Goal: Task Accomplishment & Management: Manage account settings

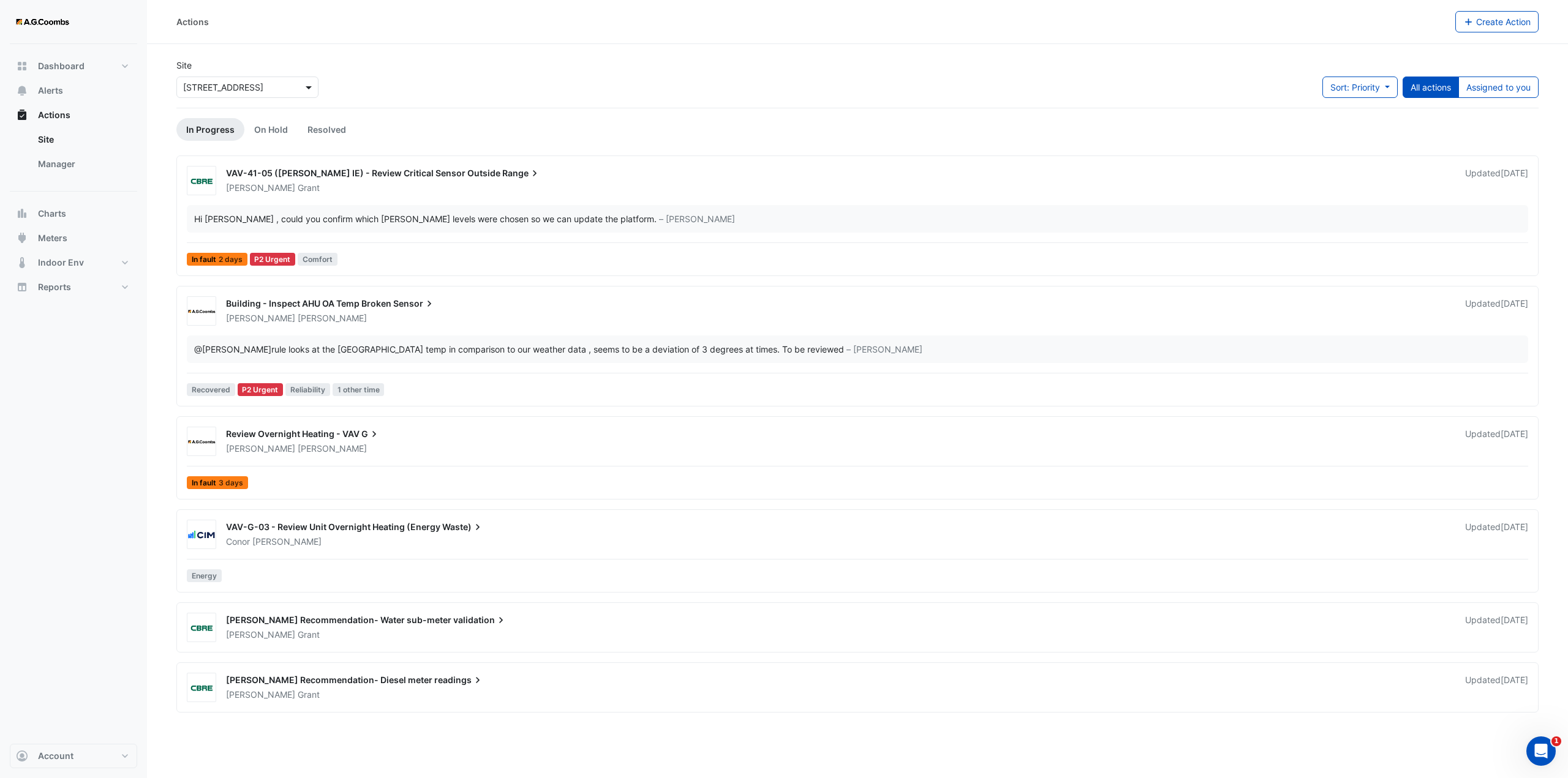
click at [313, 85] on span at bounding box center [310, 87] width 15 height 13
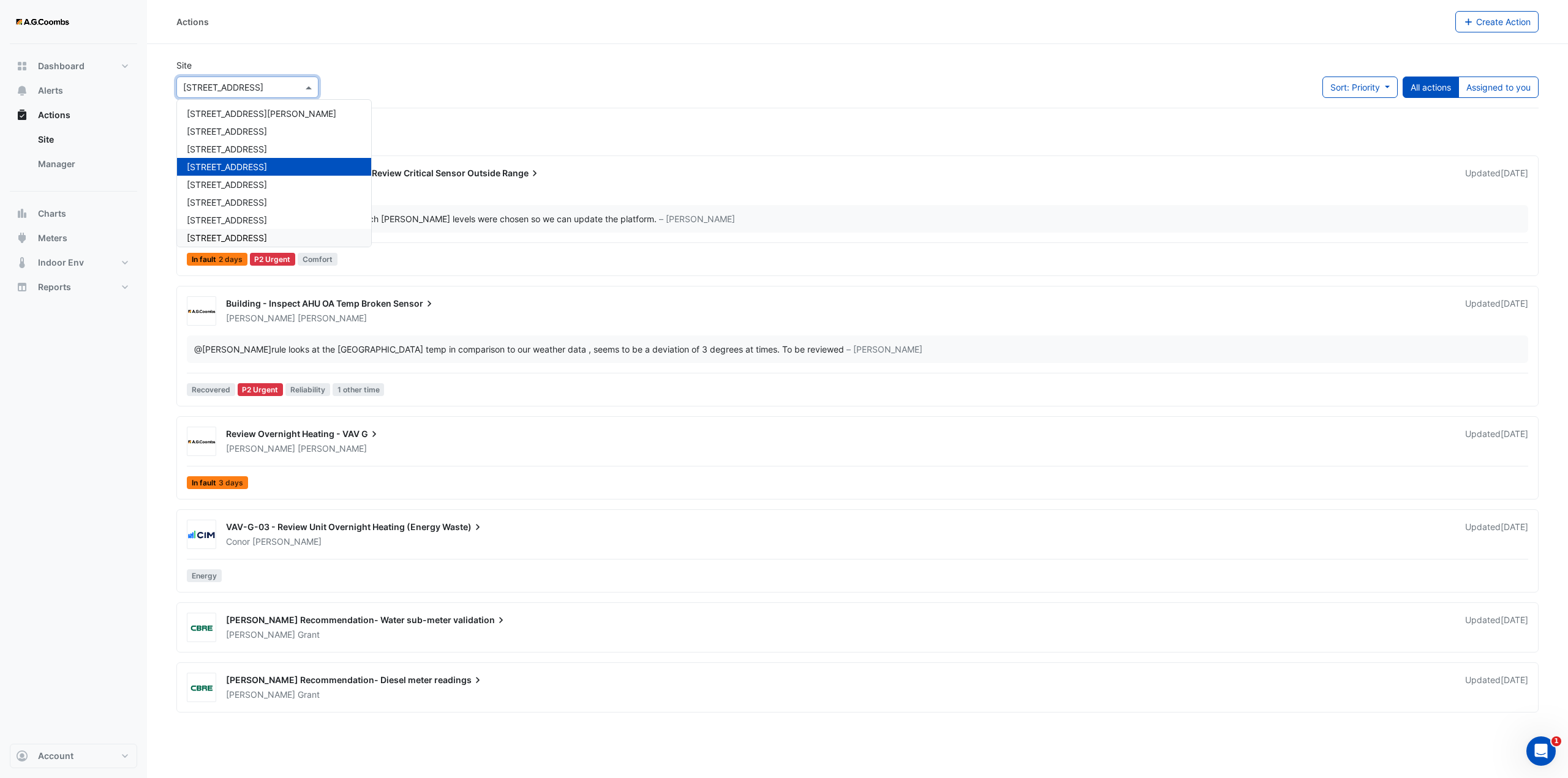
click at [228, 242] on span "[STREET_ADDRESS]" at bounding box center [226, 238] width 80 height 11
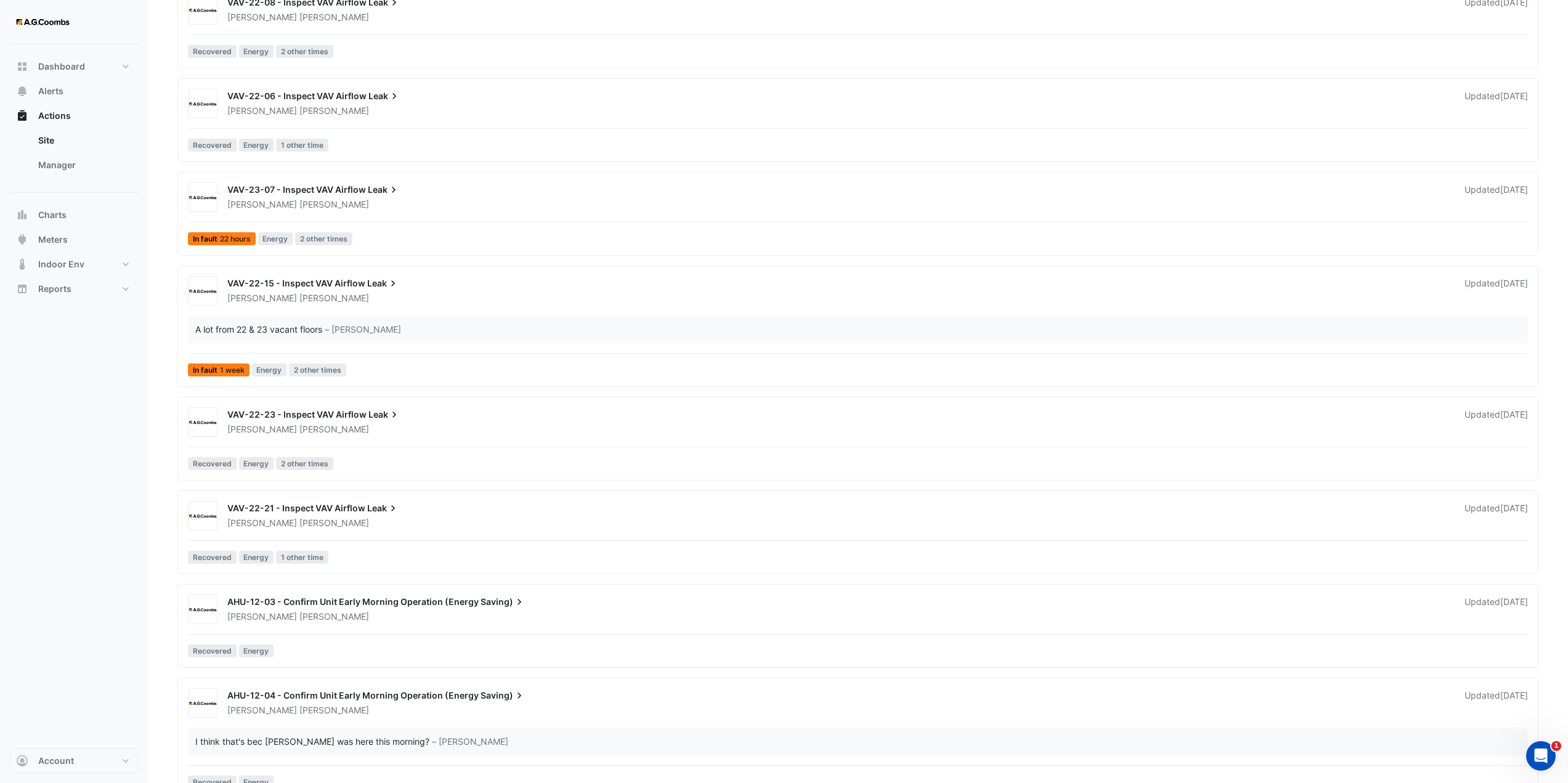
scroll to position [1726, 0]
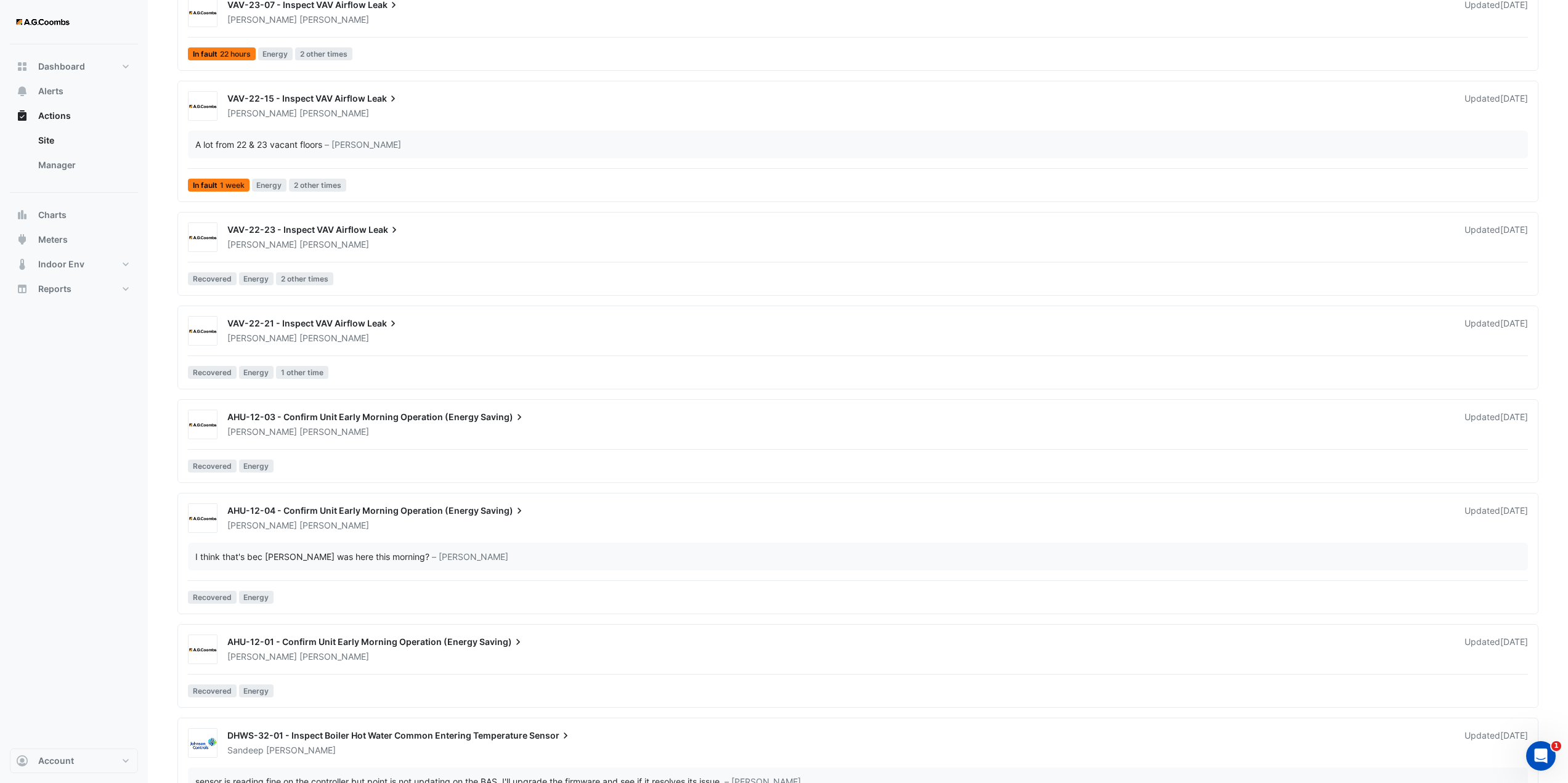
click at [382, 416] on span "AHU-12-03 - Confirm Unit Early Morning Operation (Energy" at bounding box center [352, 417] width 251 height 11
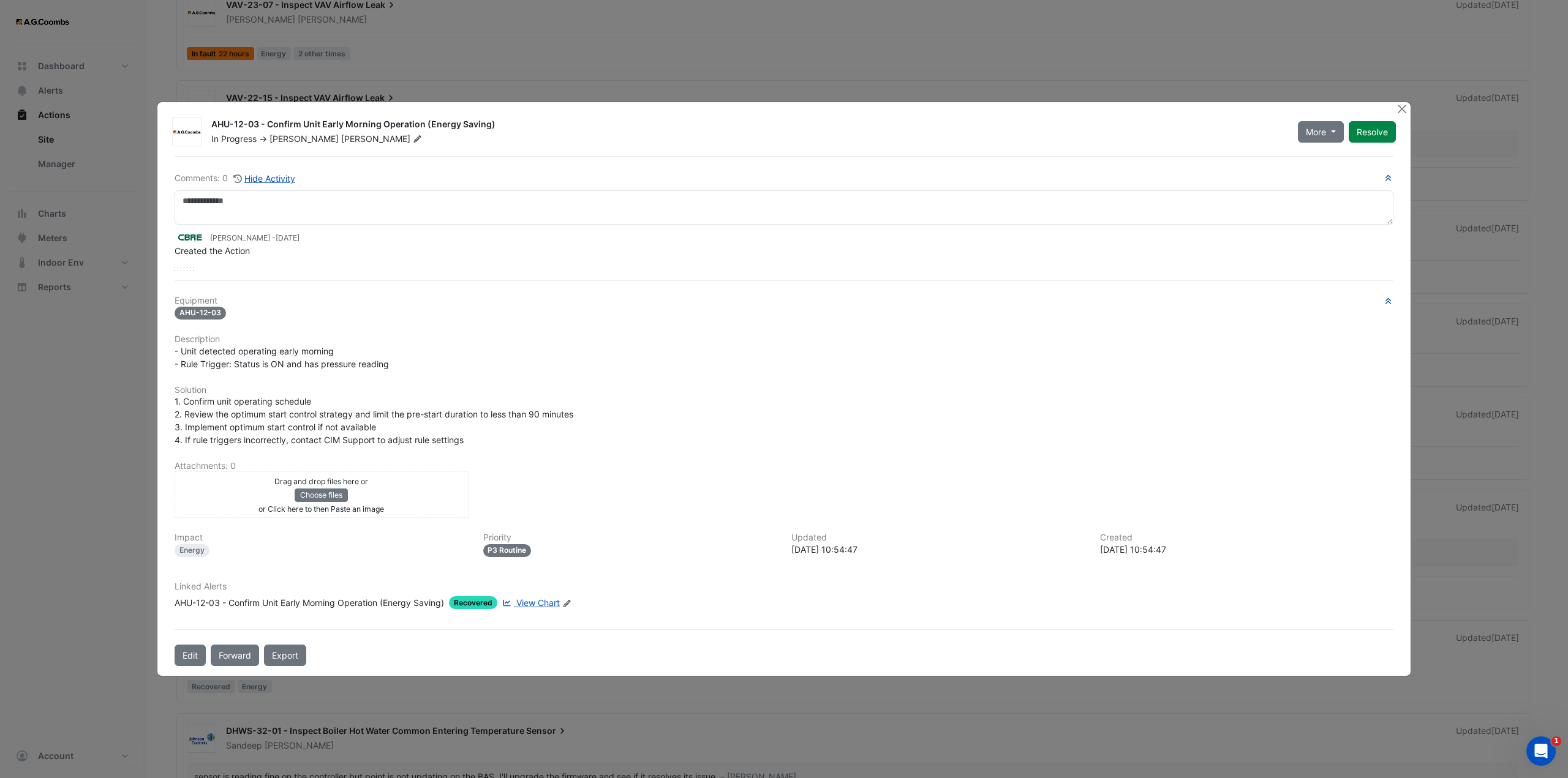
click at [536, 603] on span "View Chart" at bounding box center [538, 603] width 44 height 11
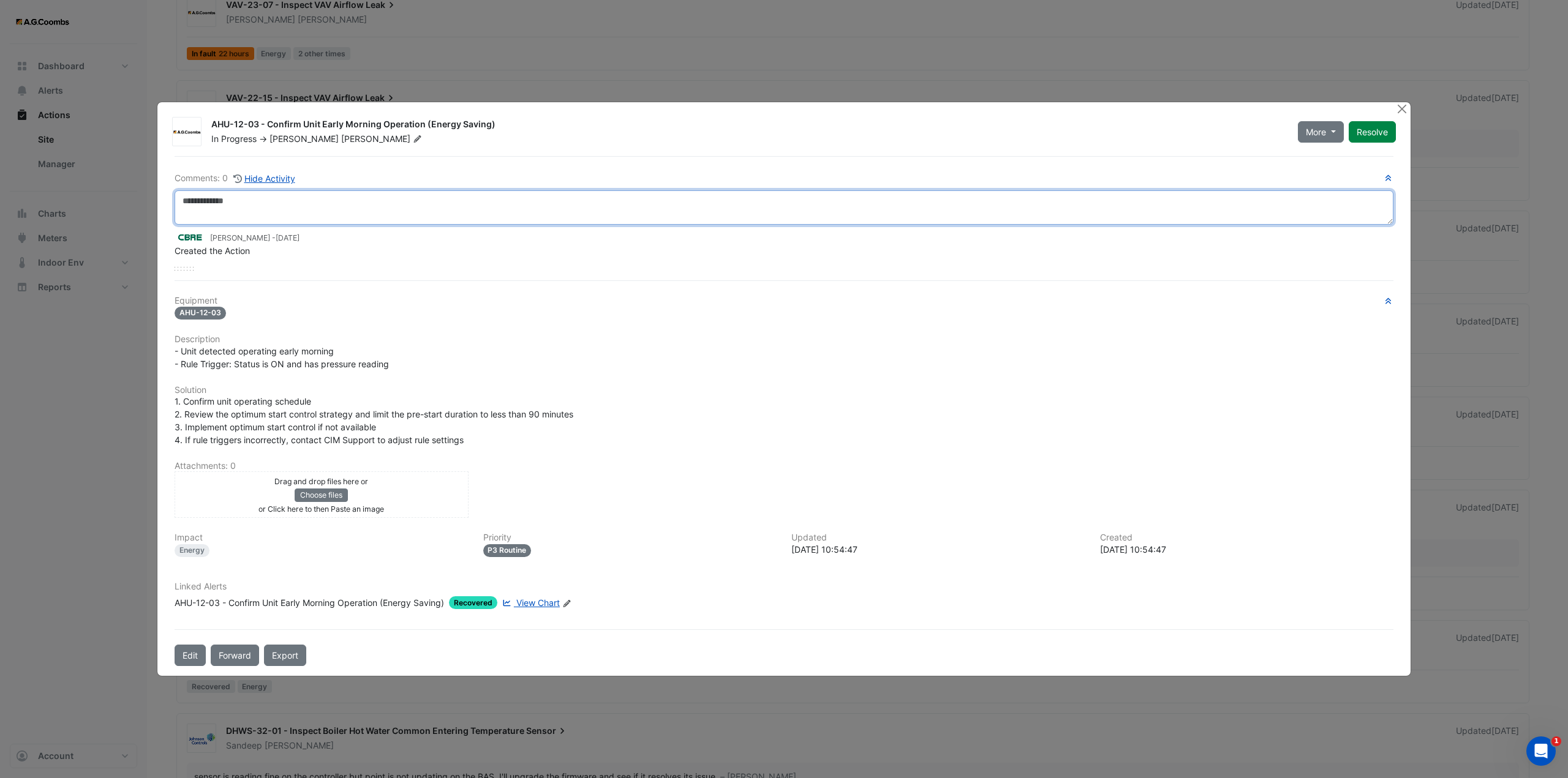
click at [371, 207] on textarea at bounding box center [784, 208] width 1218 height 34
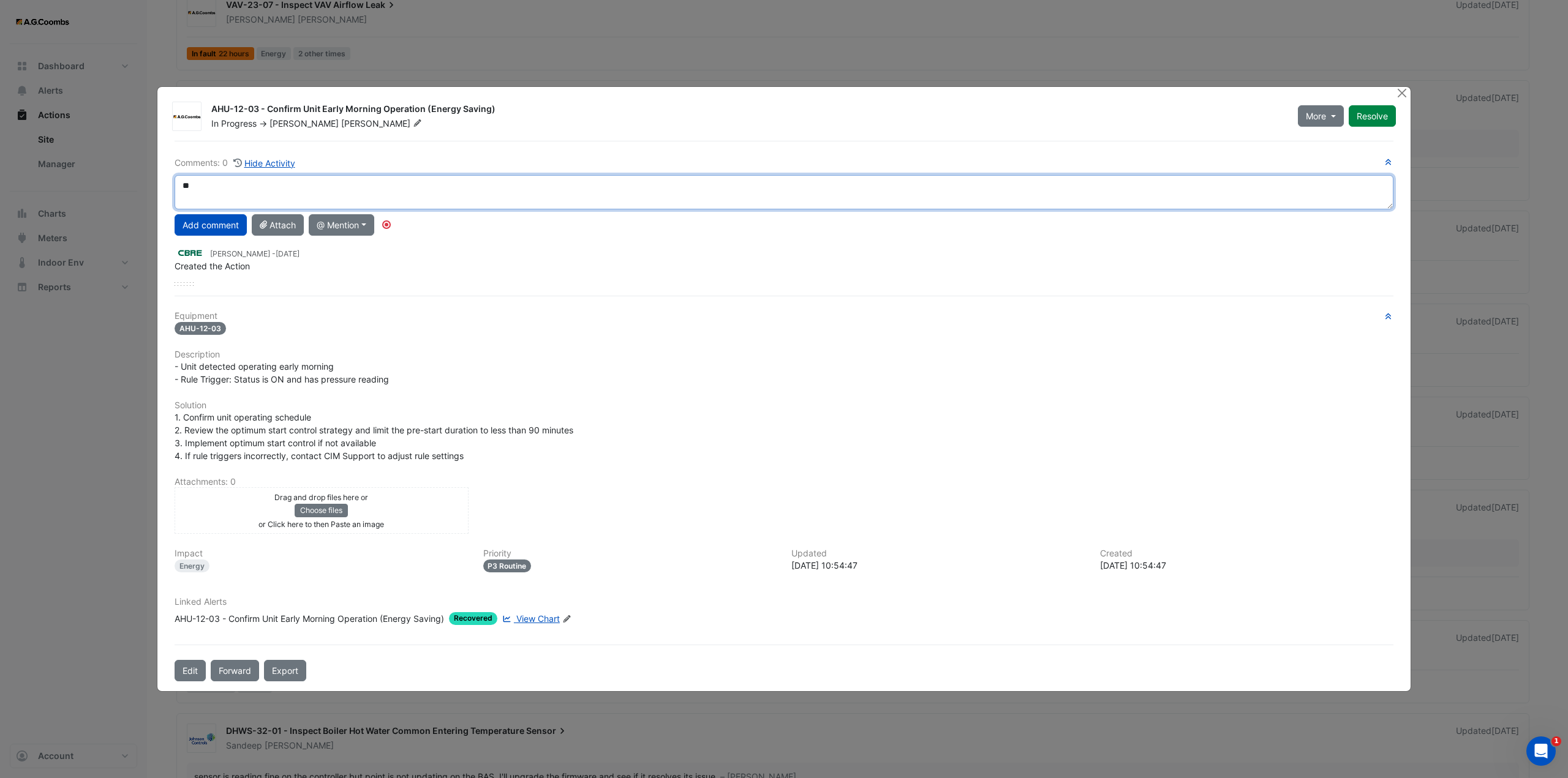
type textarea "*"
drag, startPoint x: 464, startPoint y: 186, endPoint x: 112, endPoint y: 185, distance: 352.0
click at [112, 185] on ngb-modal-window "AHU-12-03 - Confirm Unit Early Morning Operation (Energy Saving) In Progress ->…" at bounding box center [784, 389] width 1568 height 778
type textarea "**********"
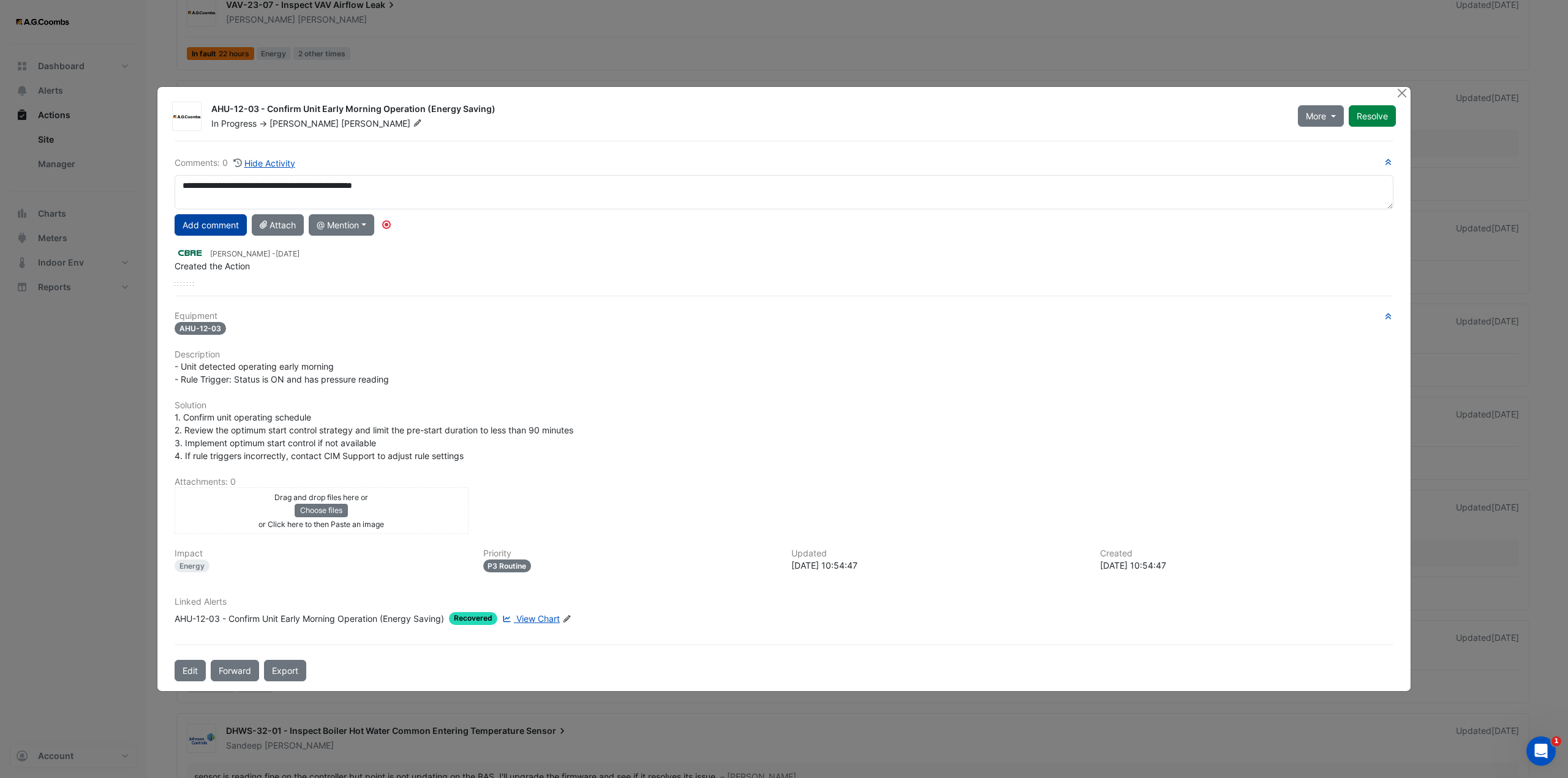
click at [210, 228] on button "Add comment" at bounding box center [211, 225] width 72 height 21
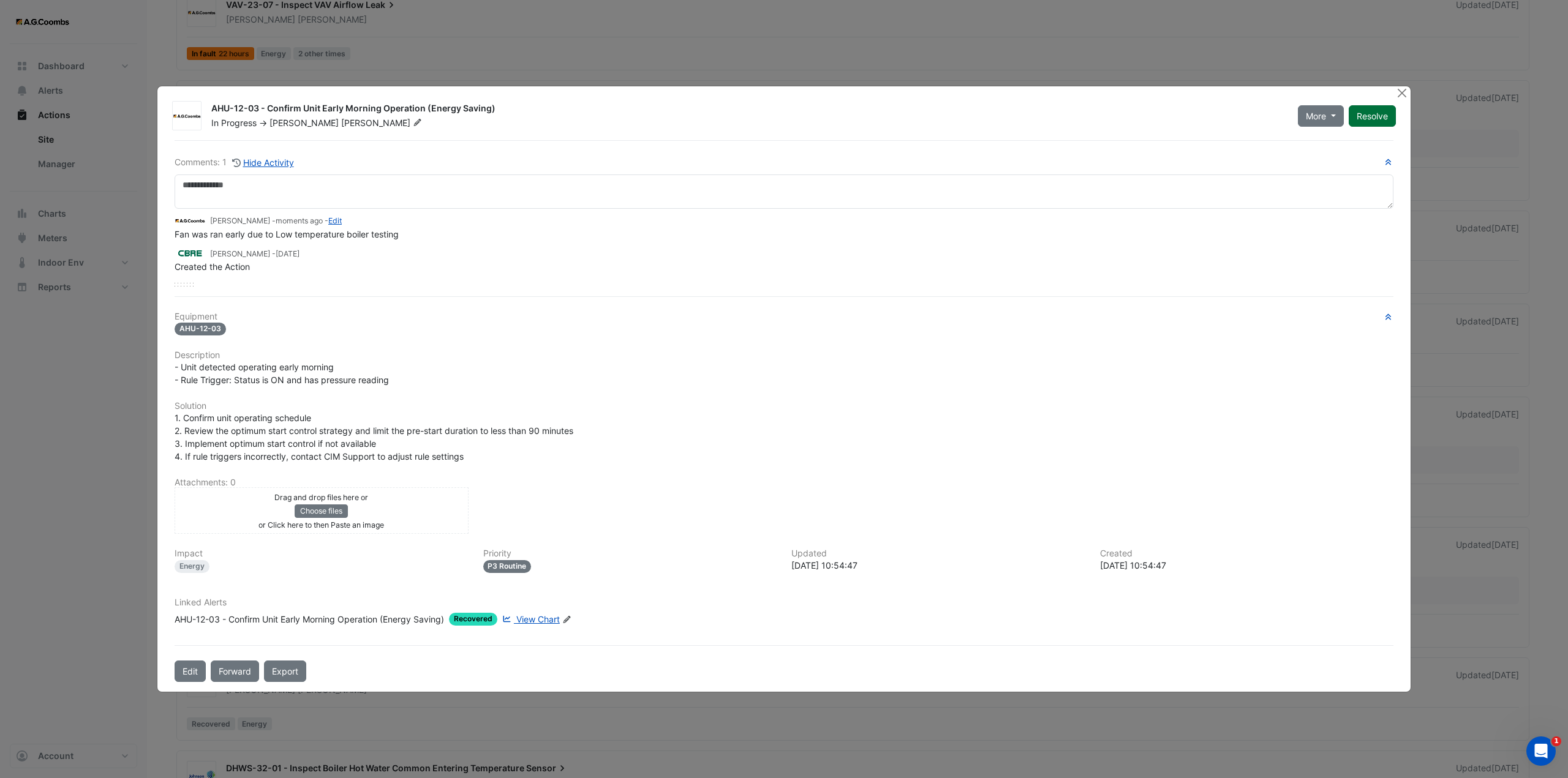
click at [1375, 121] on button "Resolve" at bounding box center [1372, 116] width 47 height 21
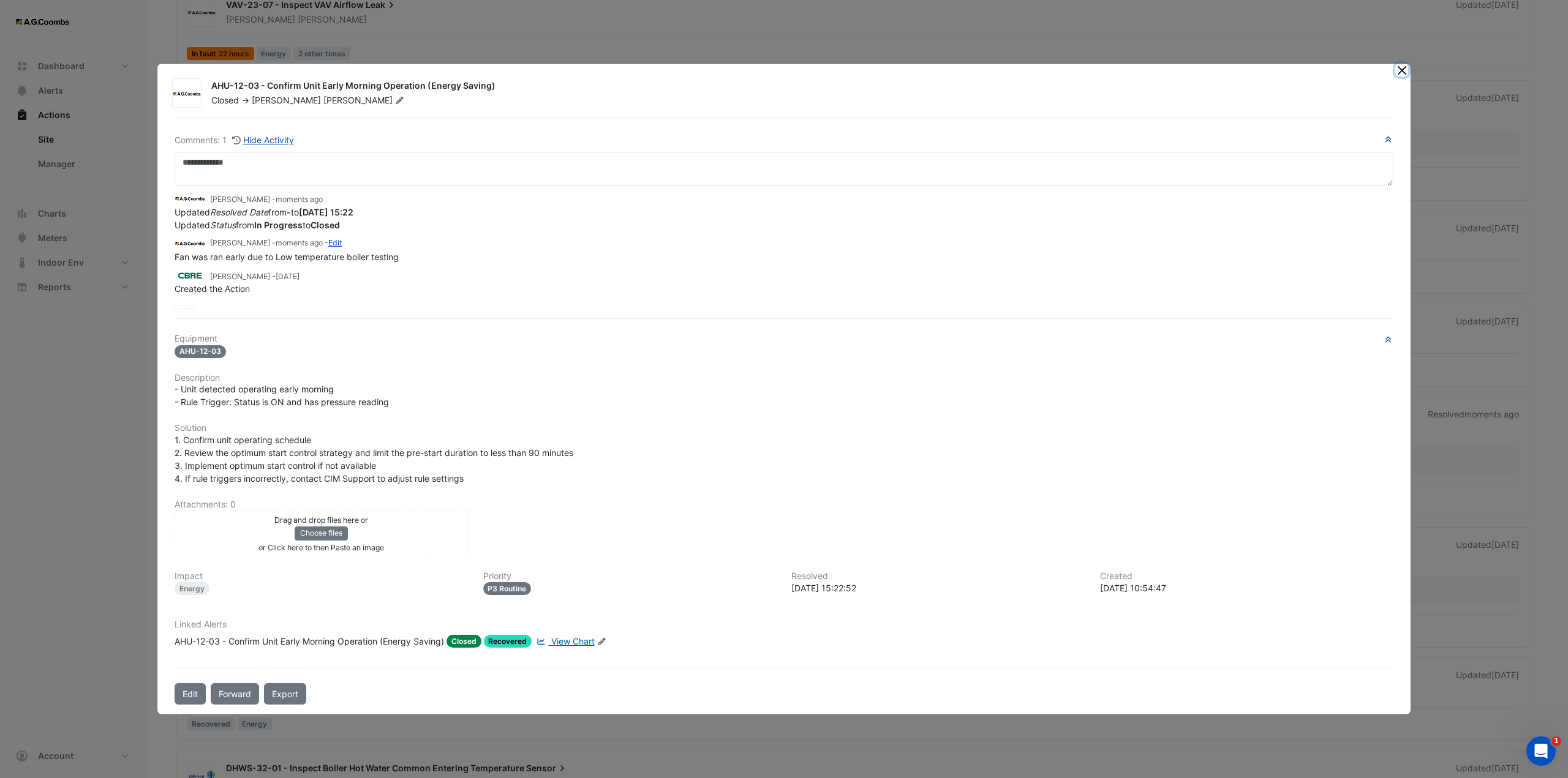
click at [1398, 74] on button "Close" at bounding box center [1401, 70] width 13 height 13
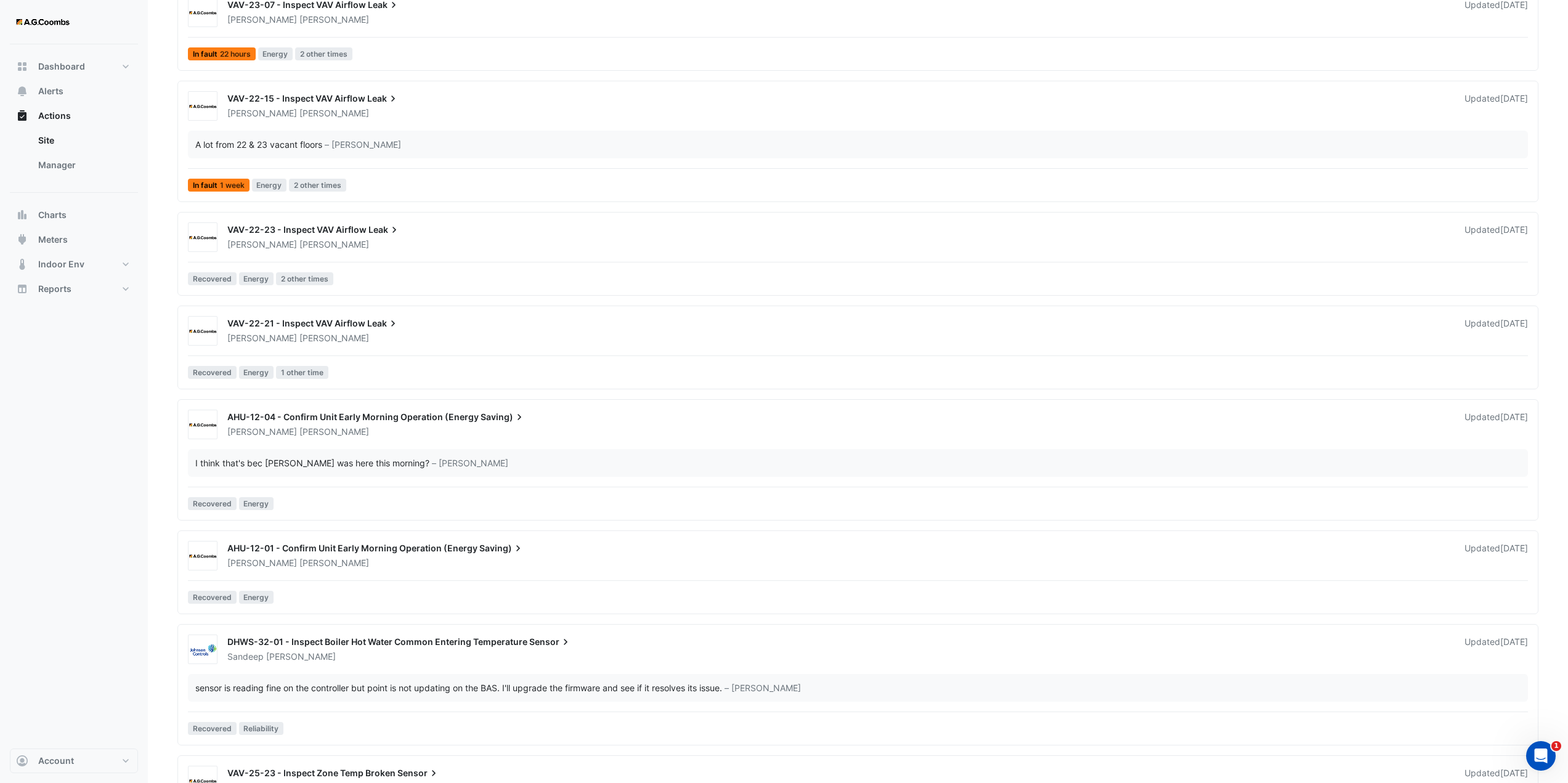
click at [410, 433] on div "Brendan Sadler" at bounding box center [838, 432] width 1225 height 12
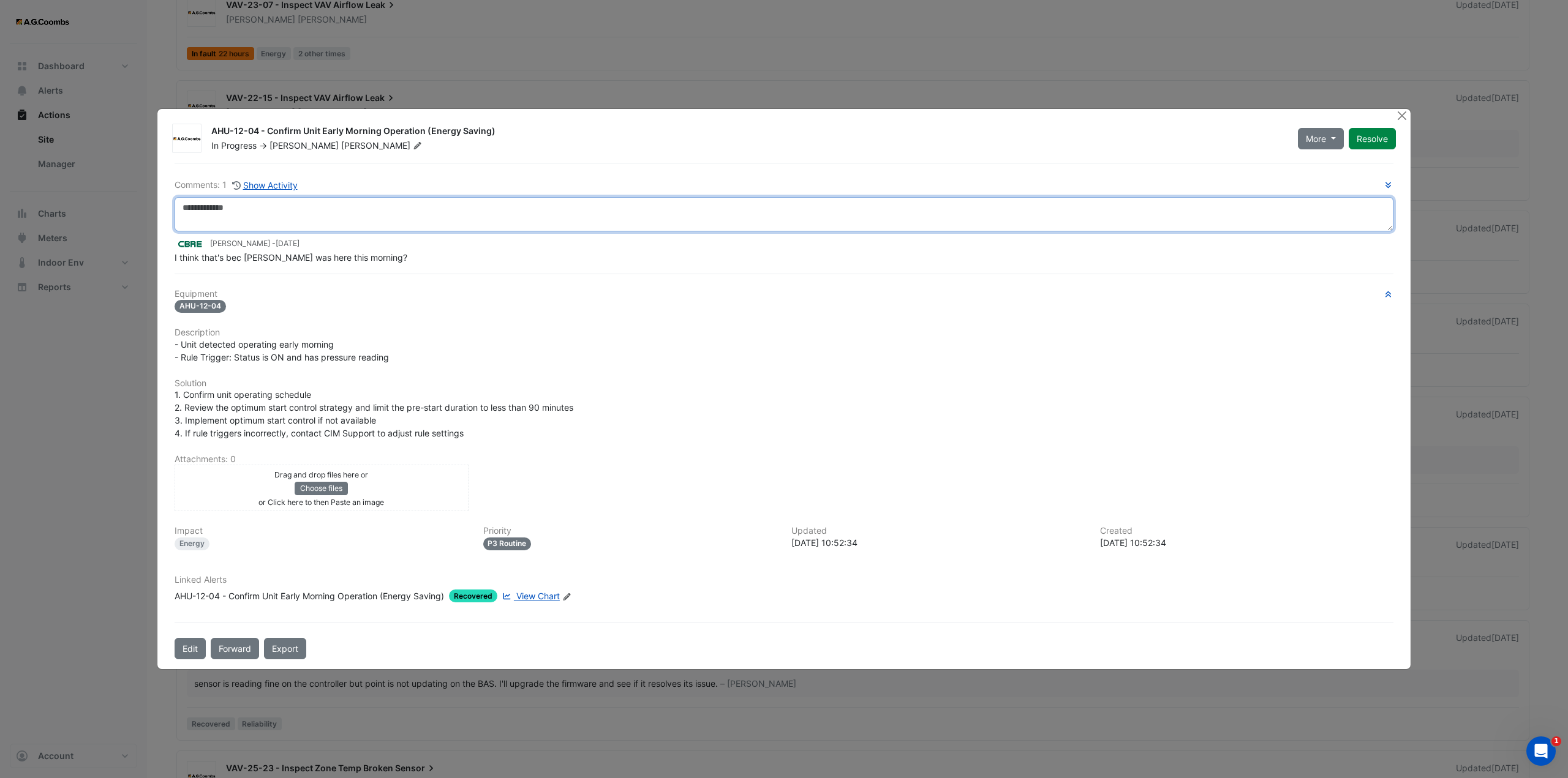
click at [241, 210] on textarea at bounding box center [784, 215] width 1218 height 34
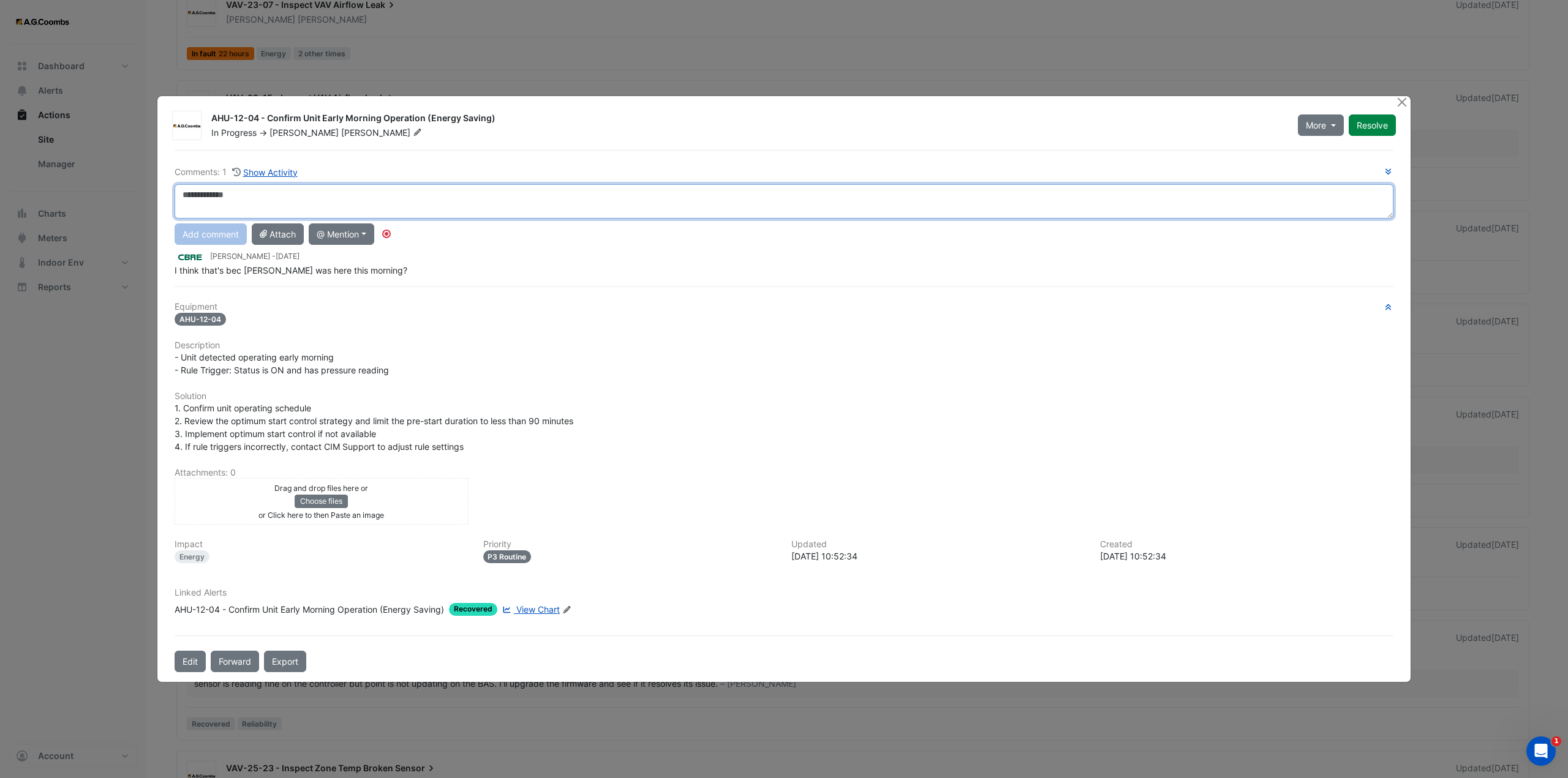
paste textarea "**********"
type textarea "**********"
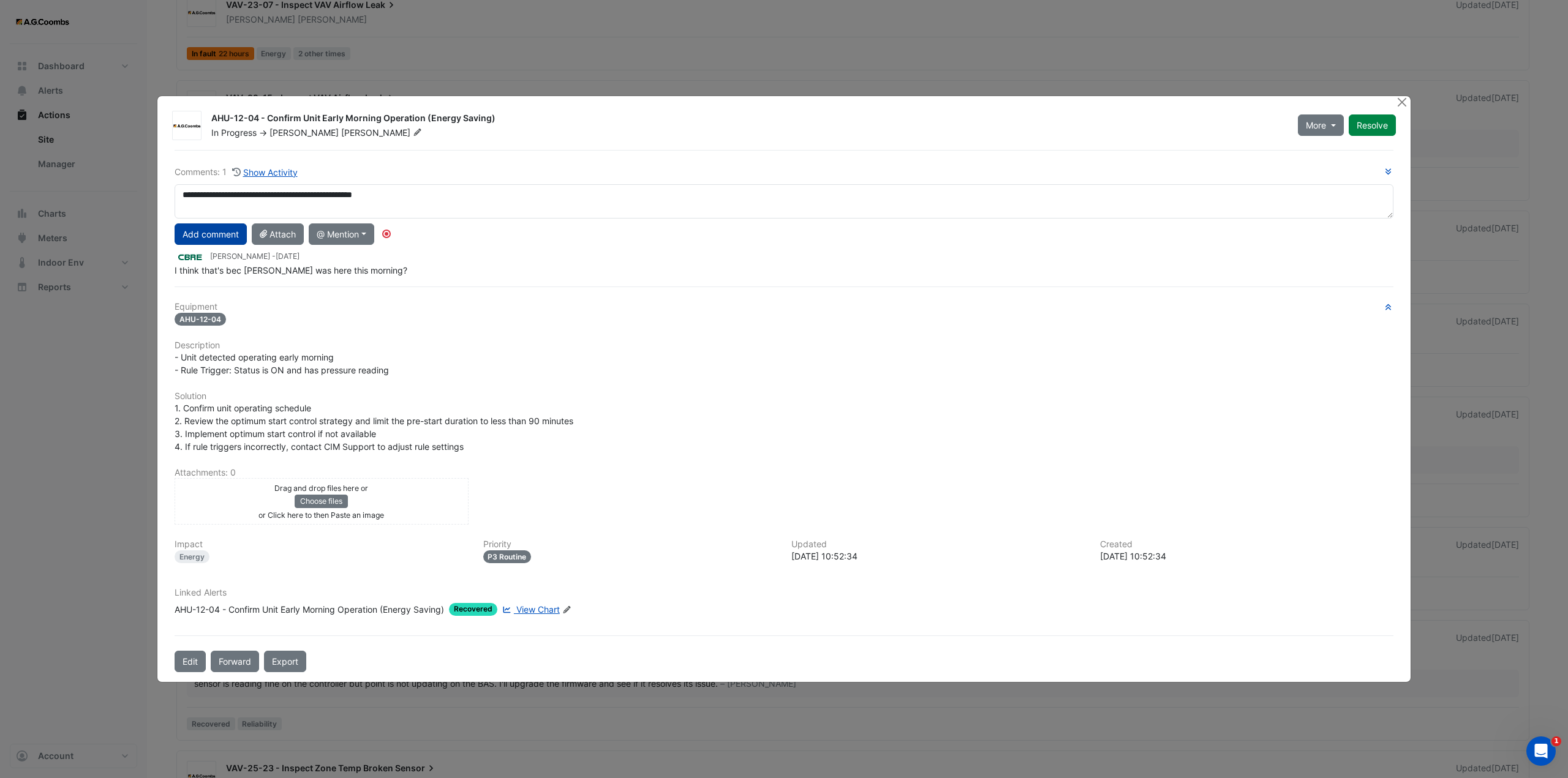
click at [210, 238] on button "Add comment" at bounding box center [211, 234] width 72 height 21
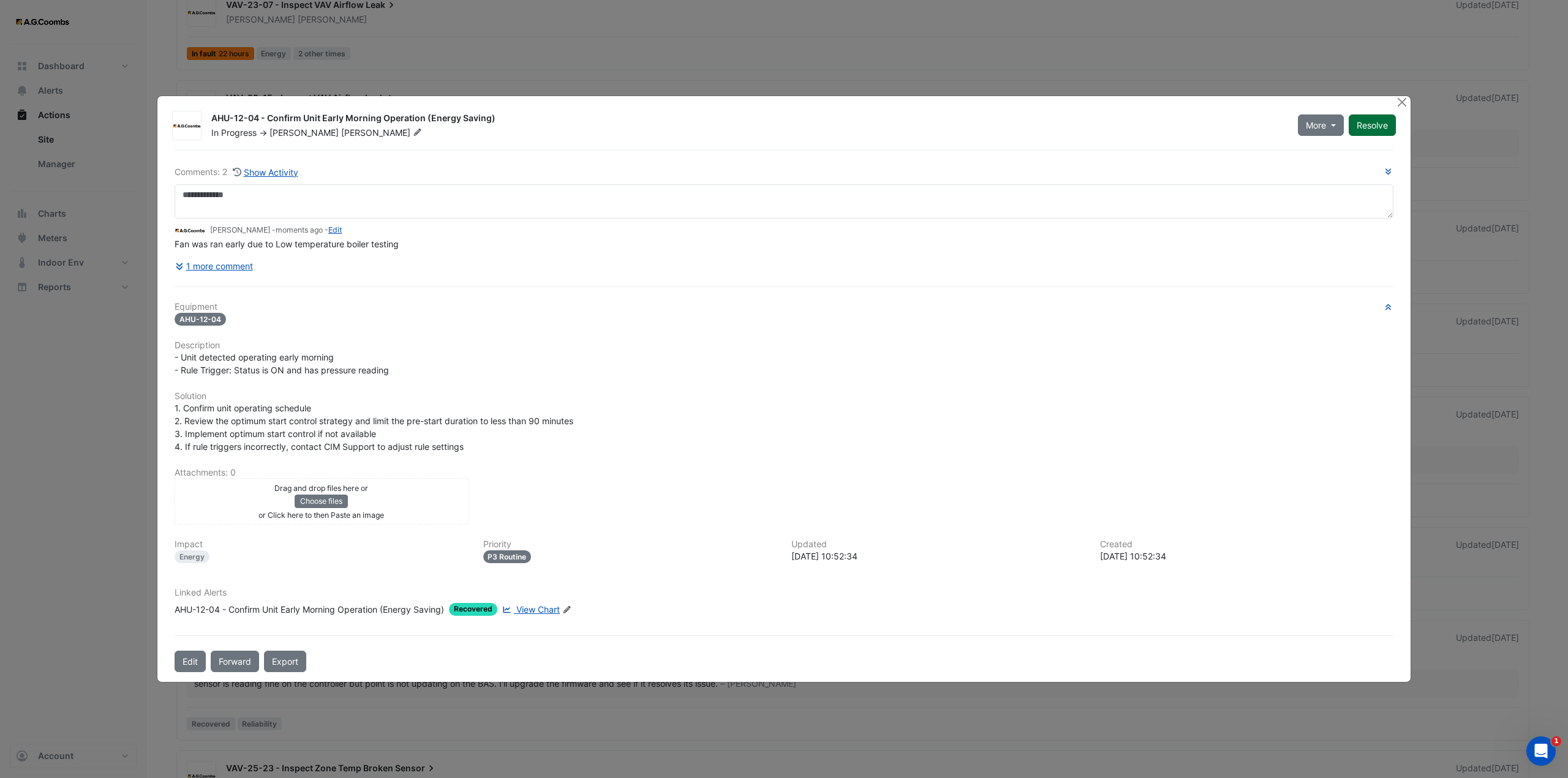
click at [1351, 121] on button "Resolve" at bounding box center [1372, 125] width 47 height 21
click at [1405, 103] on button "Close" at bounding box center [1401, 102] width 13 height 13
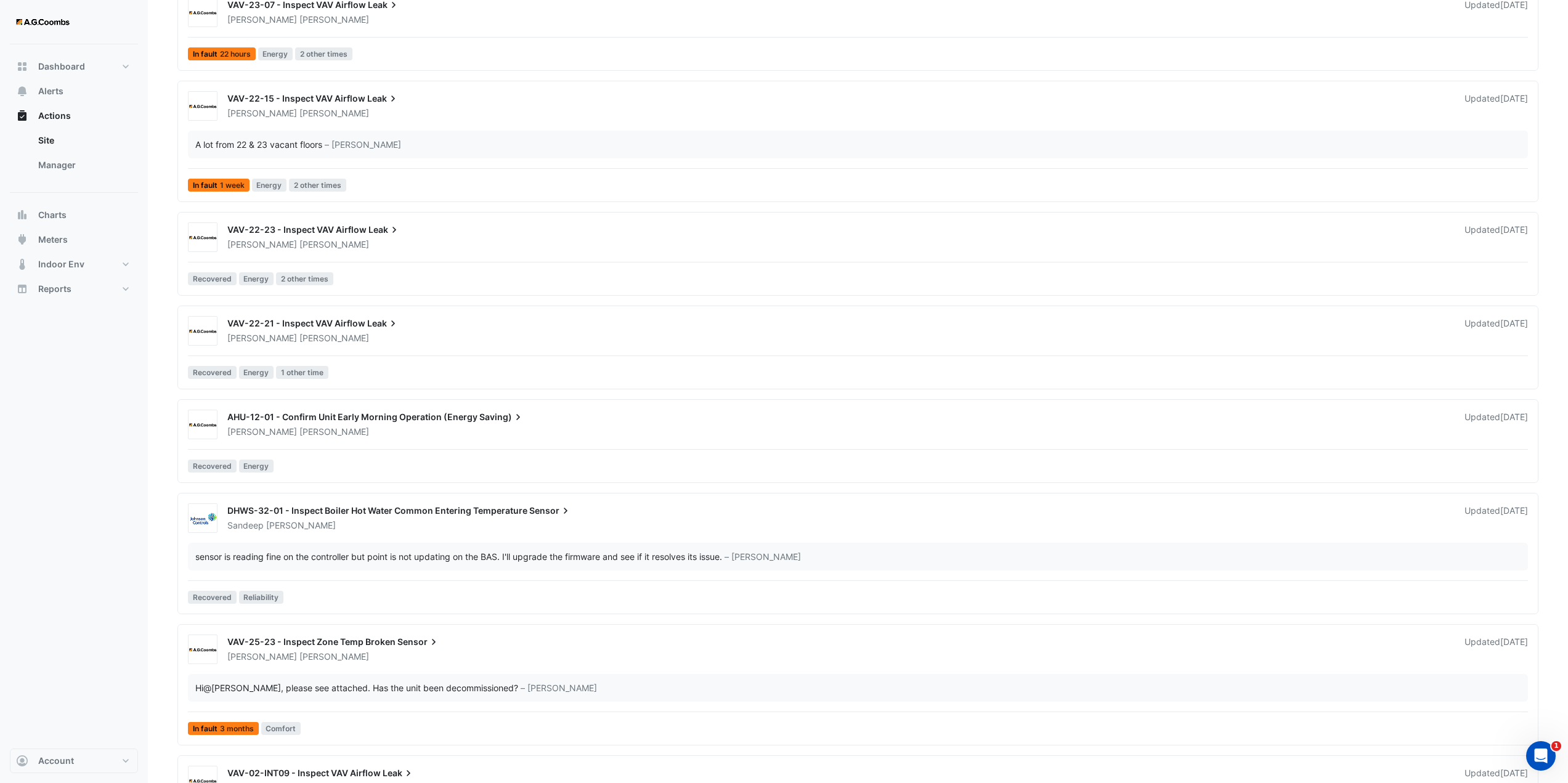
click at [401, 436] on div "Brendan Sadler" at bounding box center [838, 432] width 1225 height 12
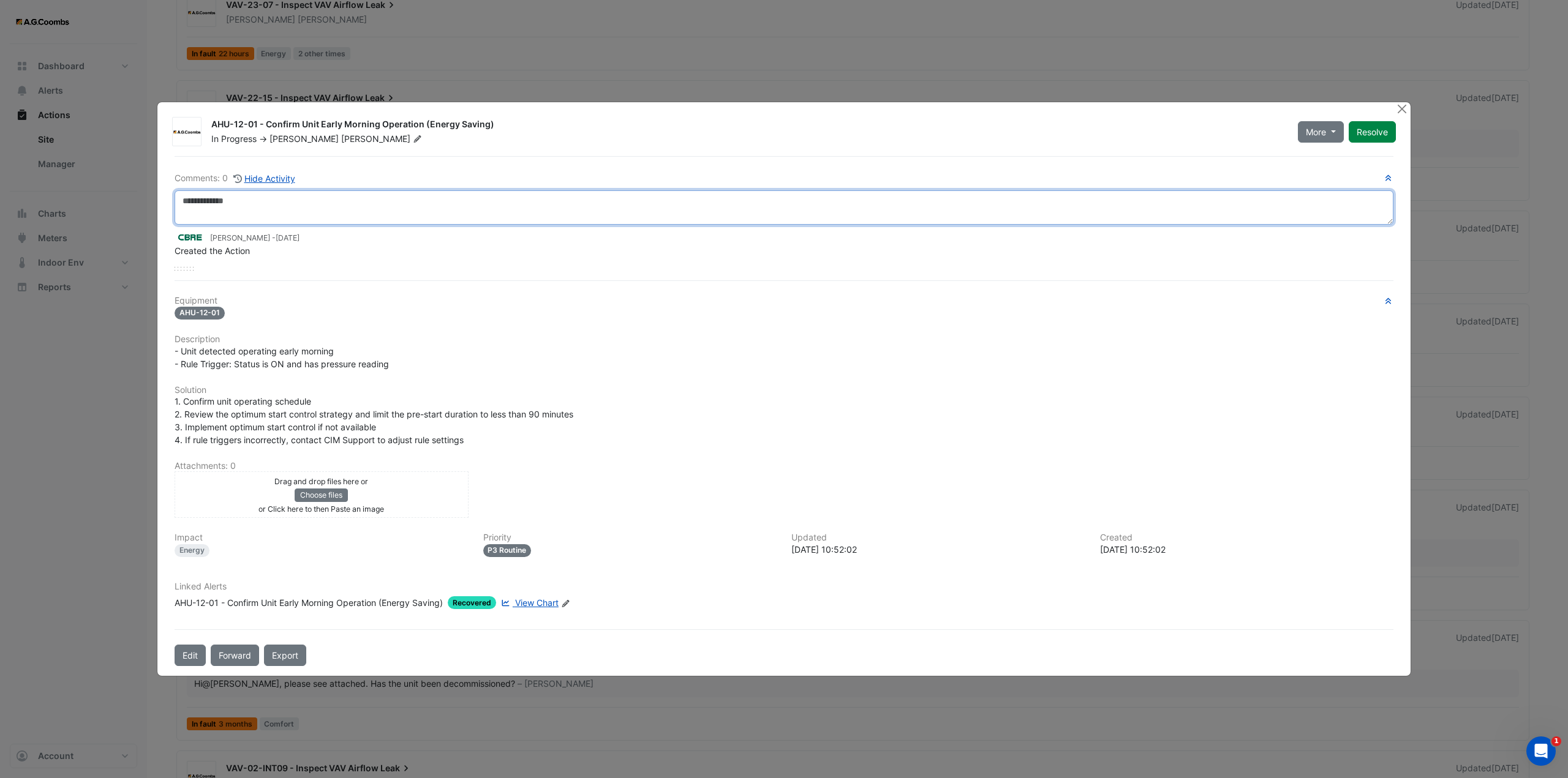
click at [262, 208] on textarea at bounding box center [784, 208] width 1218 height 34
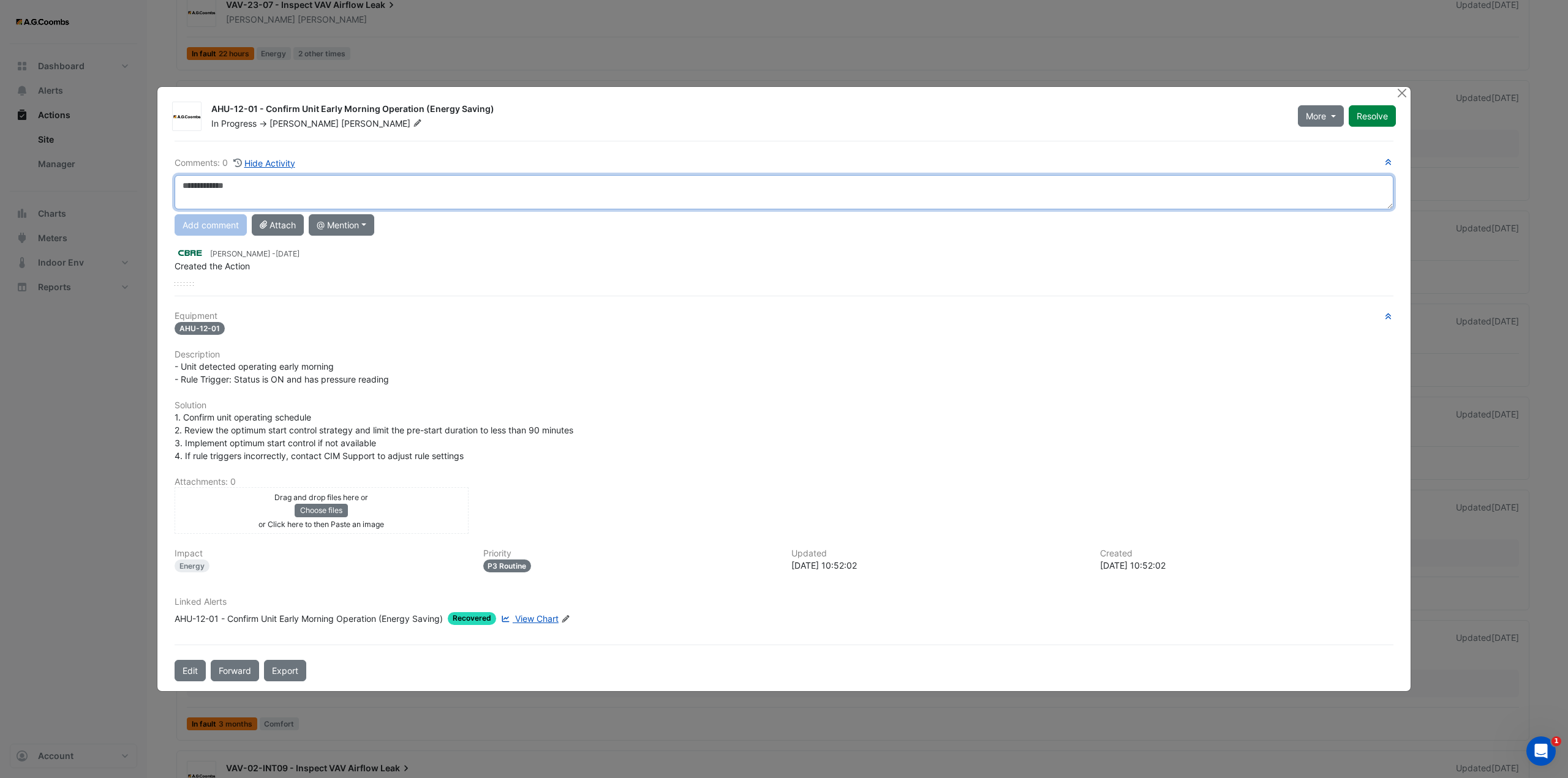
paste textarea "**********"
type textarea "**********"
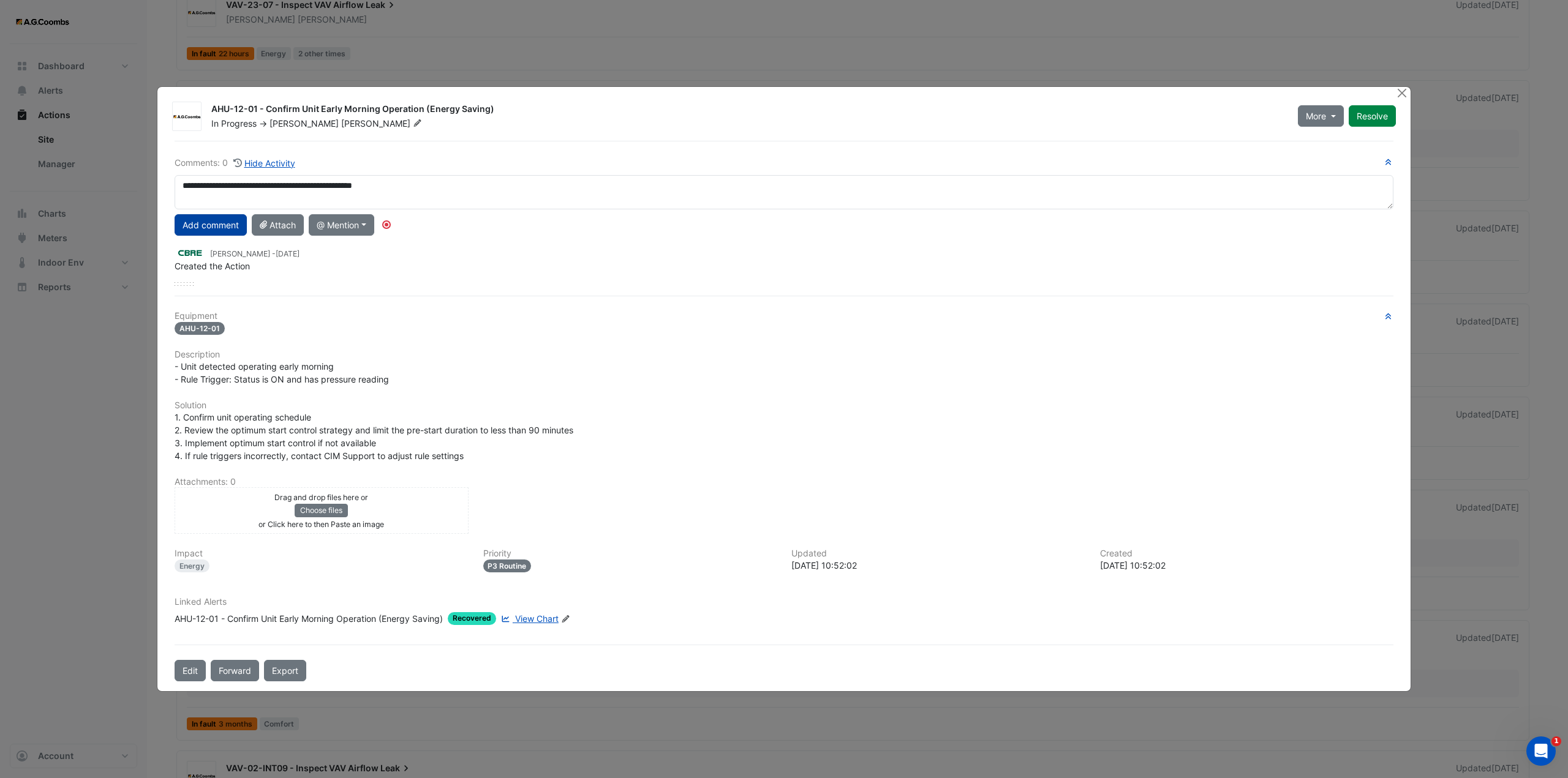
click at [192, 228] on button "Add comment" at bounding box center [211, 225] width 72 height 21
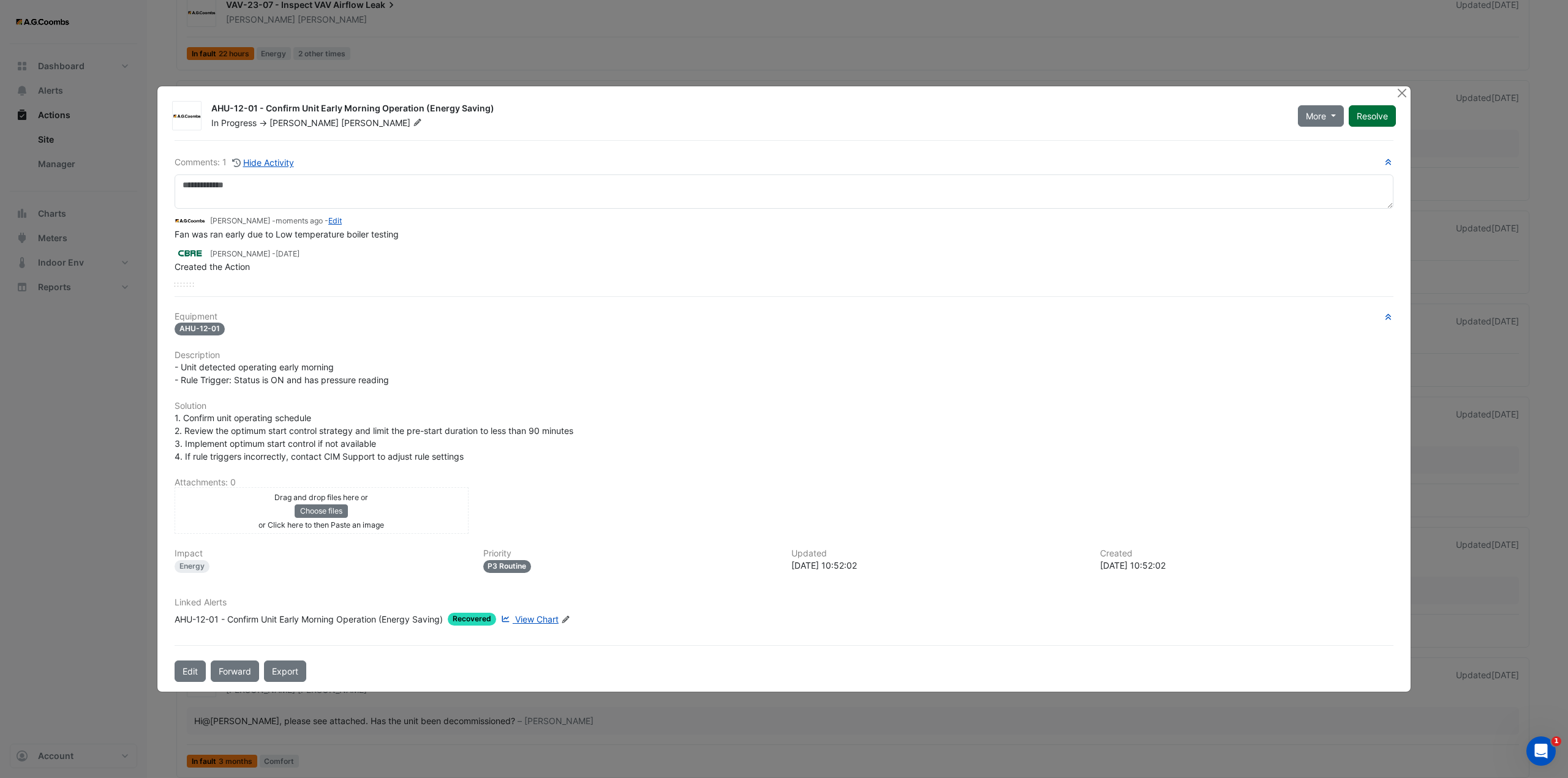
click at [1375, 119] on button "Resolve" at bounding box center [1372, 116] width 47 height 21
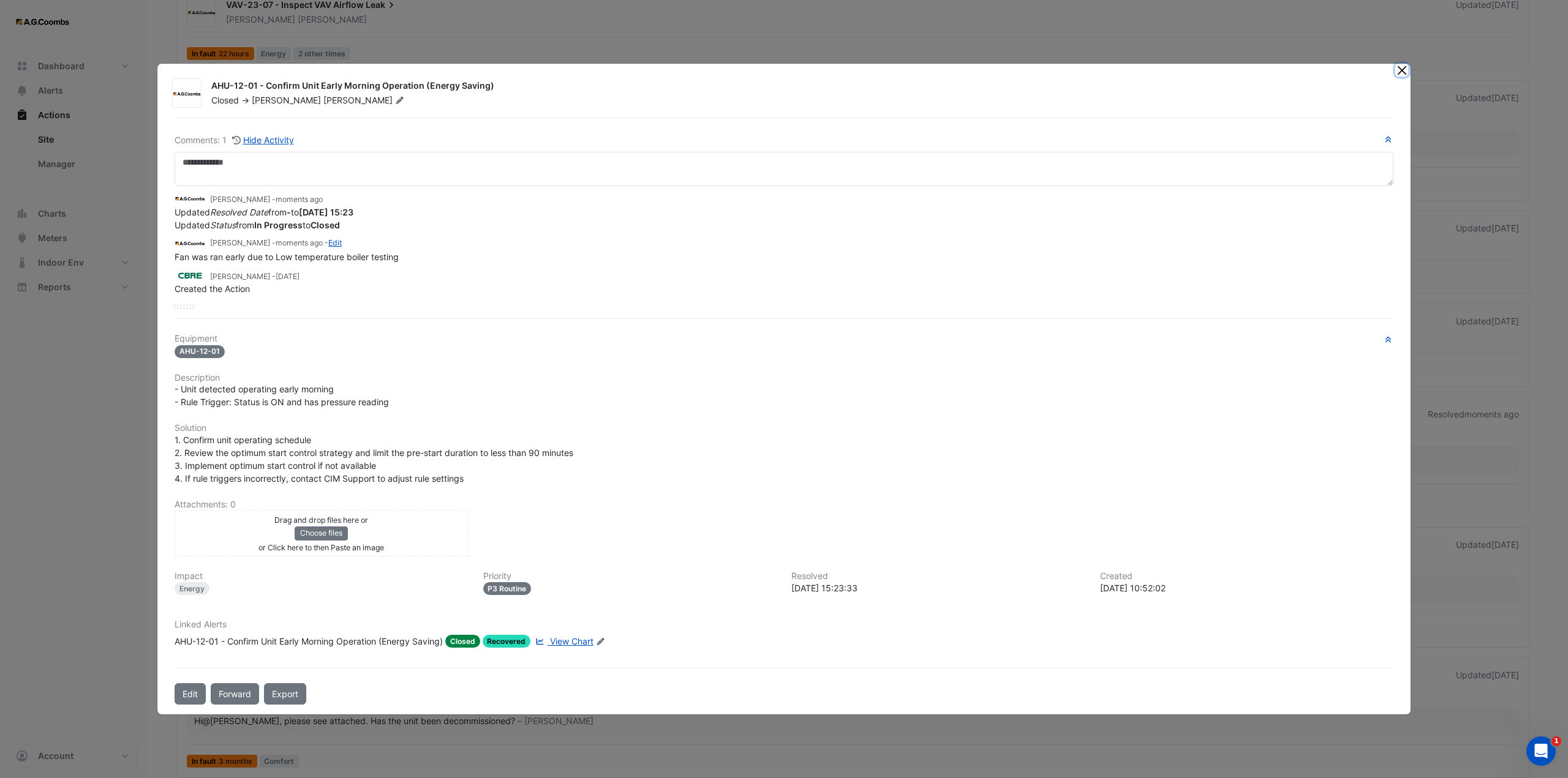
click at [1401, 68] on button "Close" at bounding box center [1401, 70] width 13 height 13
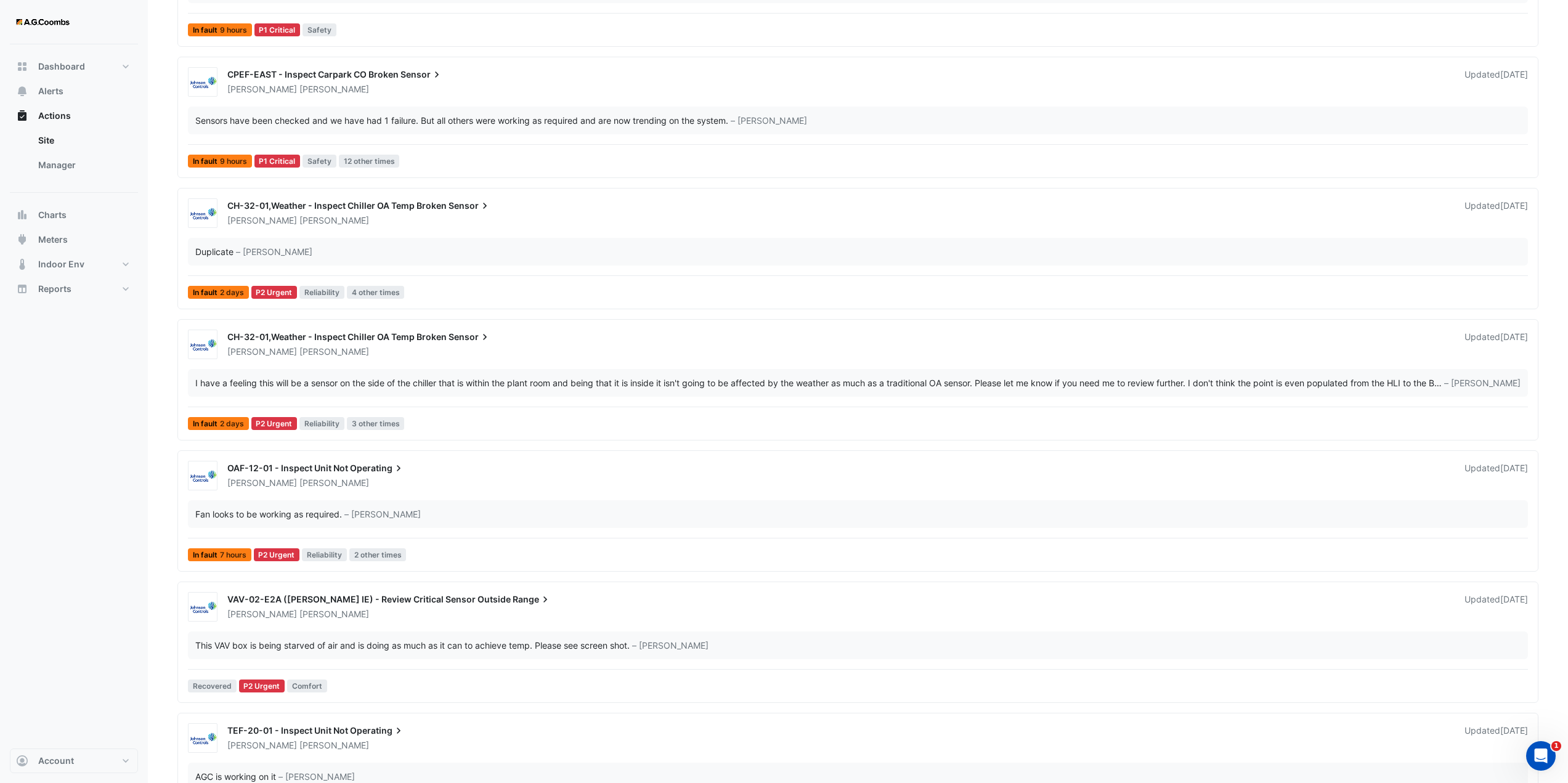
scroll to position [308, 0]
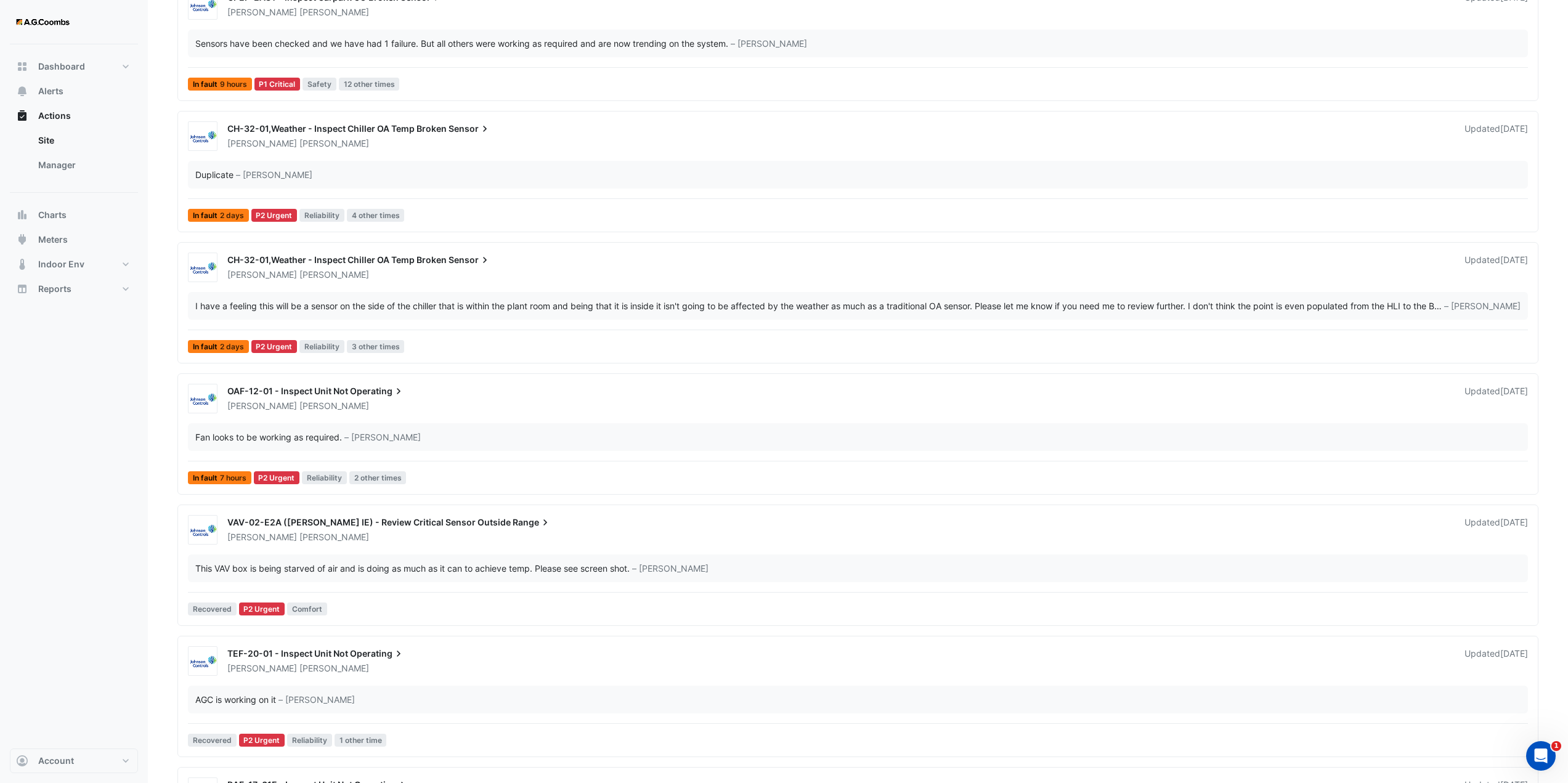
click at [430, 162] on div "Duplicate – Michael Adamson" at bounding box center [858, 175] width 1340 height 28
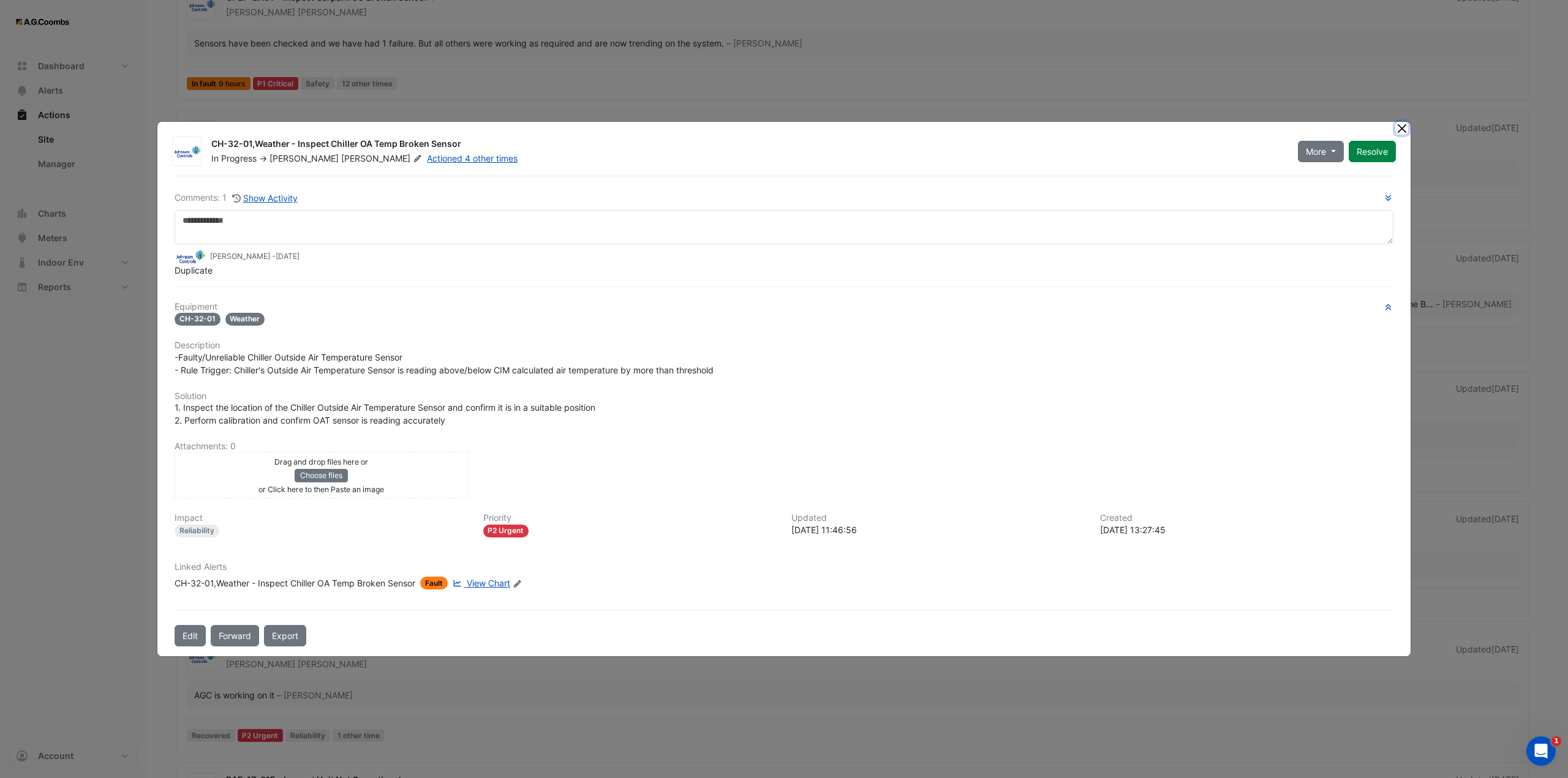
click at [1398, 128] on button "Close" at bounding box center [1401, 128] width 13 height 13
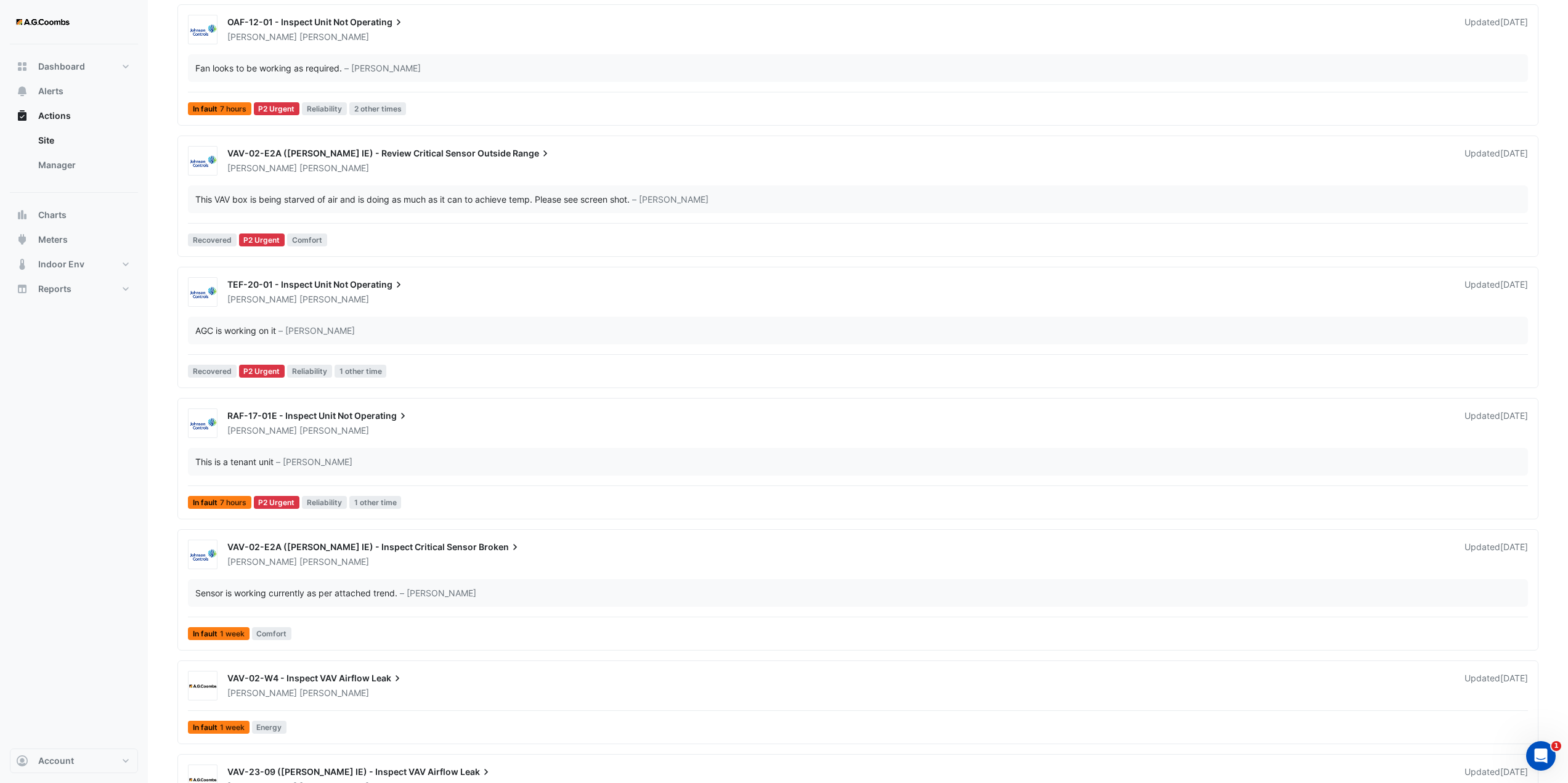
scroll to position [678, 0]
click at [348, 448] on div "This is a tenant unit – Brendan Sadler" at bounding box center [858, 461] width 1340 height 28
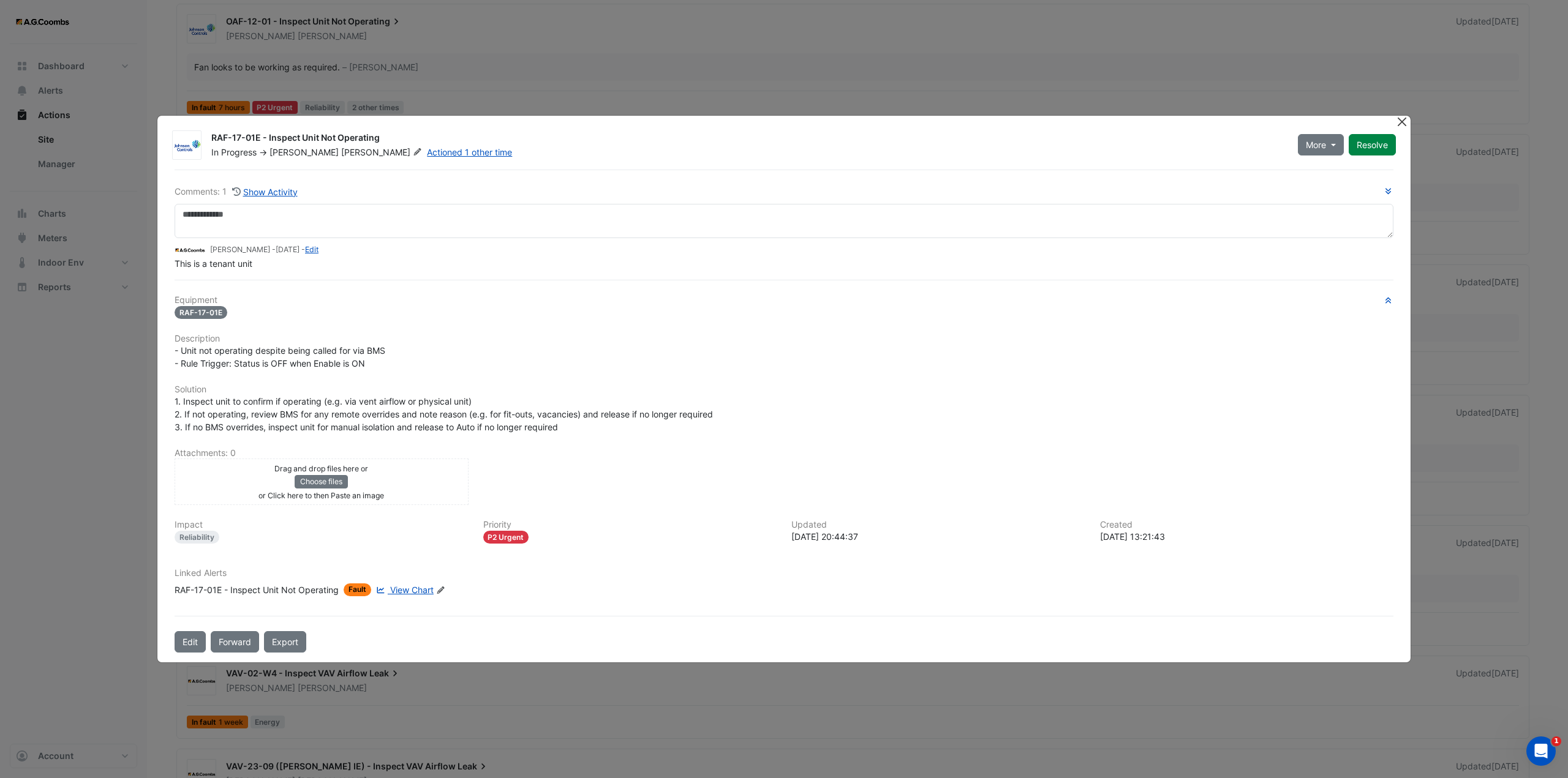
click at [1402, 124] on button "Close" at bounding box center [1401, 122] width 13 height 13
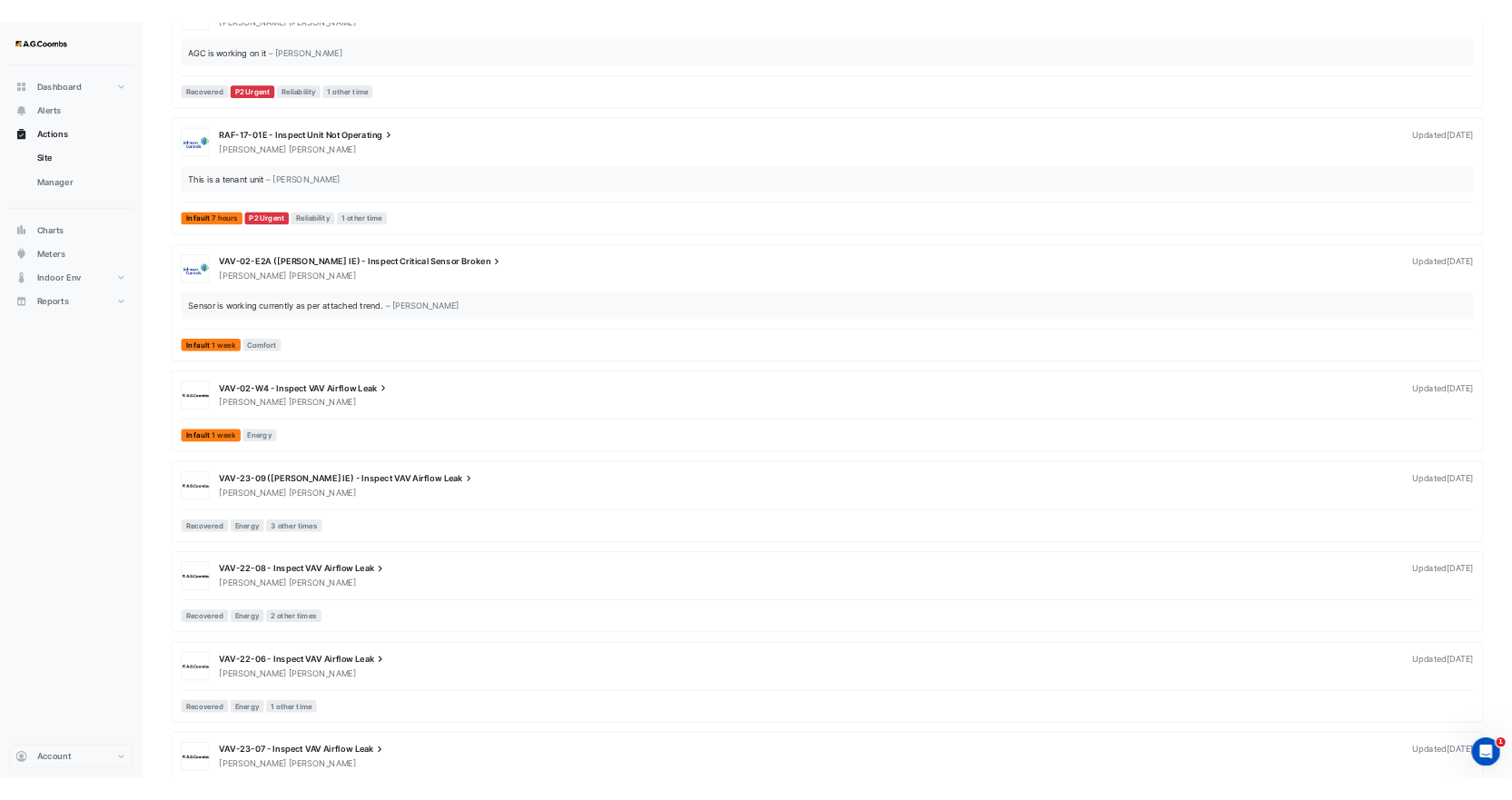
scroll to position [1543, 0]
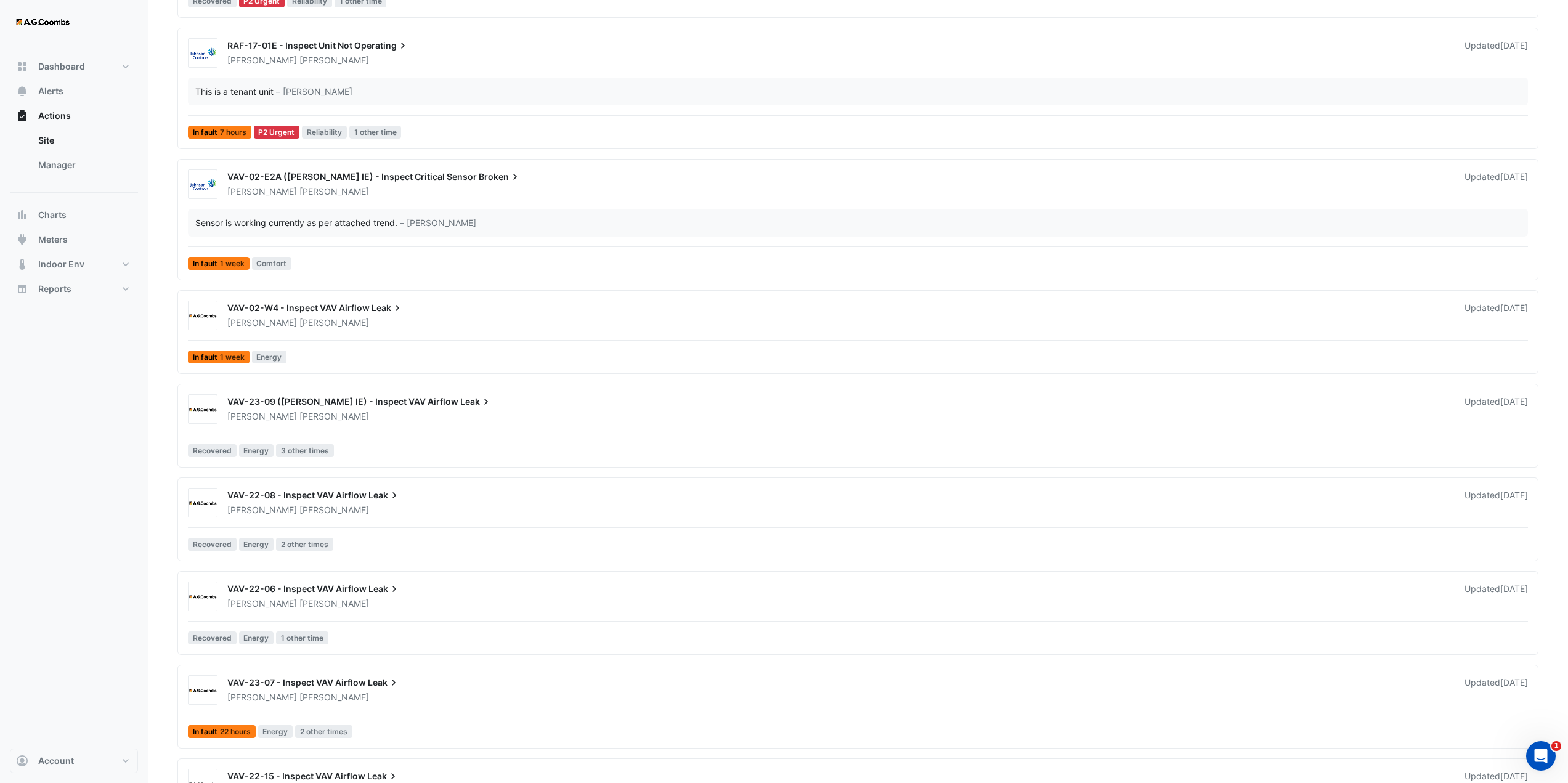
click at [323, 316] on div "VAV-02-W4 - Inspect VAV Airflow Leak" at bounding box center [838, 309] width 1222 height 15
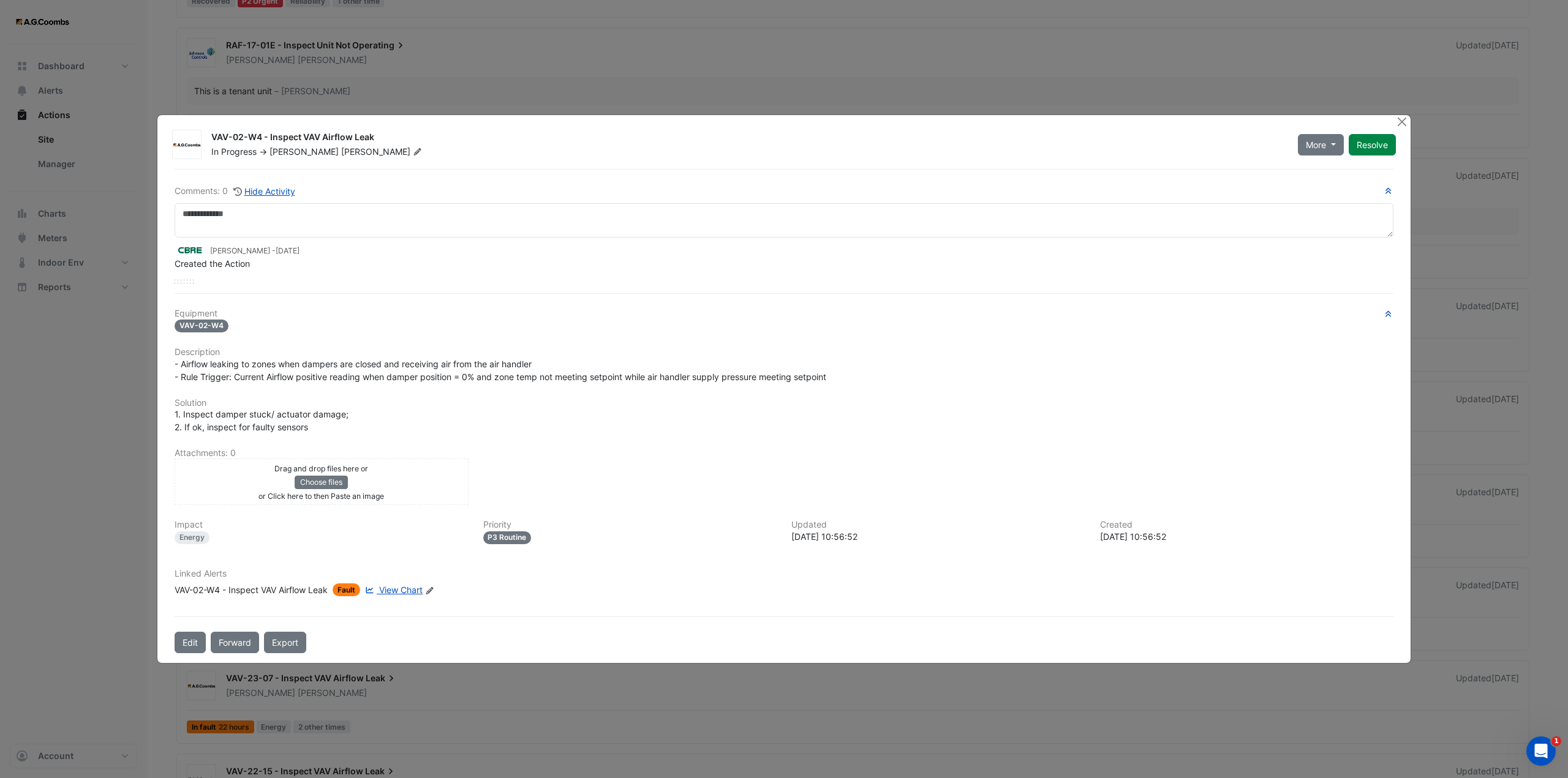
click at [402, 589] on span "View Chart" at bounding box center [401, 590] width 44 height 11
click at [1406, 120] on button "Close" at bounding box center [1401, 121] width 13 height 13
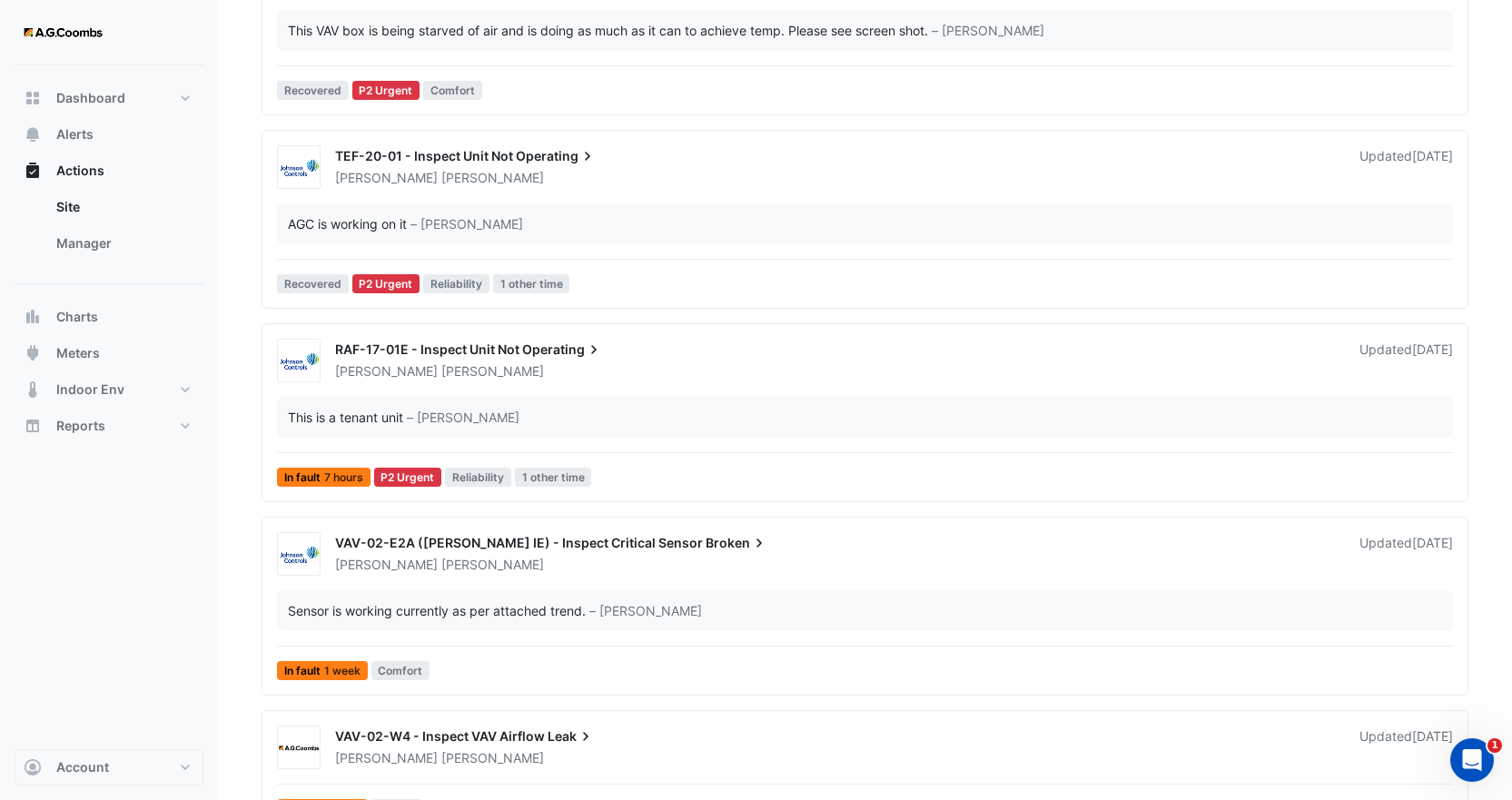
scroll to position [1543, 0]
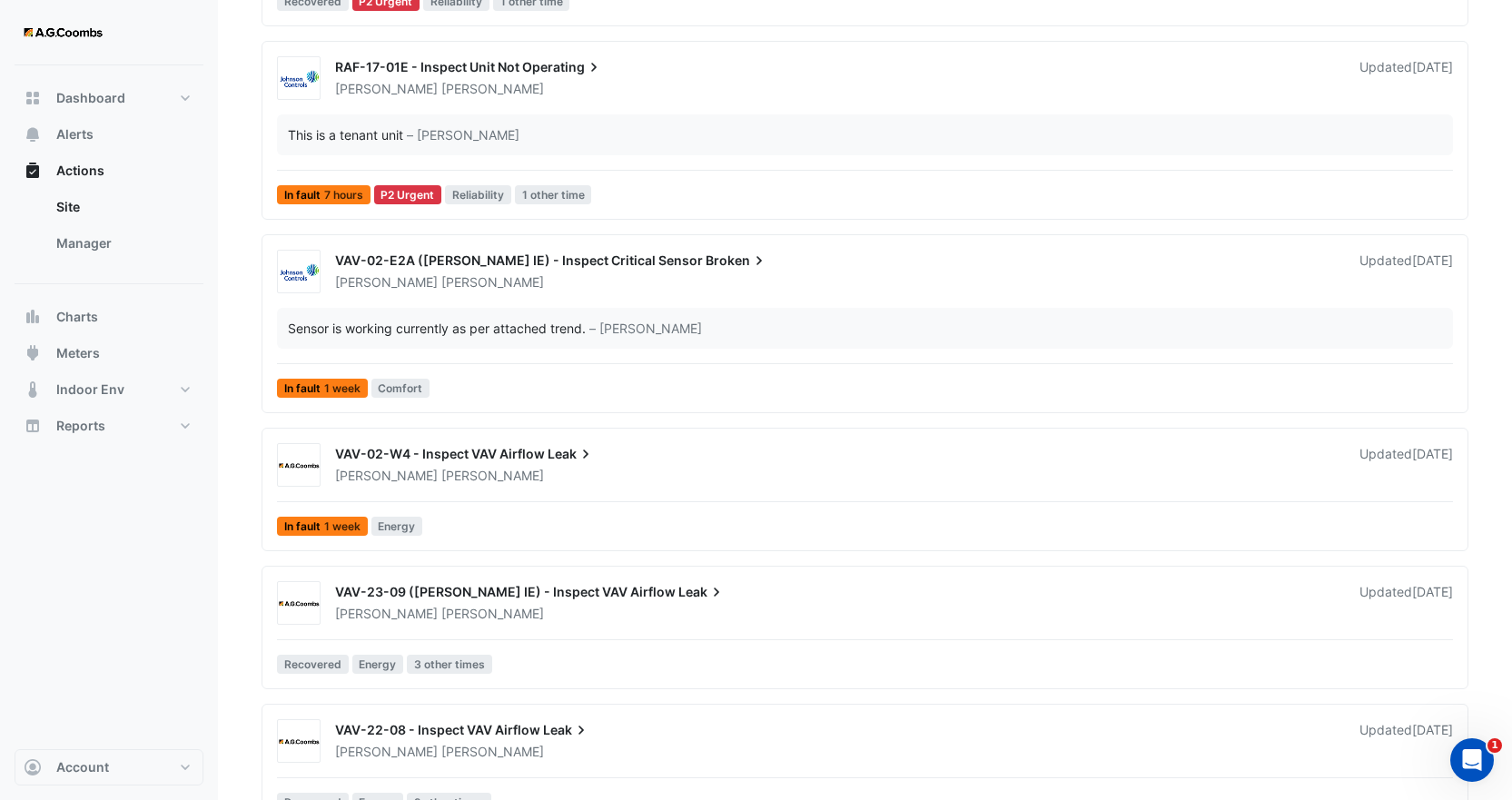
click at [656, 281] on div "Michael Adamson" at bounding box center [836, 282] width 1006 height 18
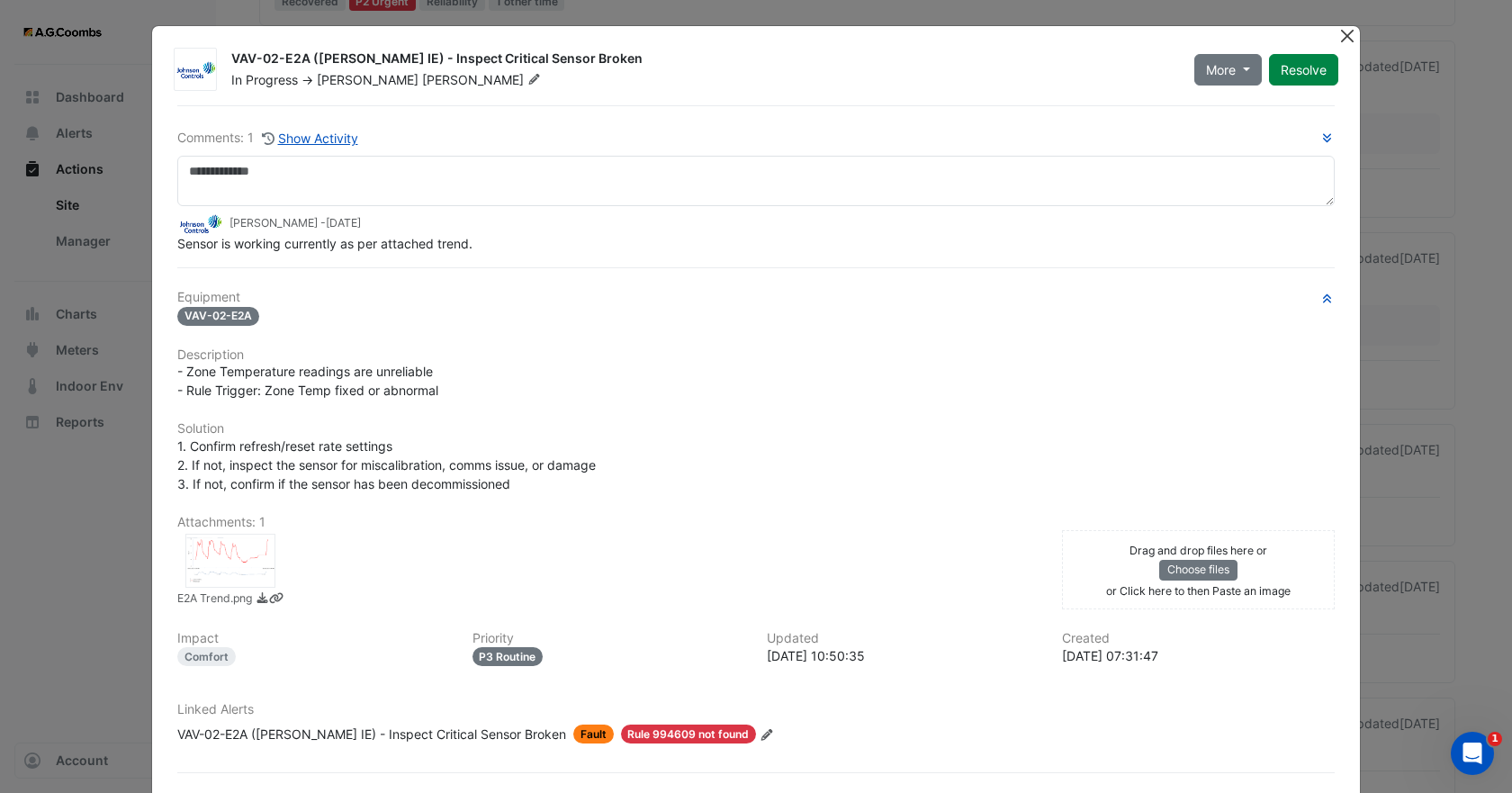
click at [1345, 35] on button "Close" at bounding box center [1346, 35] width 18 height 18
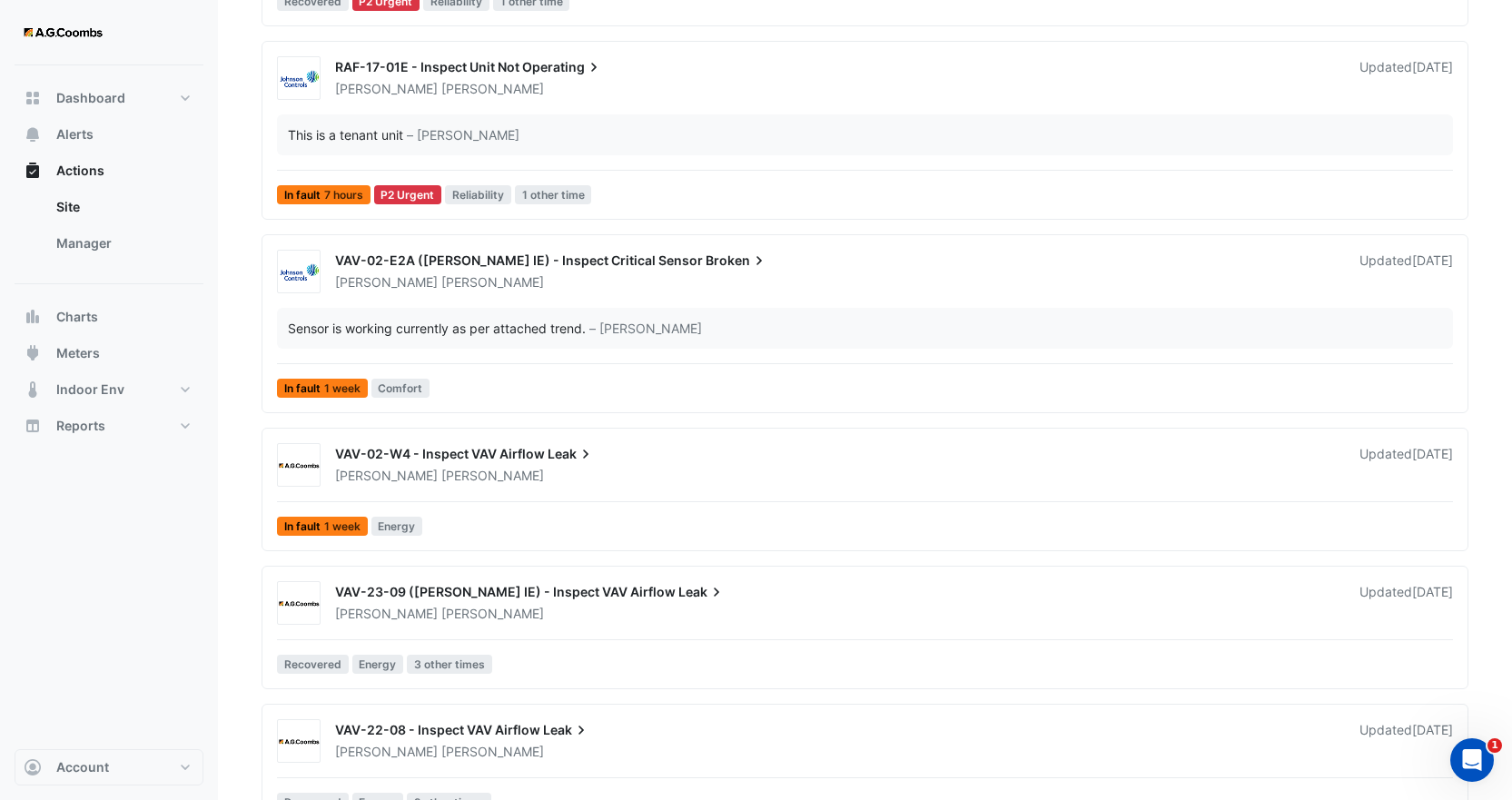
click at [522, 308] on div "Sensor is working currently as per attached trend. – Michael Adamson" at bounding box center [865, 329] width 1176 height 41
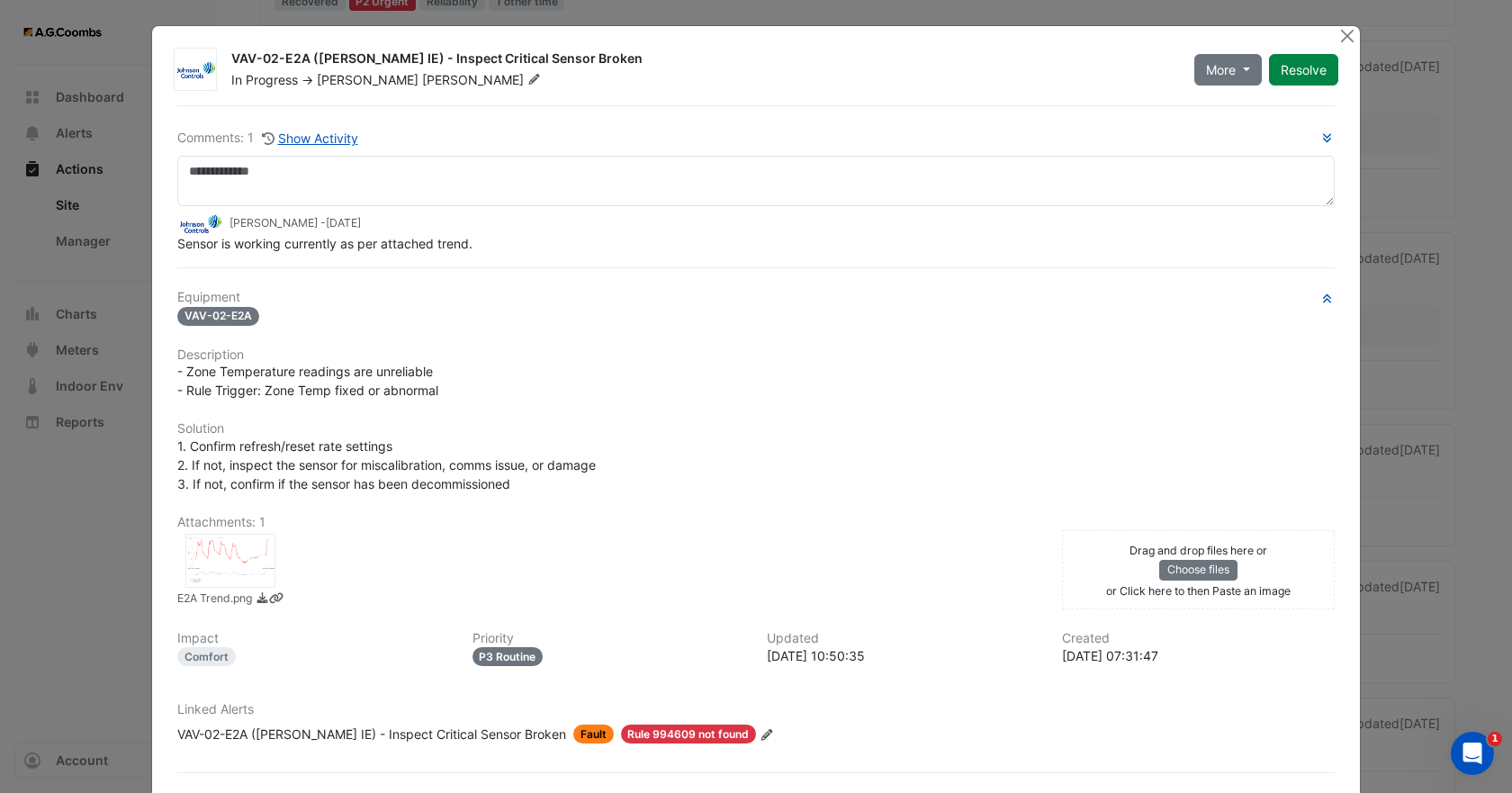
click at [1263, 588] on div "Drag and drop files here or Choose files or Click here to then Paste an image" at bounding box center [1199, 569] width 265 height 59
click at [1193, 568] on button "Choose files" at bounding box center [1198, 569] width 78 height 19
click at [1281, 582] on div "Drag and drop files here or Choose files or an Paste image" at bounding box center [1199, 569] width 265 height 59
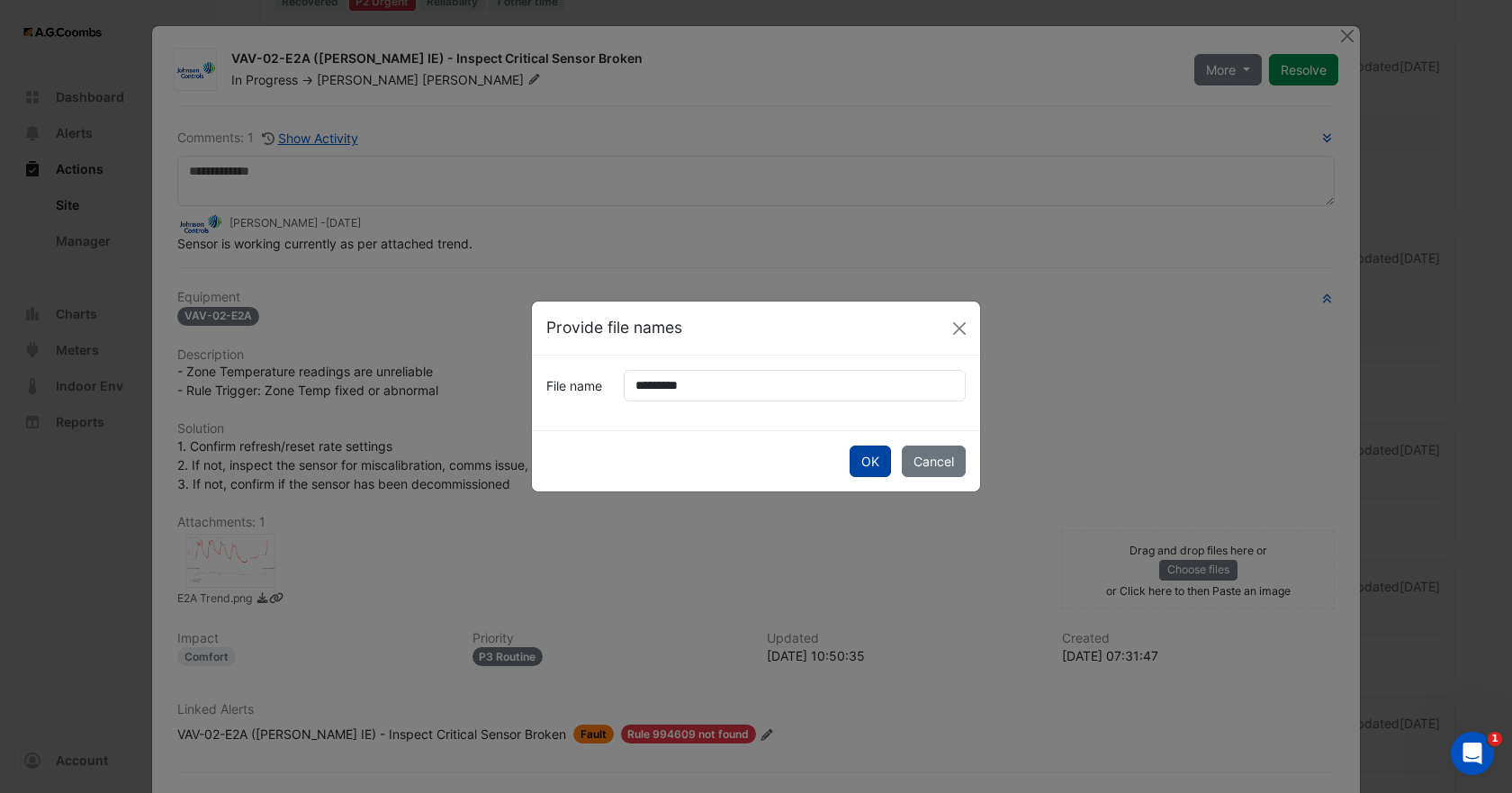
click at [853, 461] on button "OK" at bounding box center [870, 461] width 42 height 31
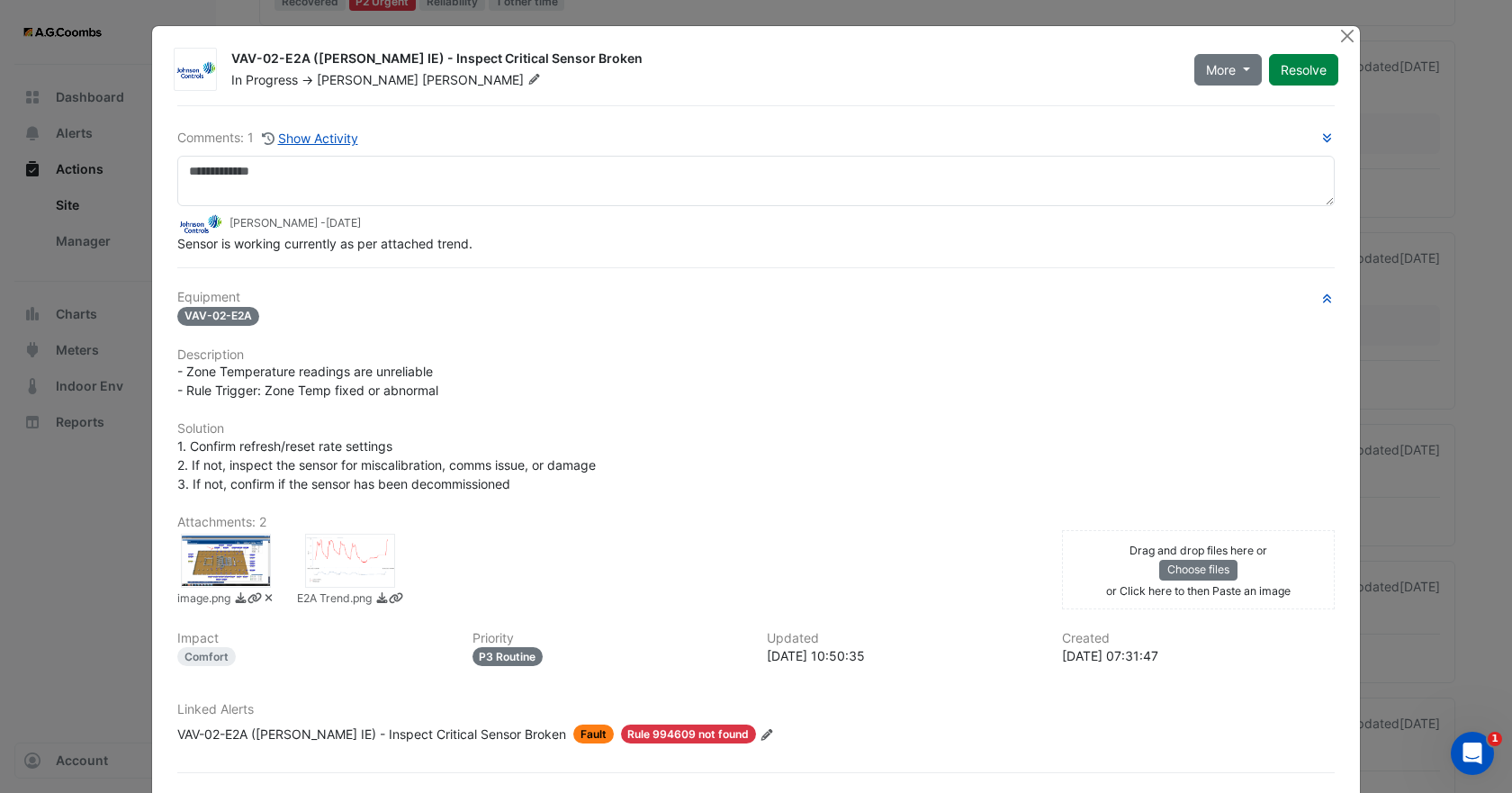
click at [1293, 72] on button "Resolve" at bounding box center [1303, 69] width 69 height 31
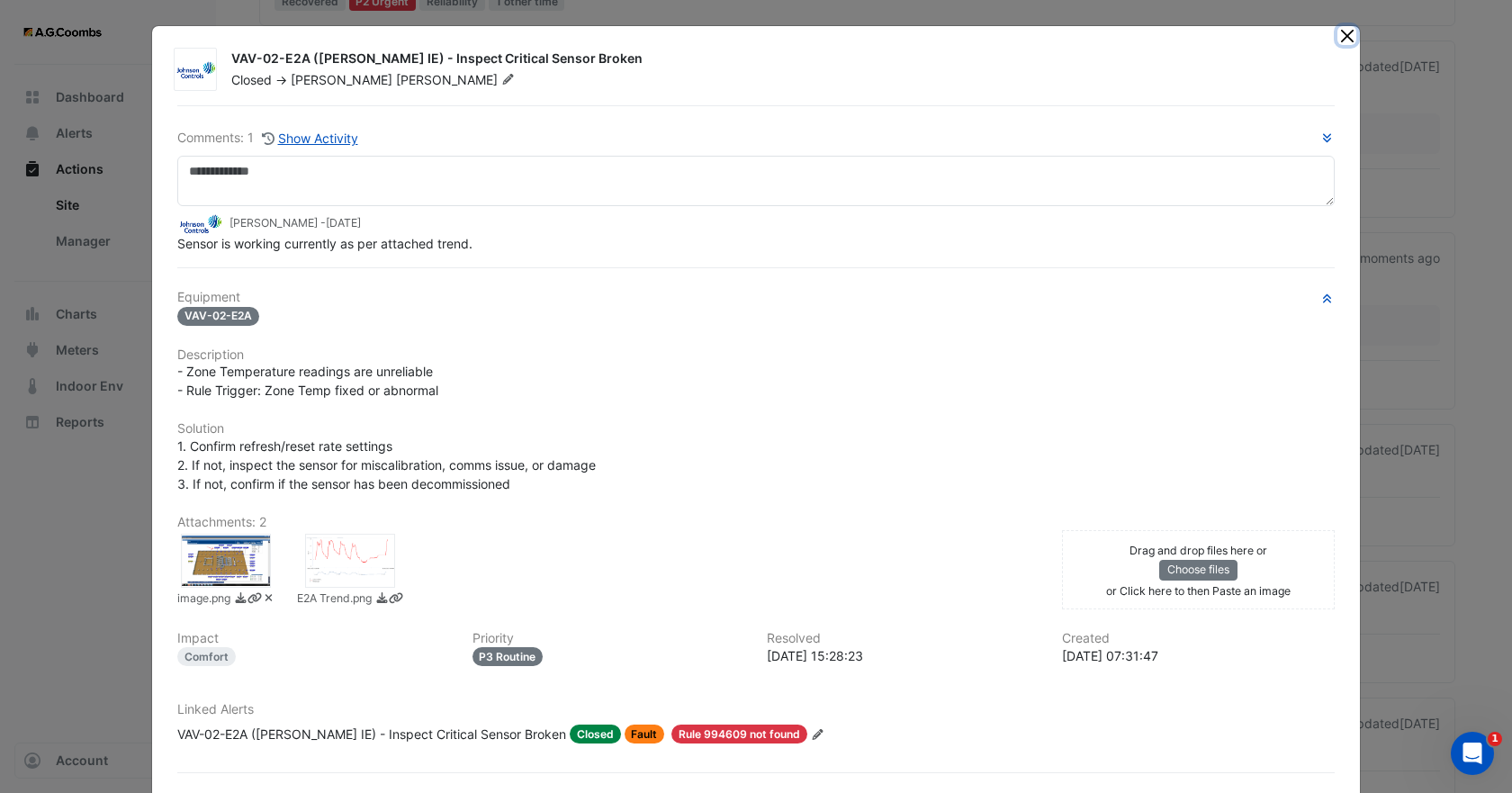
click at [1337, 36] on button "Close" at bounding box center [1346, 35] width 18 height 18
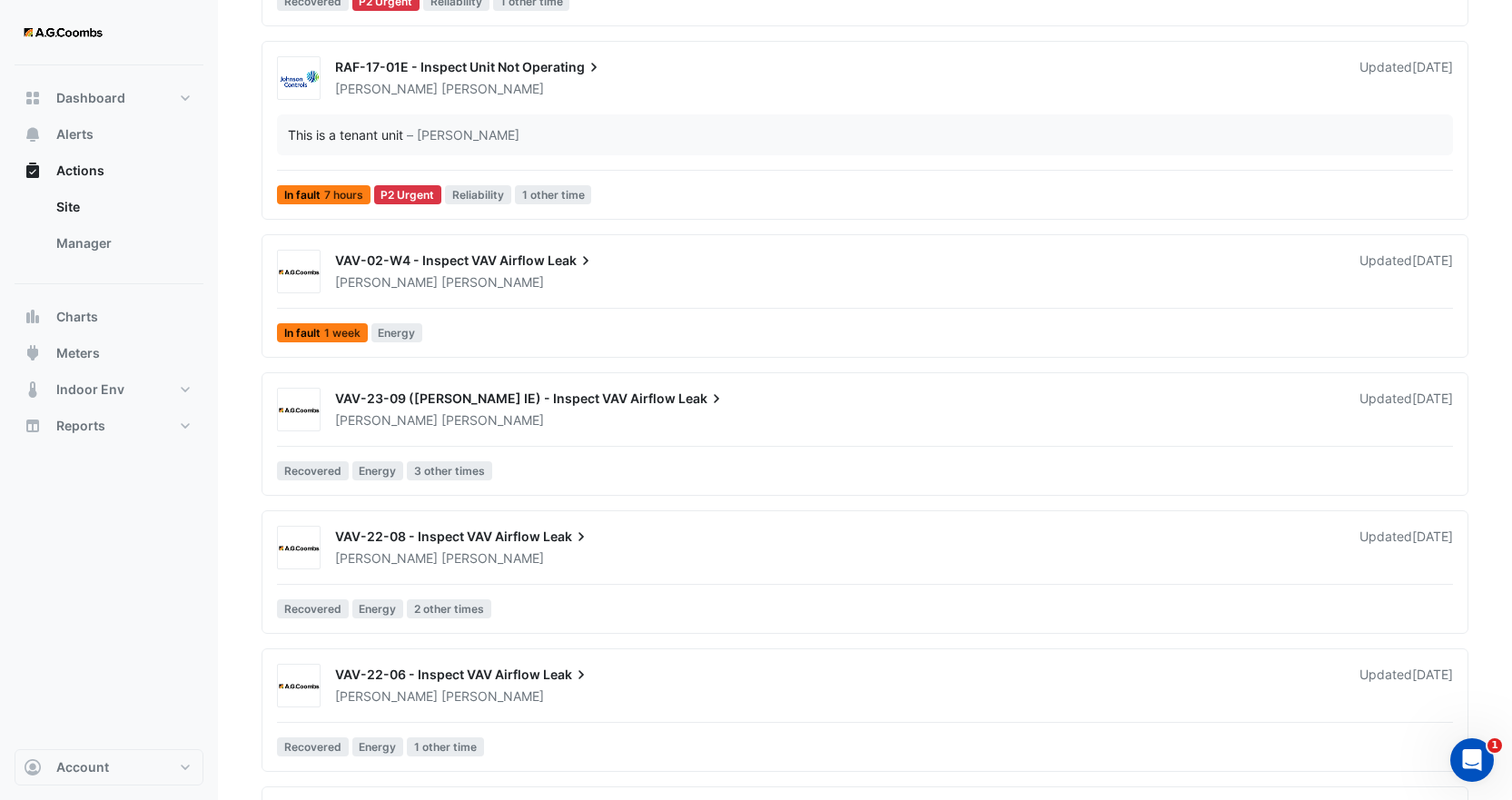
click at [457, 293] on div "VAV-02-W4 - Inspect VAV Airflow Leak Brendan Sadler Updated 1 week ago In fault…" at bounding box center [865, 299] width 1190 height 100
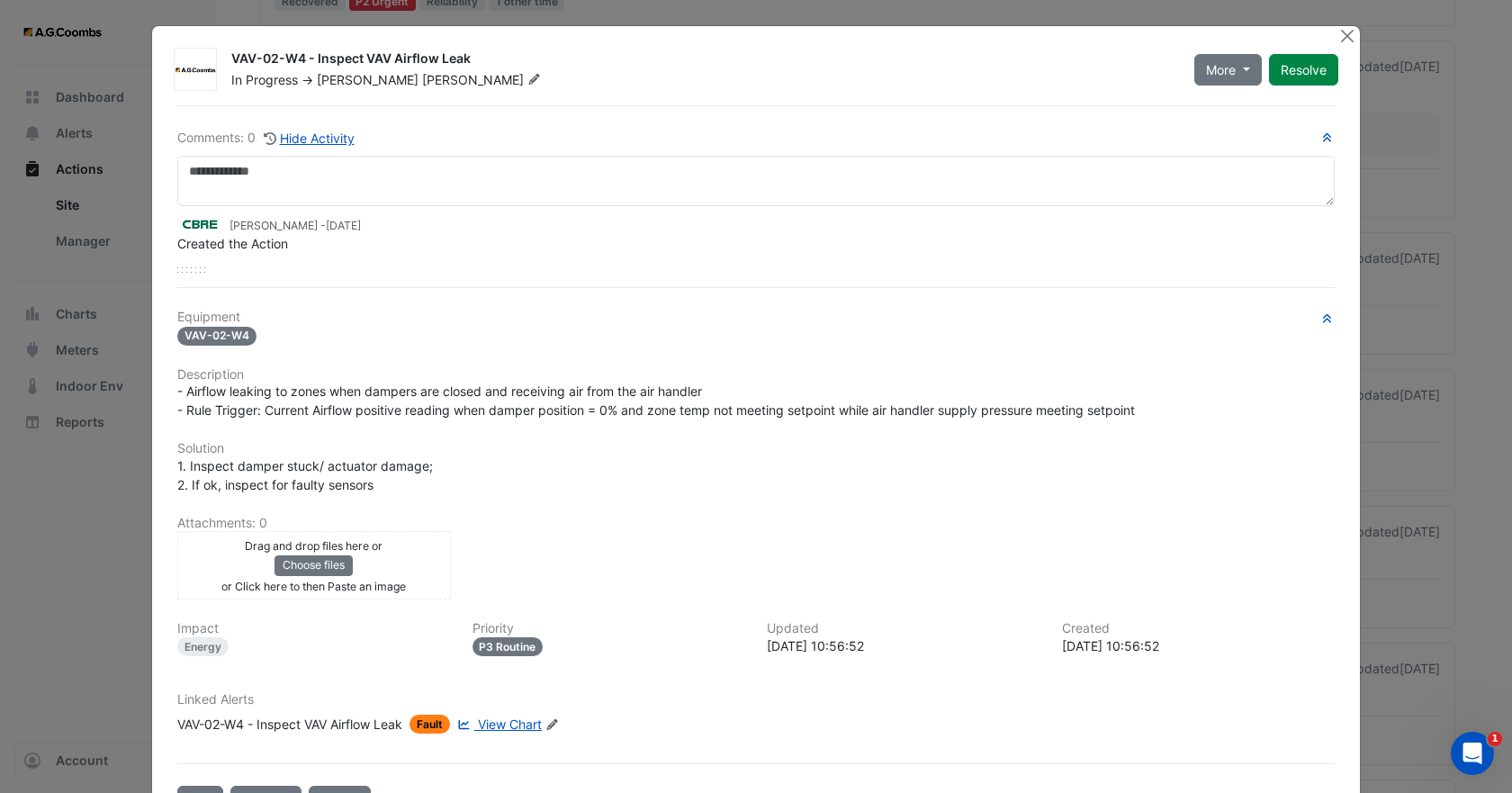
click at [551, 290] on div "Comments: 0 Hide Activity Joseph Barsoum - 1 week and 1 day ago Created the Act…" at bounding box center [756, 461] width 1179 height 712
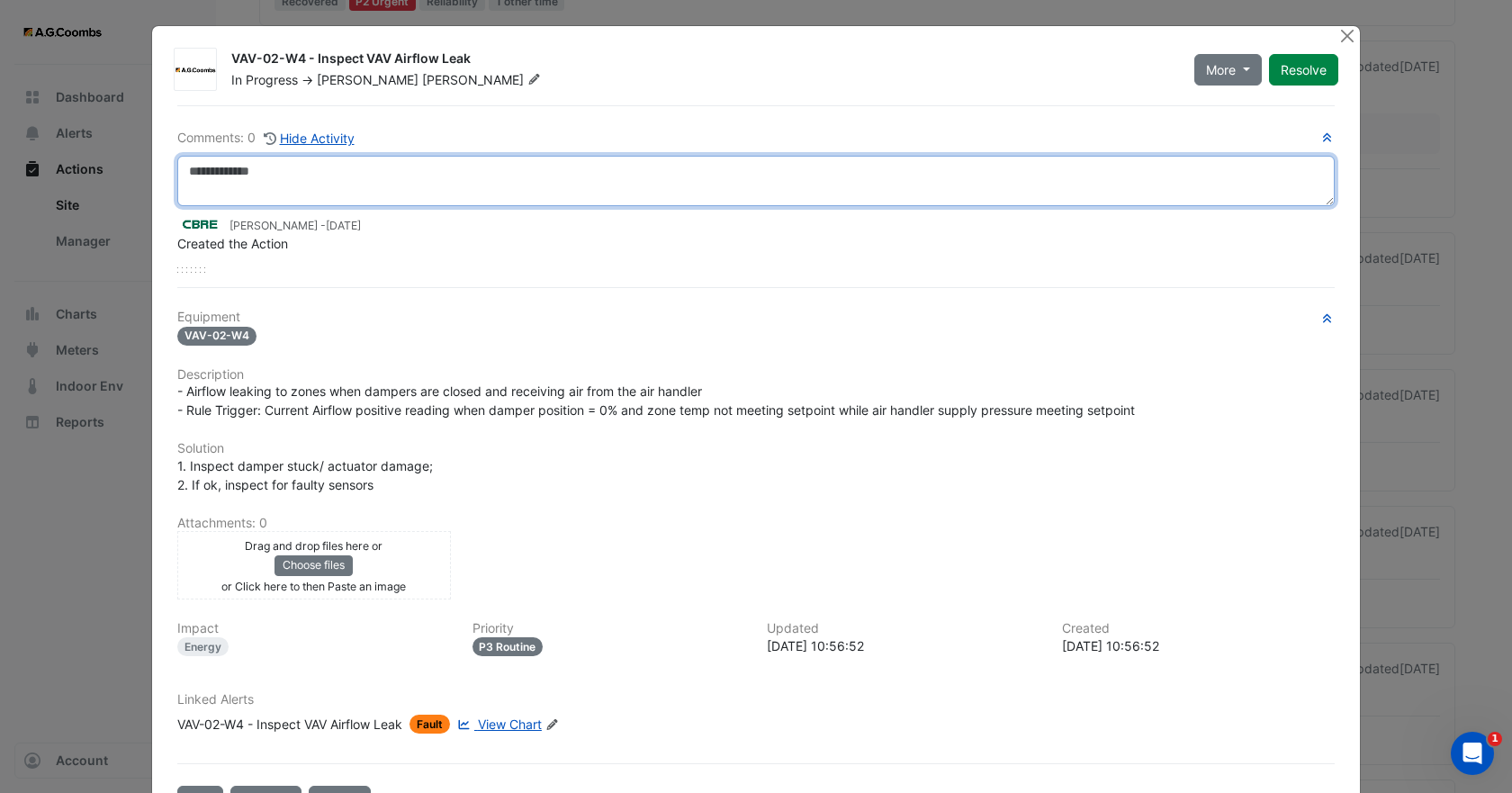
click at [264, 179] on textarea at bounding box center [755, 181] width 1157 height 51
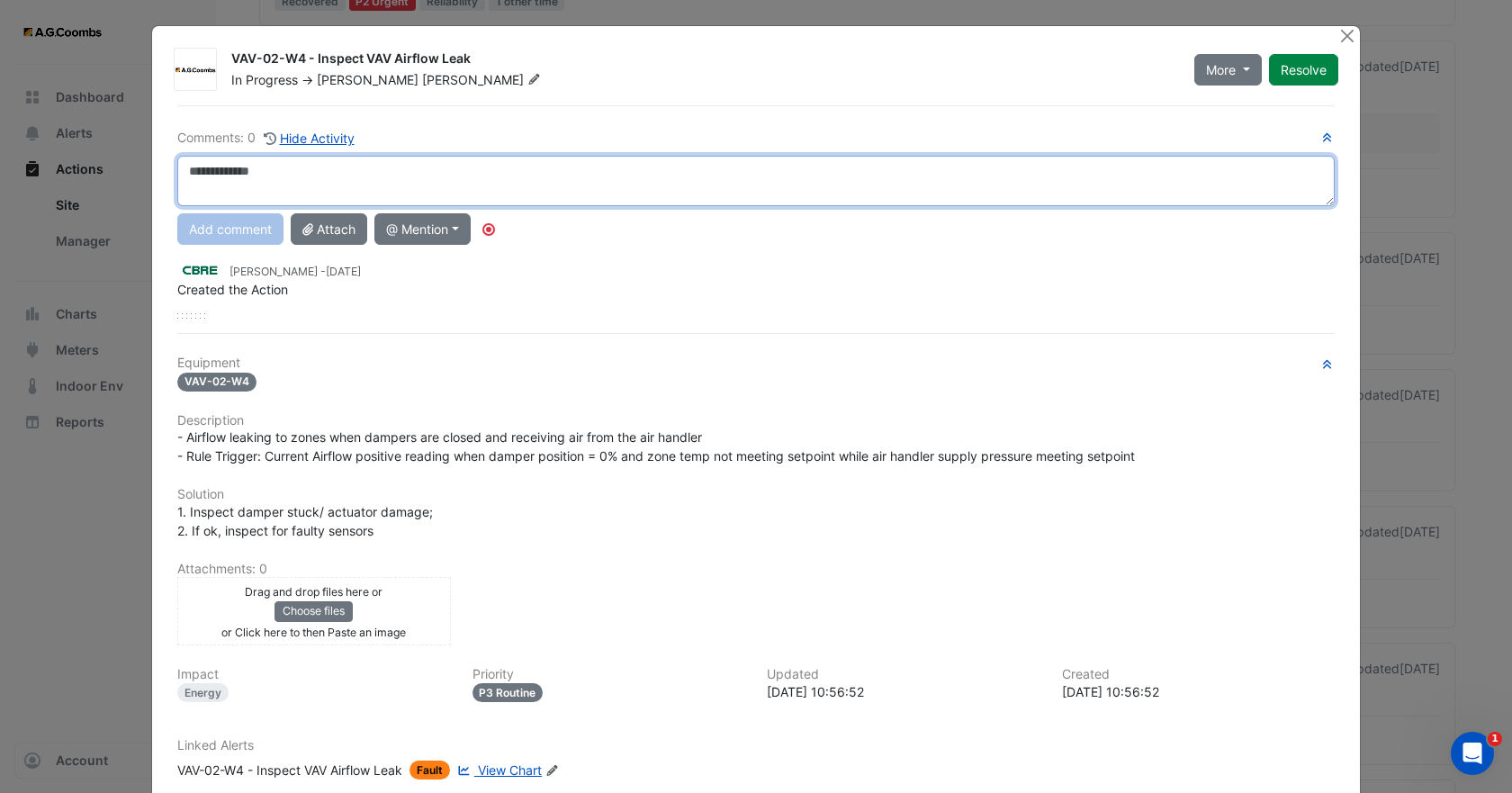
click at [340, 179] on textarea at bounding box center [755, 181] width 1157 height 51
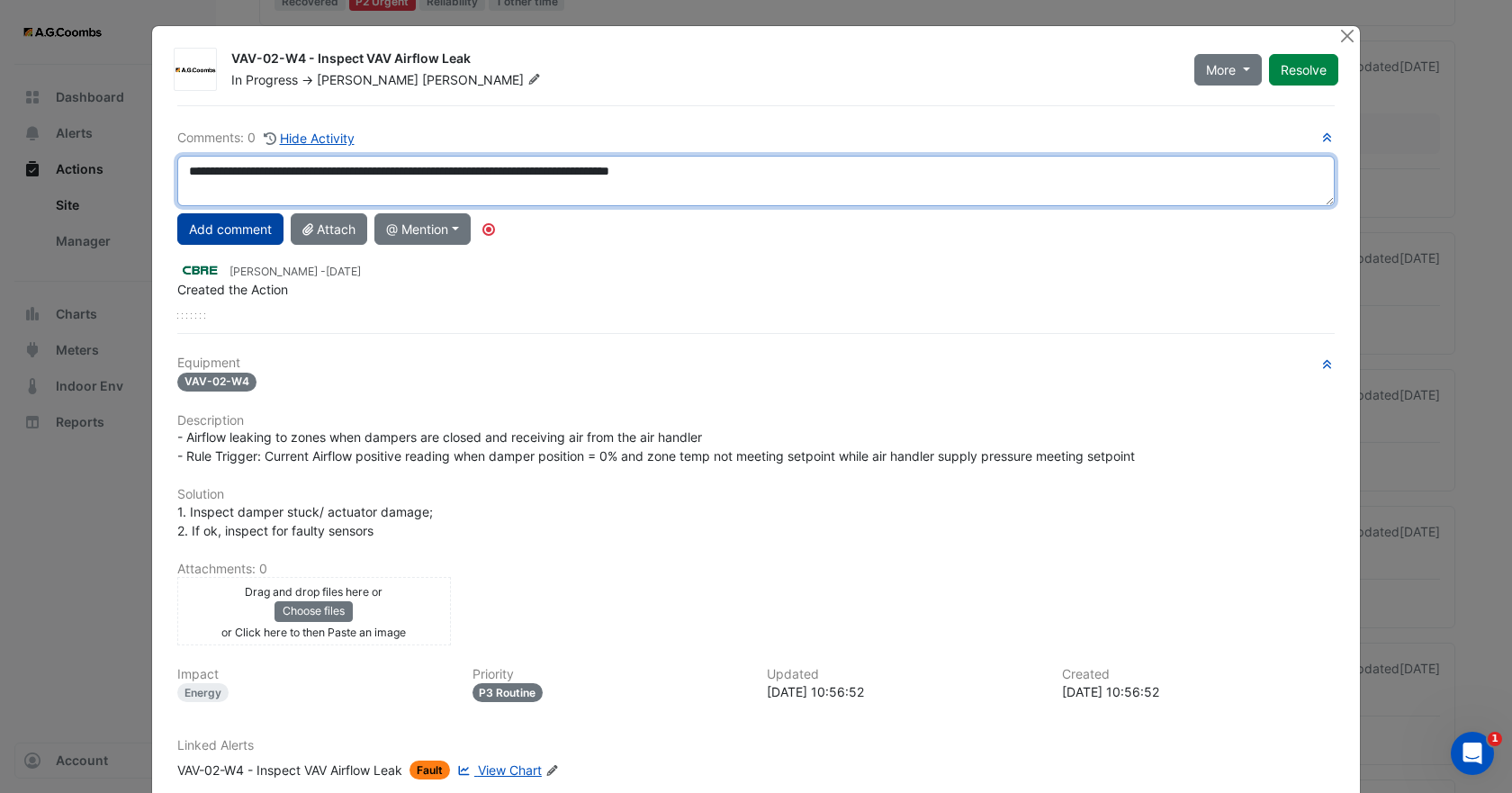
type textarea "**********"
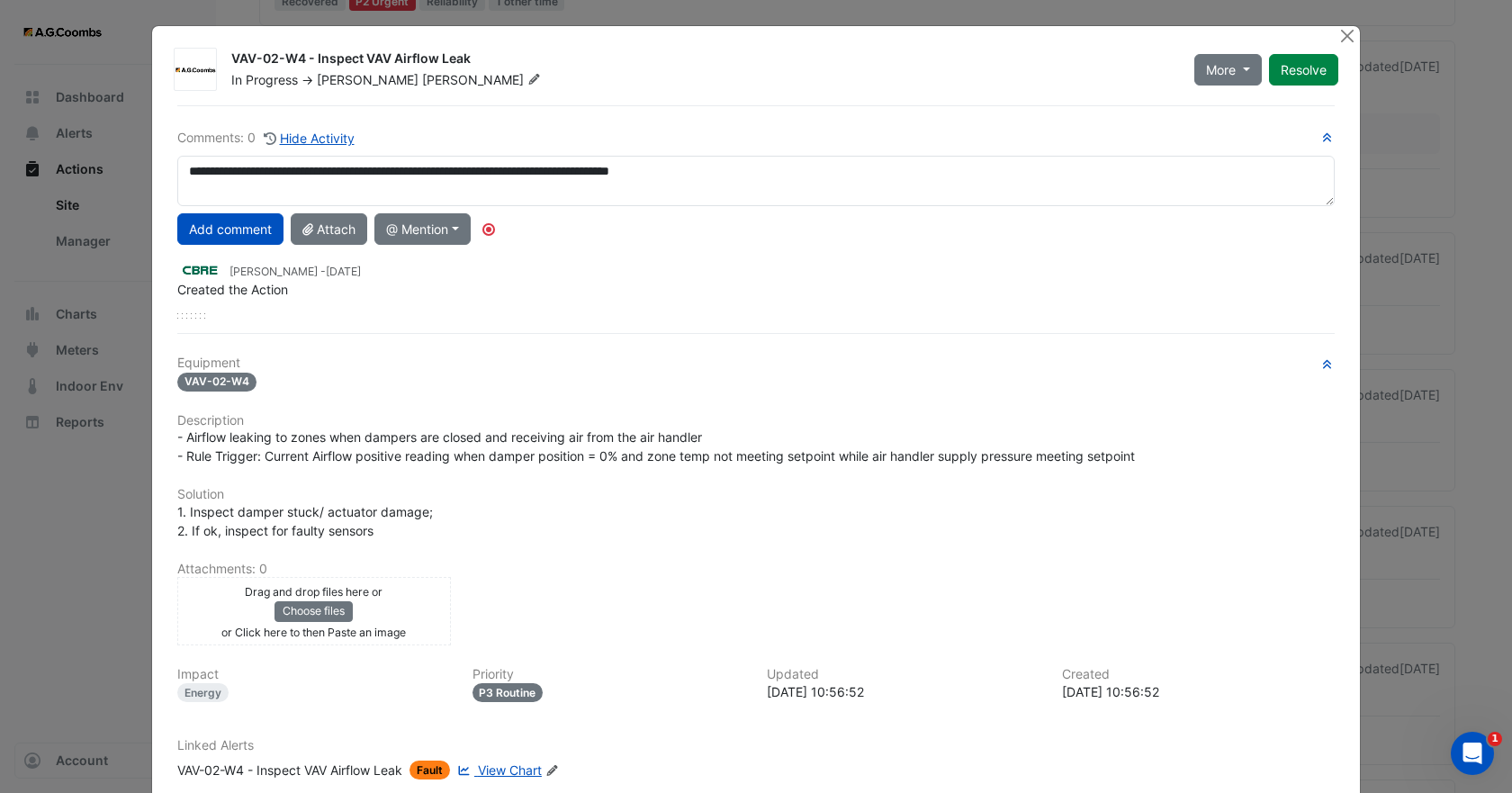
click at [260, 234] on button "Add comment" at bounding box center [230, 229] width 106 height 31
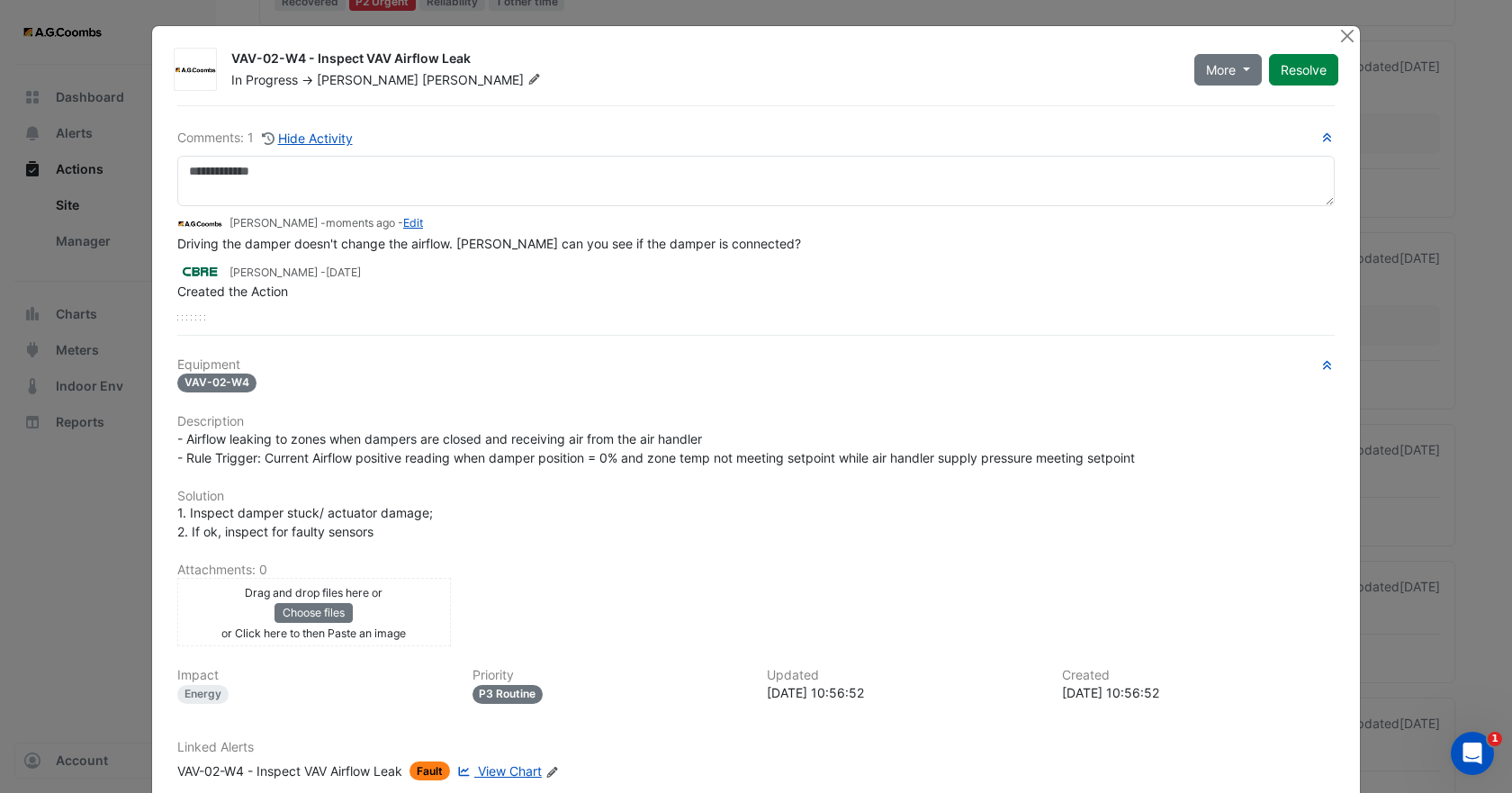
click at [346, 82] on span "Brendan" at bounding box center [368, 80] width 102 height 16
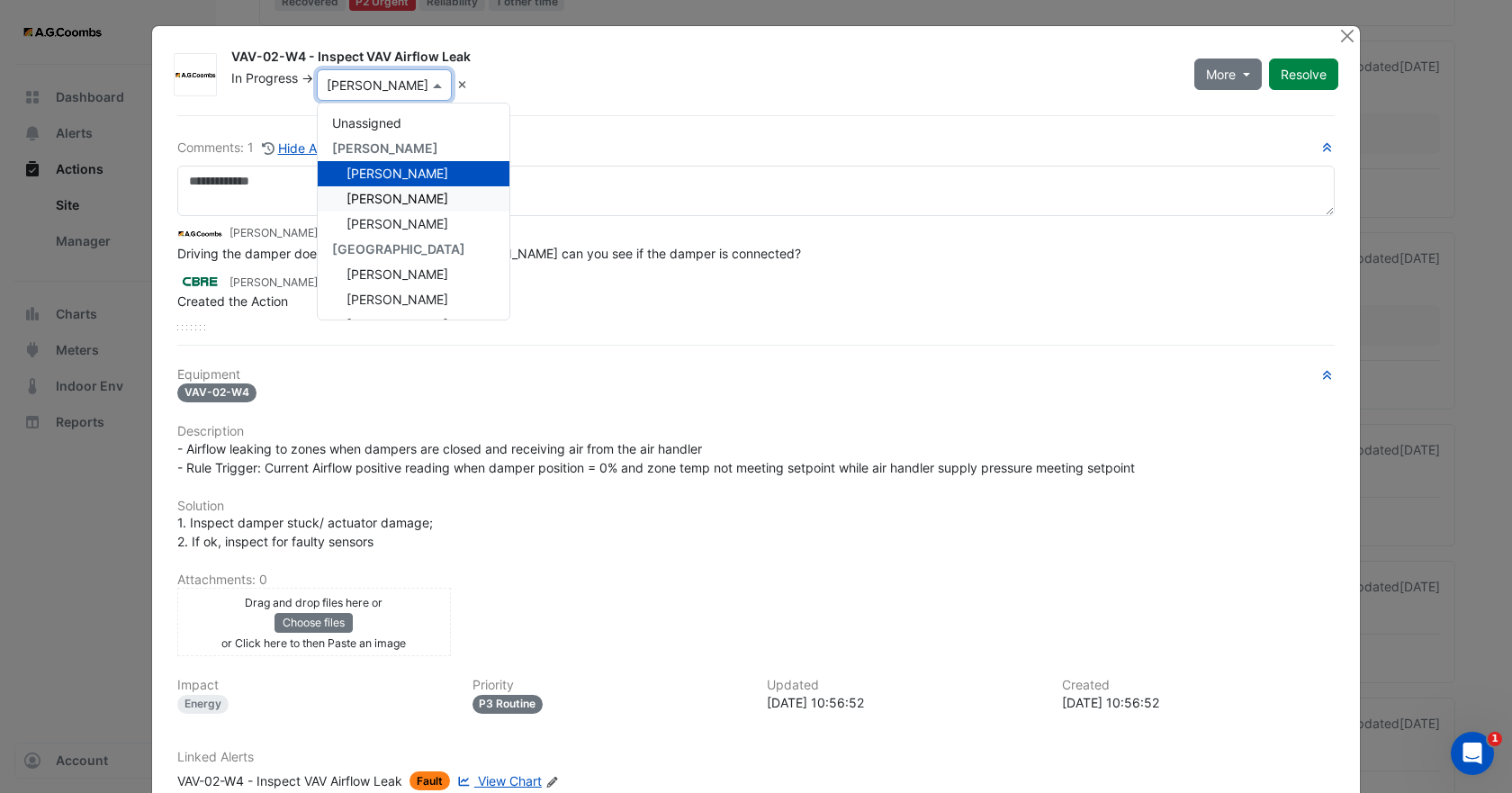
click at [407, 198] on span "Darren Horne" at bounding box center [397, 198] width 102 height 16
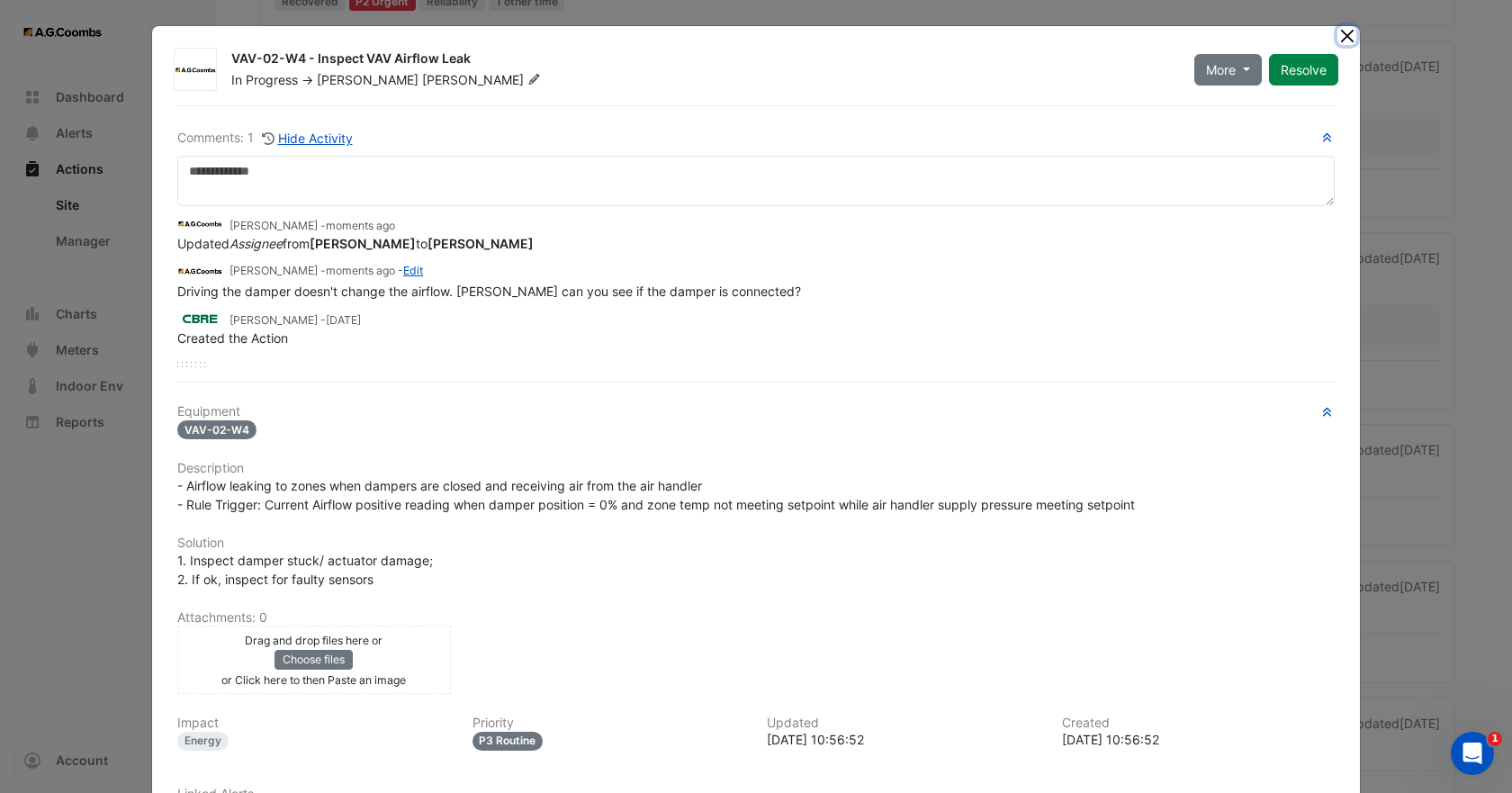
click at [1345, 40] on button "Close" at bounding box center [1346, 35] width 18 height 18
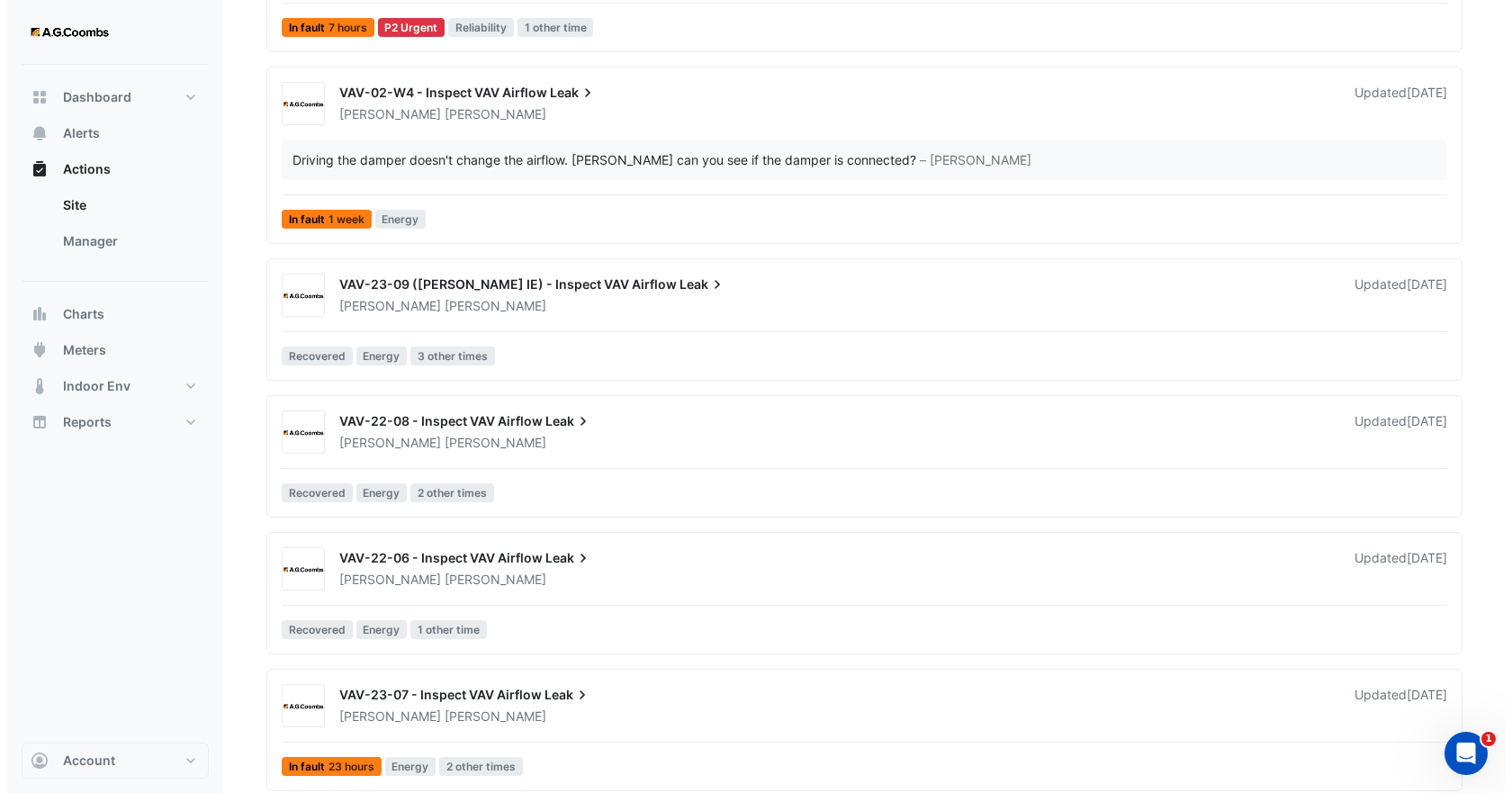
scroll to position [1800, 0]
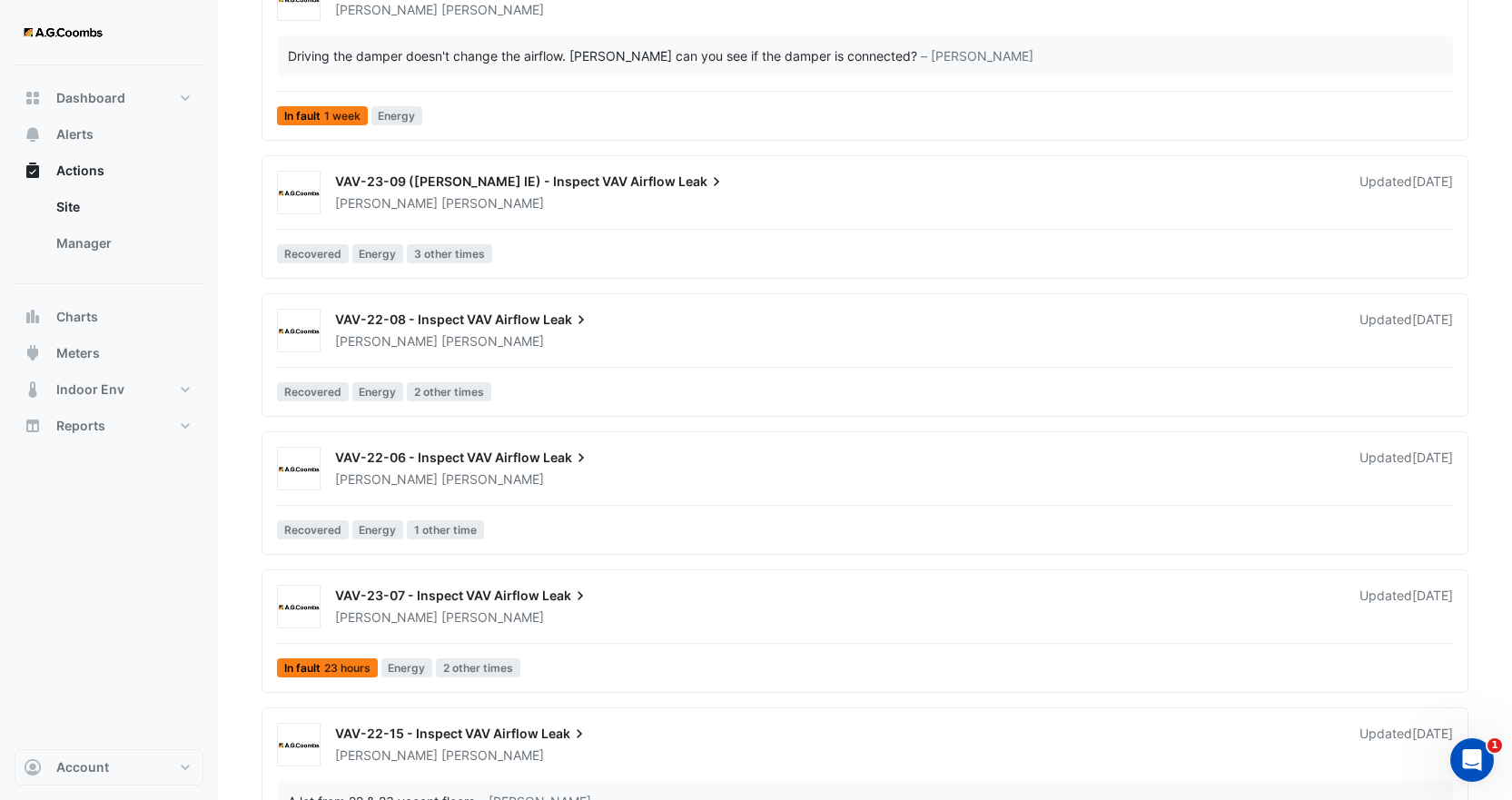
click at [484, 216] on div "VAV-23-09 (NABERS IE) - Inspect VAV Airflow Leak Brendan Sadler Updated 1 week …" at bounding box center [865, 221] width 1190 height 100
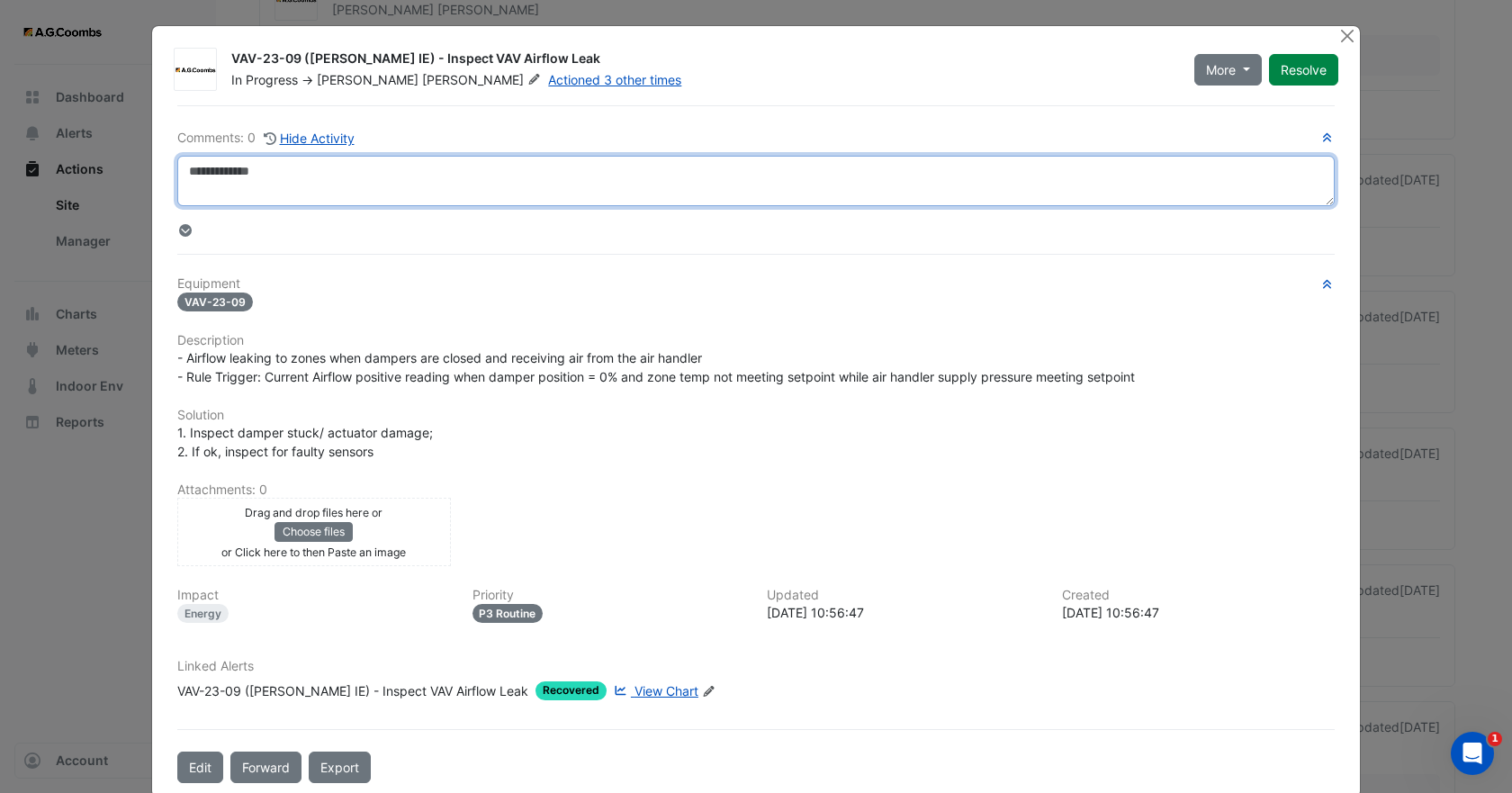
click at [316, 183] on textarea at bounding box center [755, 181] width 1157 height 51
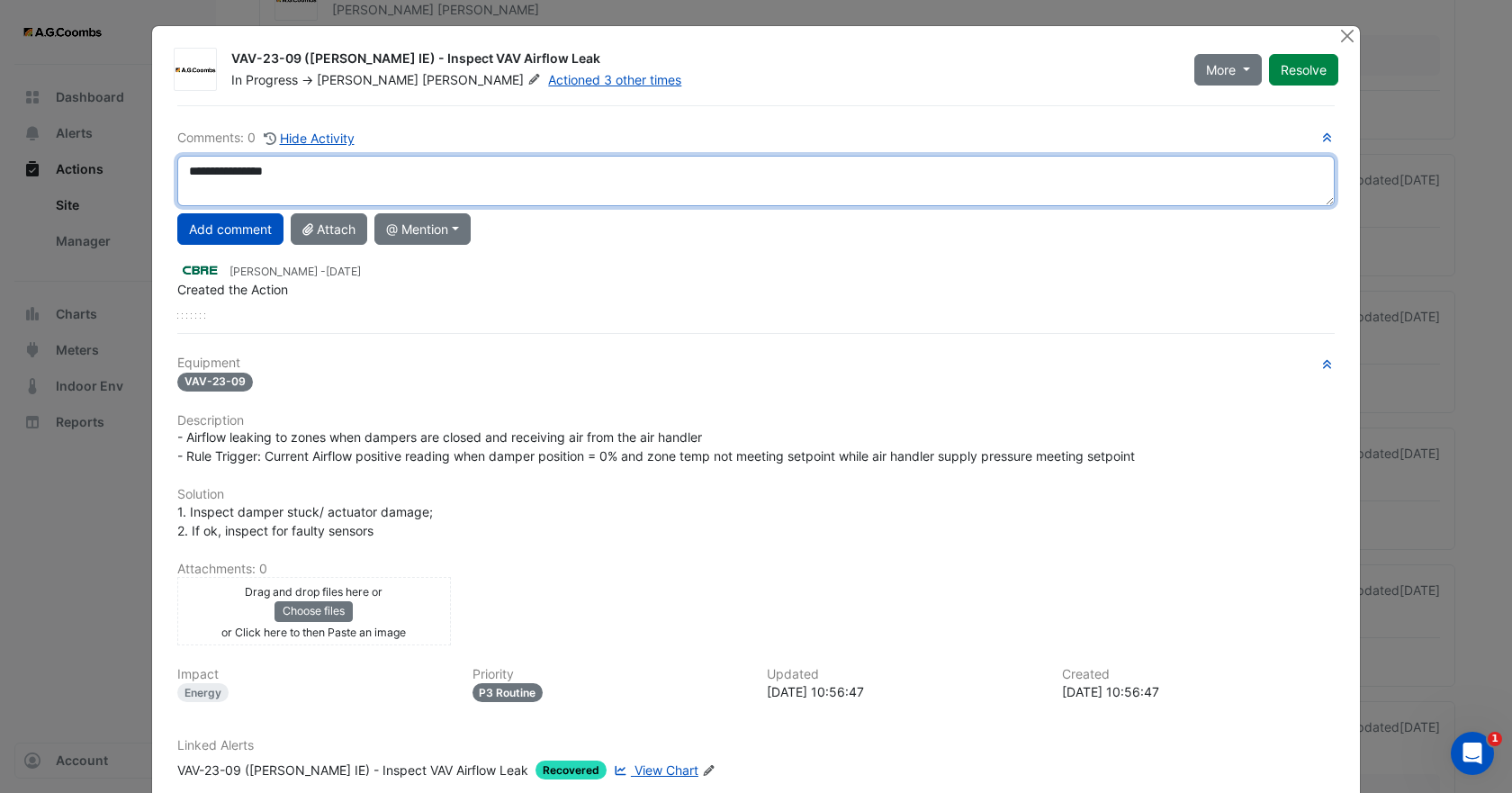
drag, startPoint x: 294, startPoint y: 169, endPoint x: 105, endPoint y: 172, distance: 189.0
click at [105, 172] on ngb-modal-window "VAV-23-09 (NABERS IE) - Inspect VAV Airflow Leak In Progress -> Brendan Sadler …" at bounding box center [756, 396] width 1512 height 793
type textarea "**********"
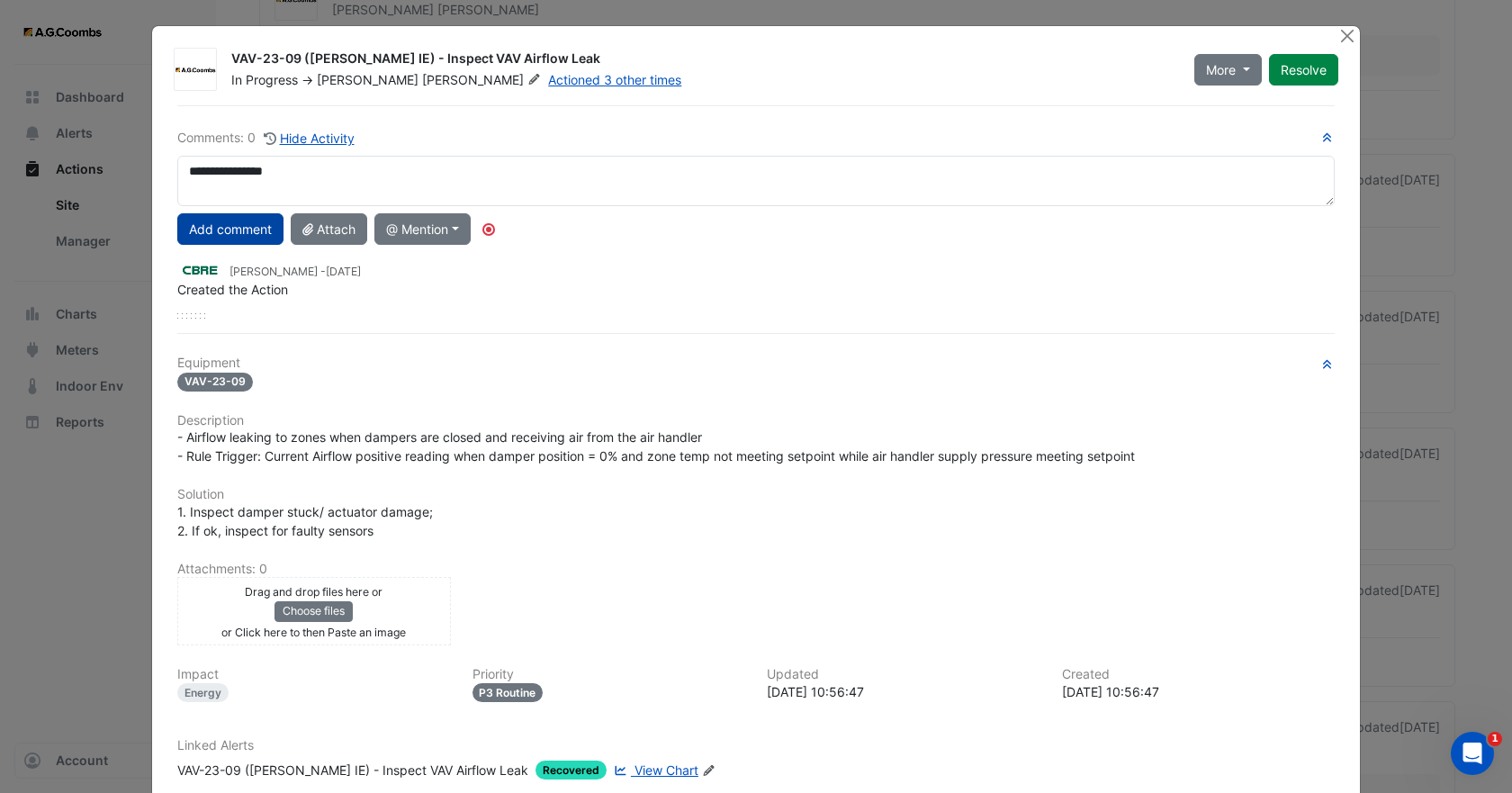
click at [237, 224] on button "Add comment" at bounding box center [230, 229] width 106 height 31
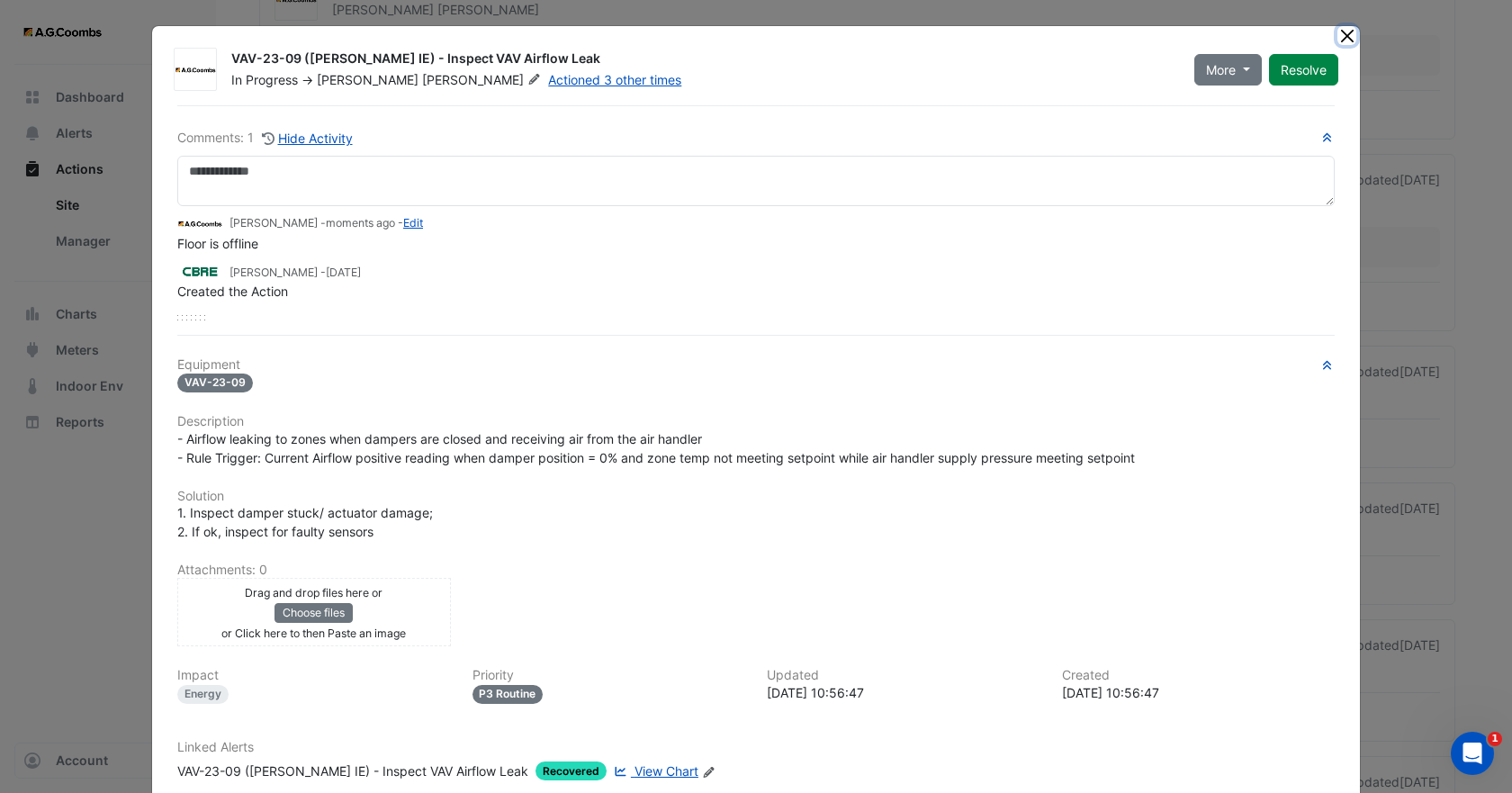
click at [1344, 41] on button "Close" at bounding box center [1346, 35] width 18 height 18
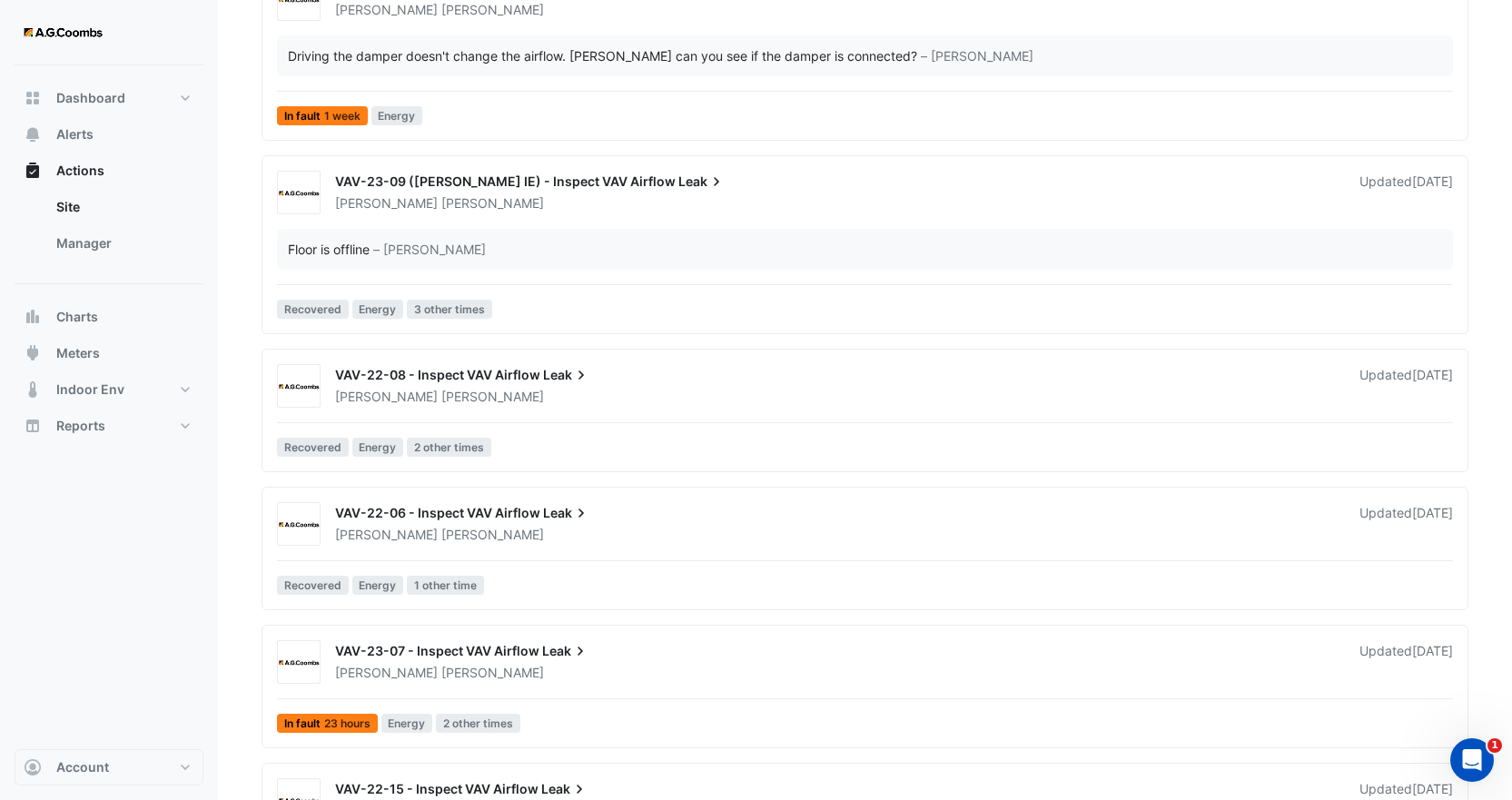
click at [525, 391] on div "Brendan Sadler" at bounding box center [836, 397] width 1006 height 18
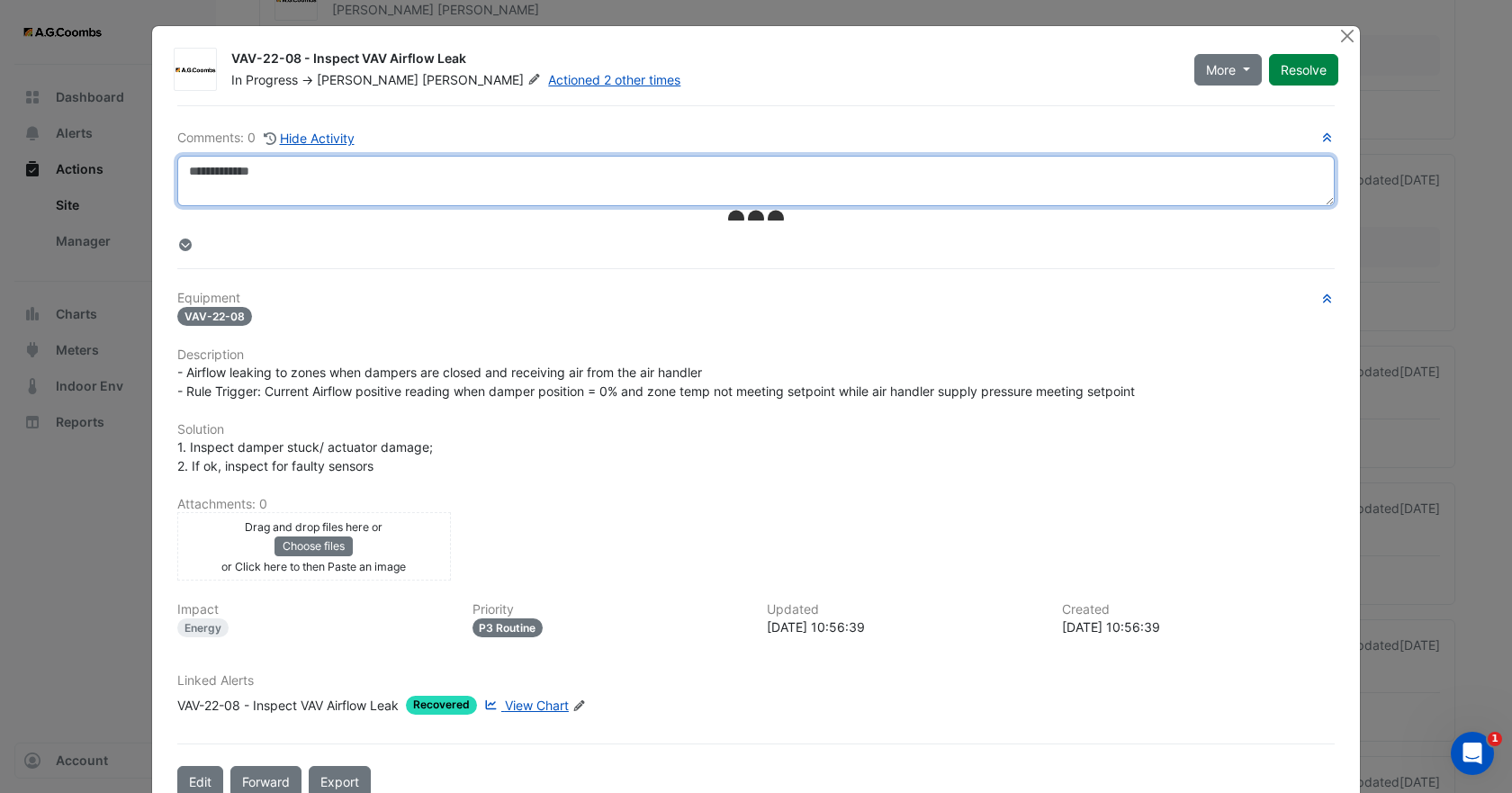
click at [307, 173] on textarea at bounding box center [755, 181] width 1157 height 51
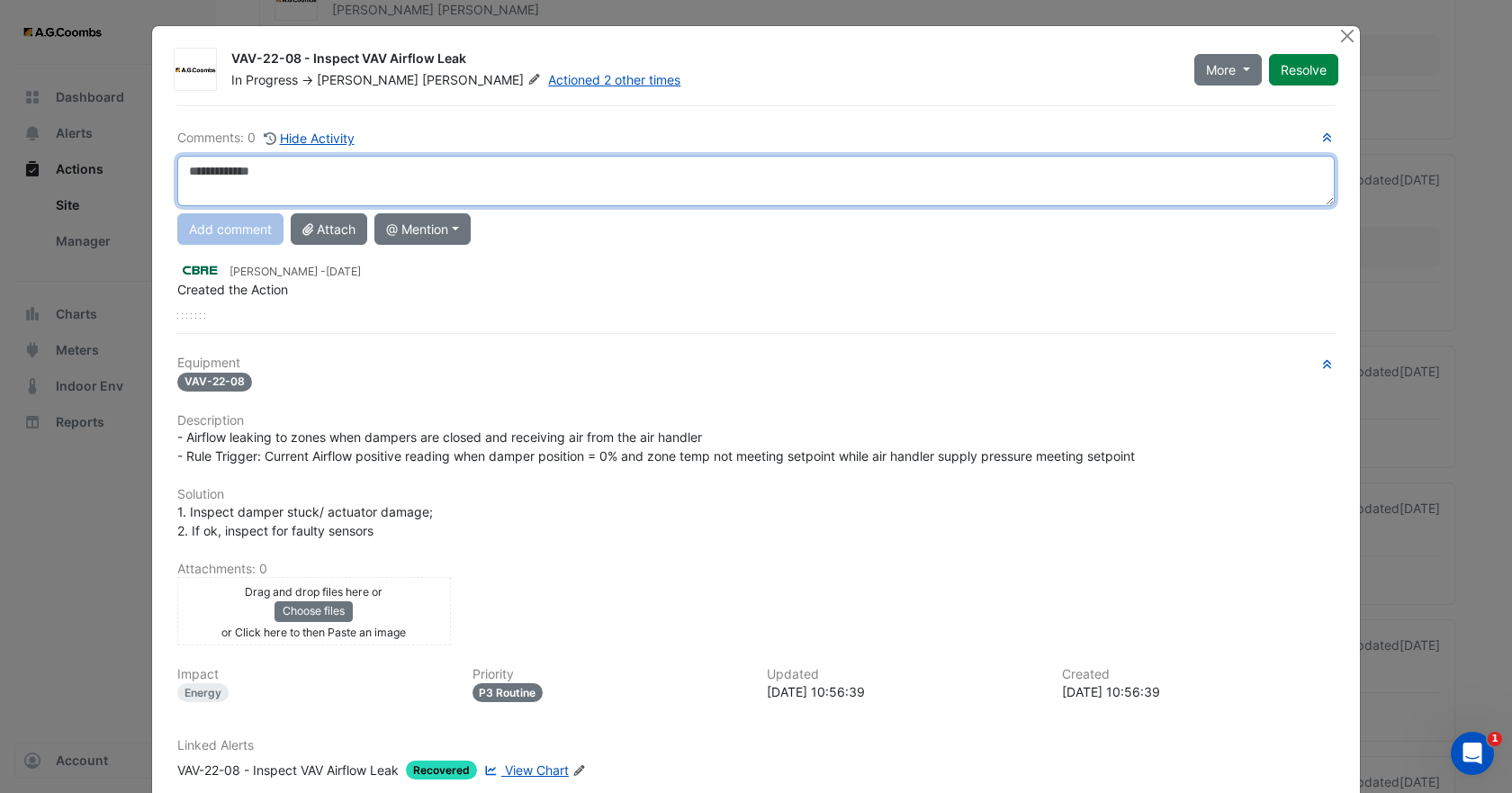
paste textarea "**********"
type textarea "**********"
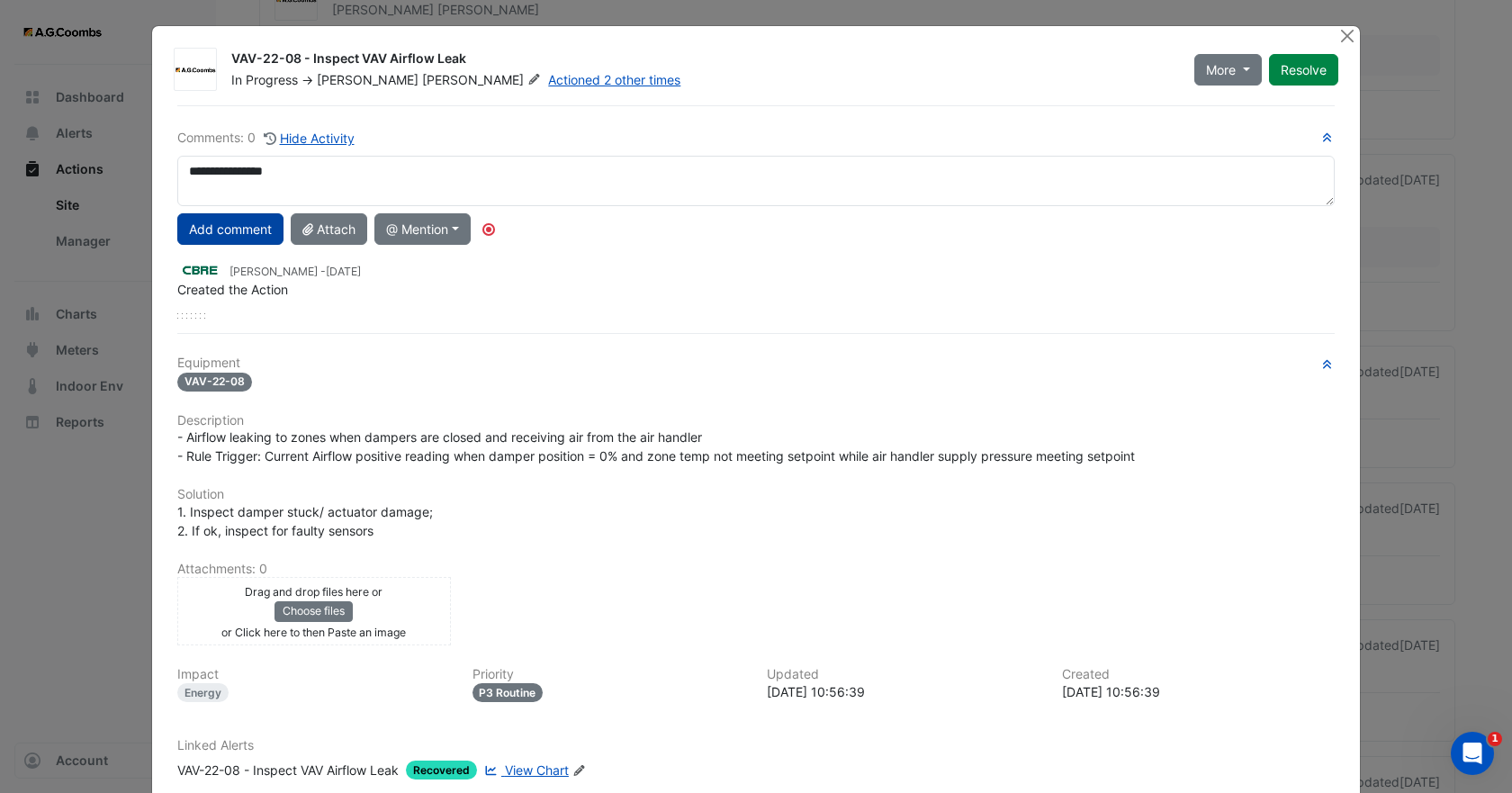
click at [252, 227] on button "Add comment" at bounding box center [230, 229] width 106 height 31
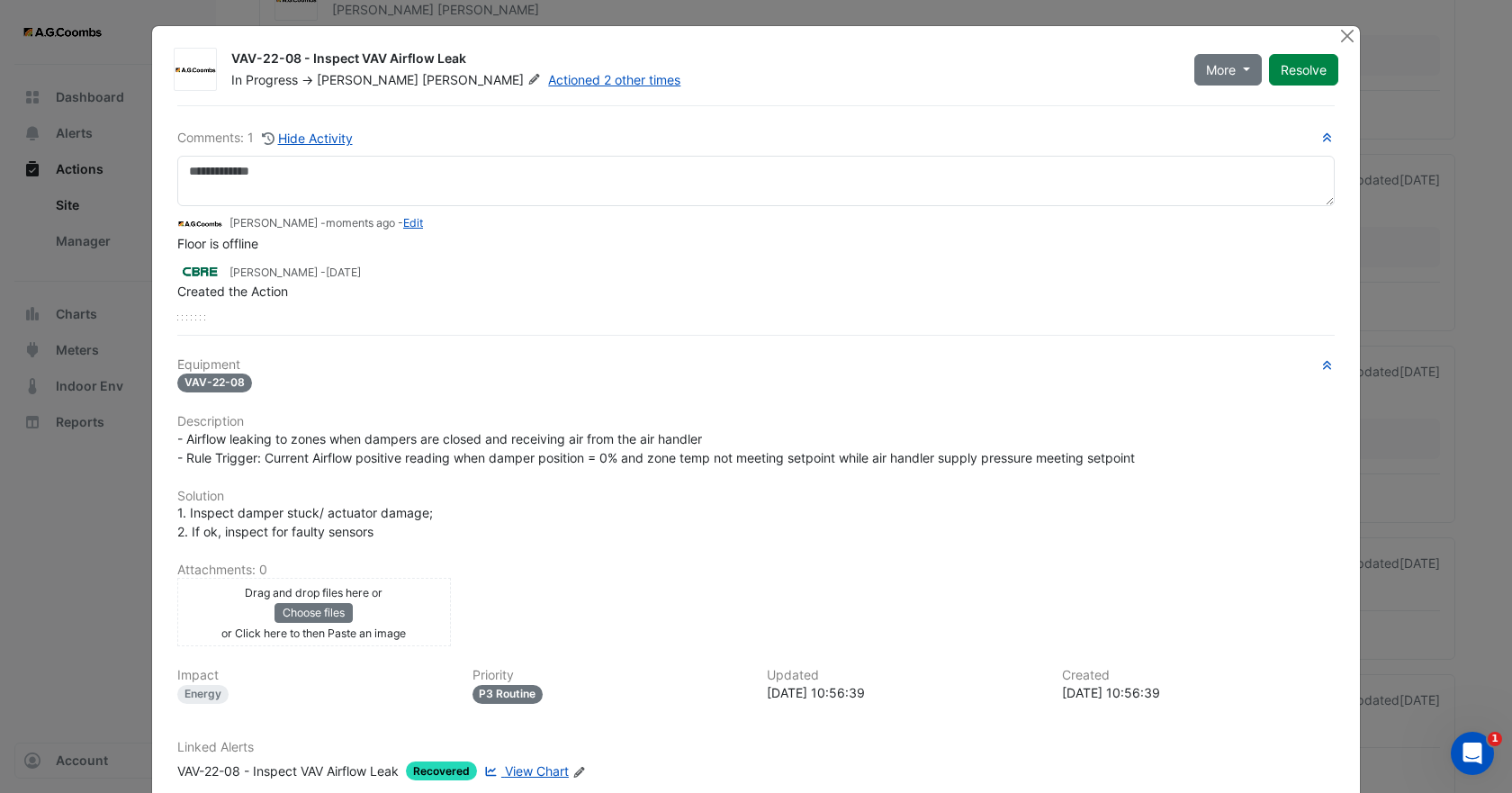
click at [422, 85] on span "Sadler" at bounding box center [484, 80] width 123 height 18
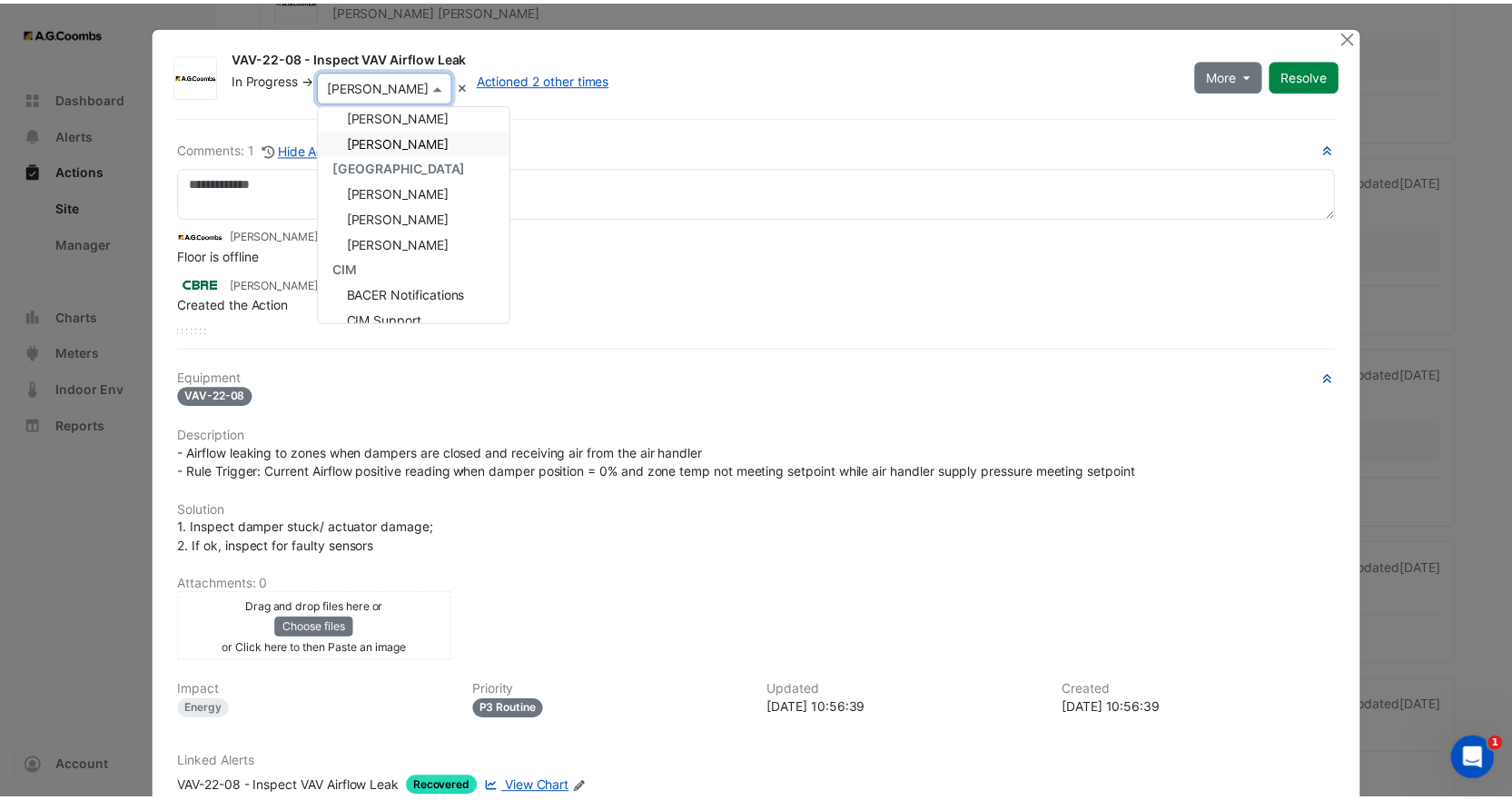
scroll to position [229, 0]
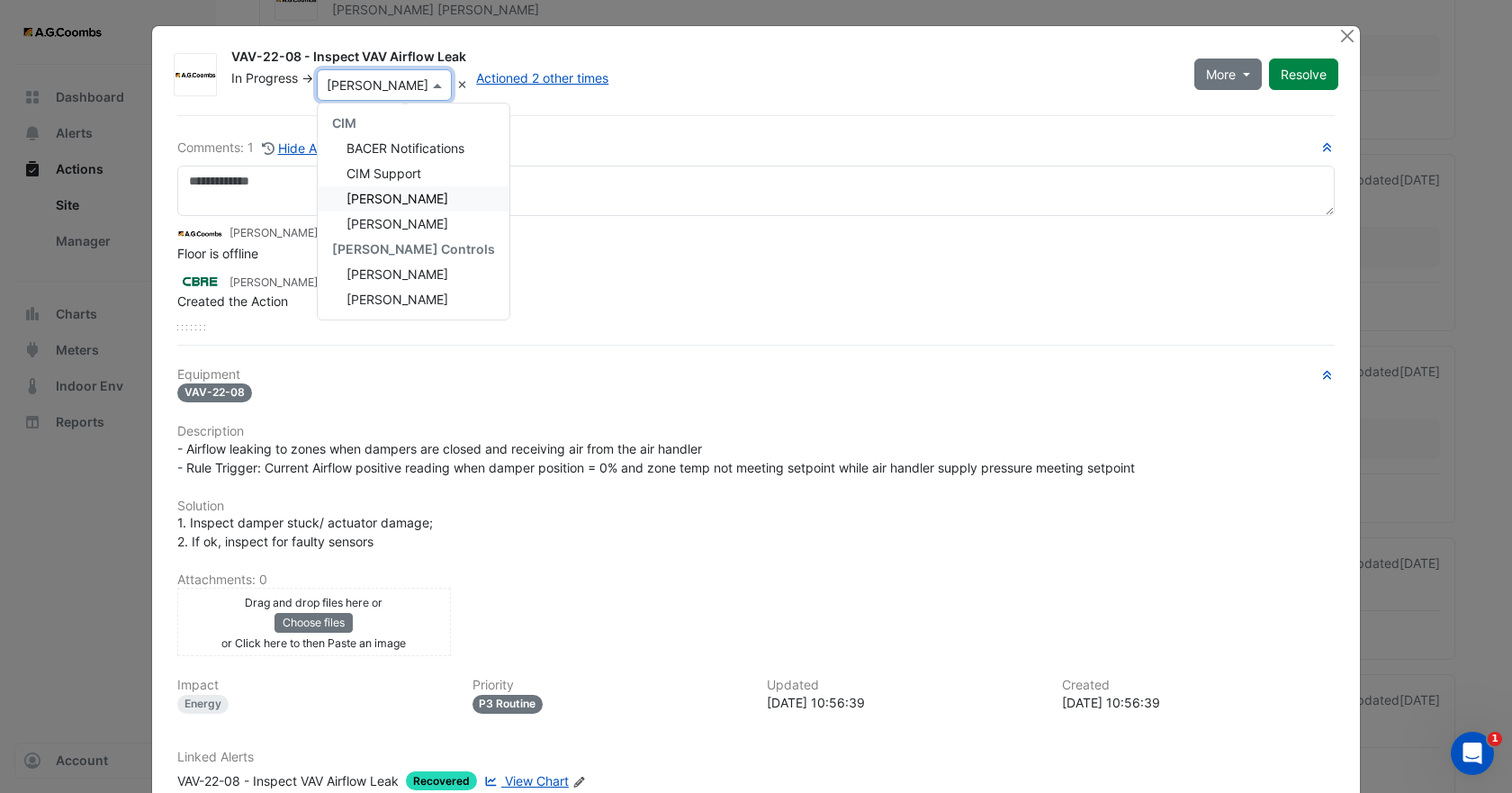
click at [381, 198] on span "Conor Deane" at bounding box center [397, 198] width 102 height 16
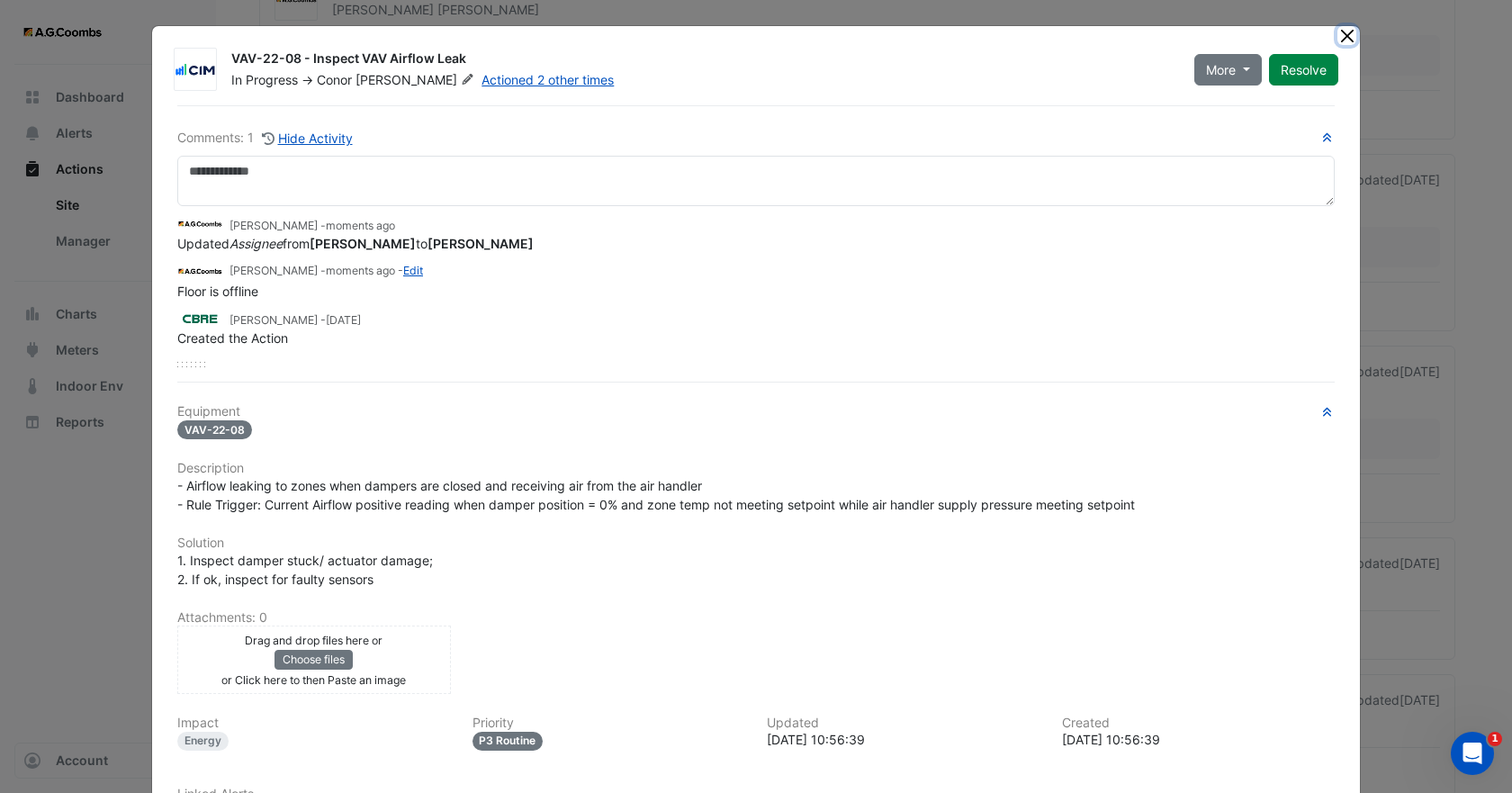
click at [1337, 35] on button "Close" at bounding box center [1346, 35] width 18 height 18
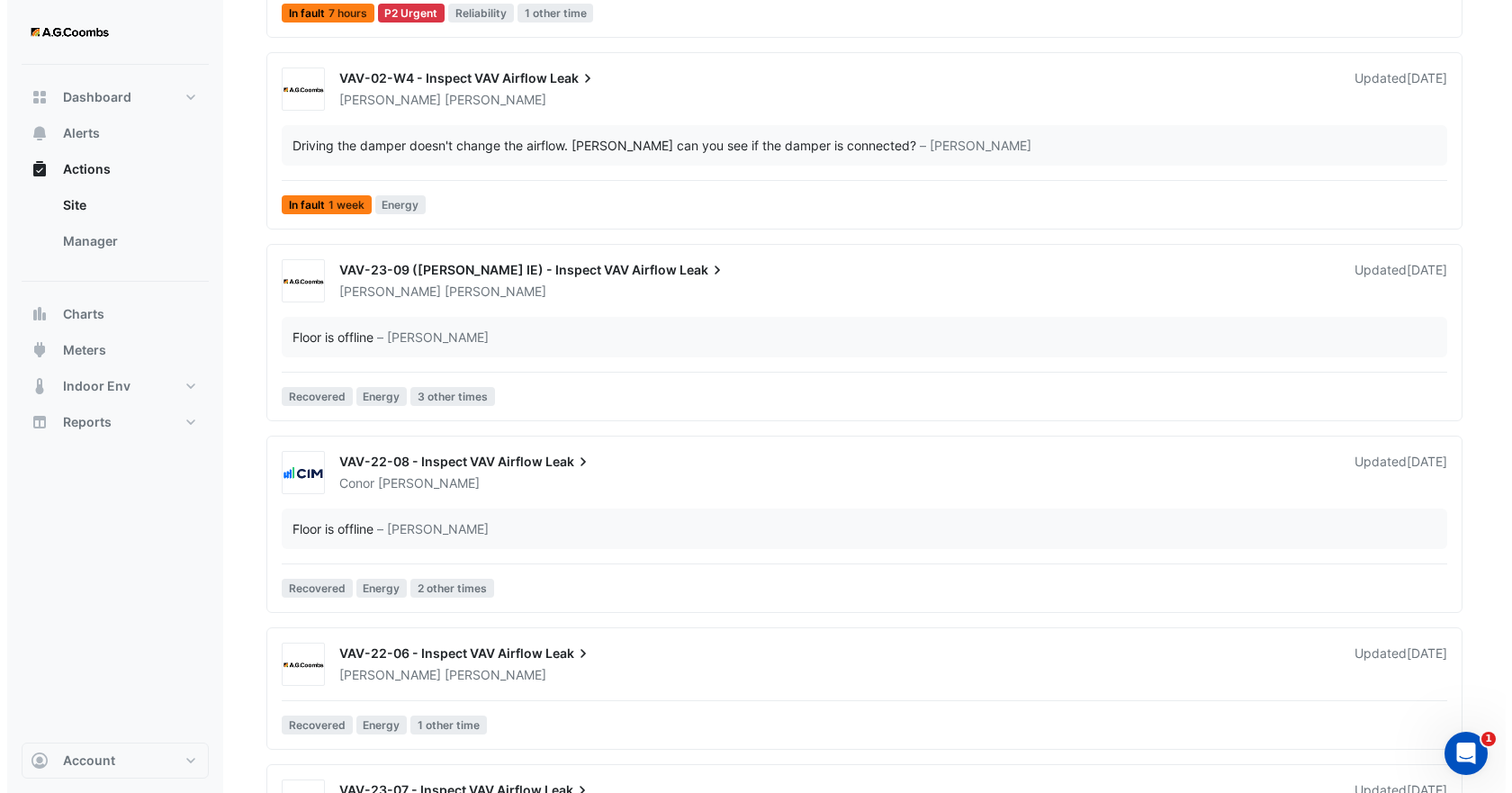
scroll to position [1620, 0]
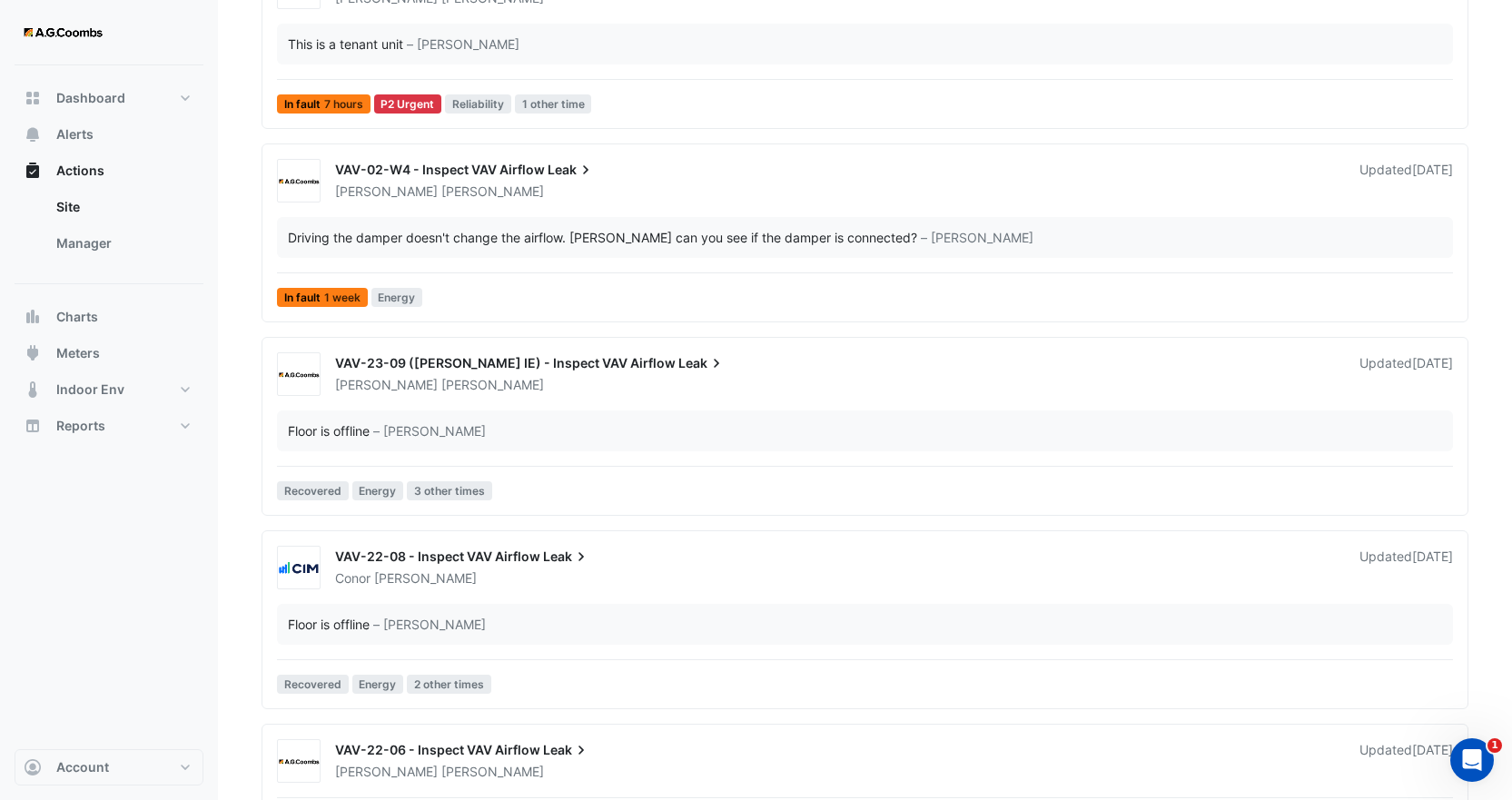
click at [531, 398] on div "VAV-23-09 (NABERS IE) - Inspect VAV Airflow Leak Brendan Sadler Updated 1 week …" at bounding box center [865, 430] width 1190 height 155
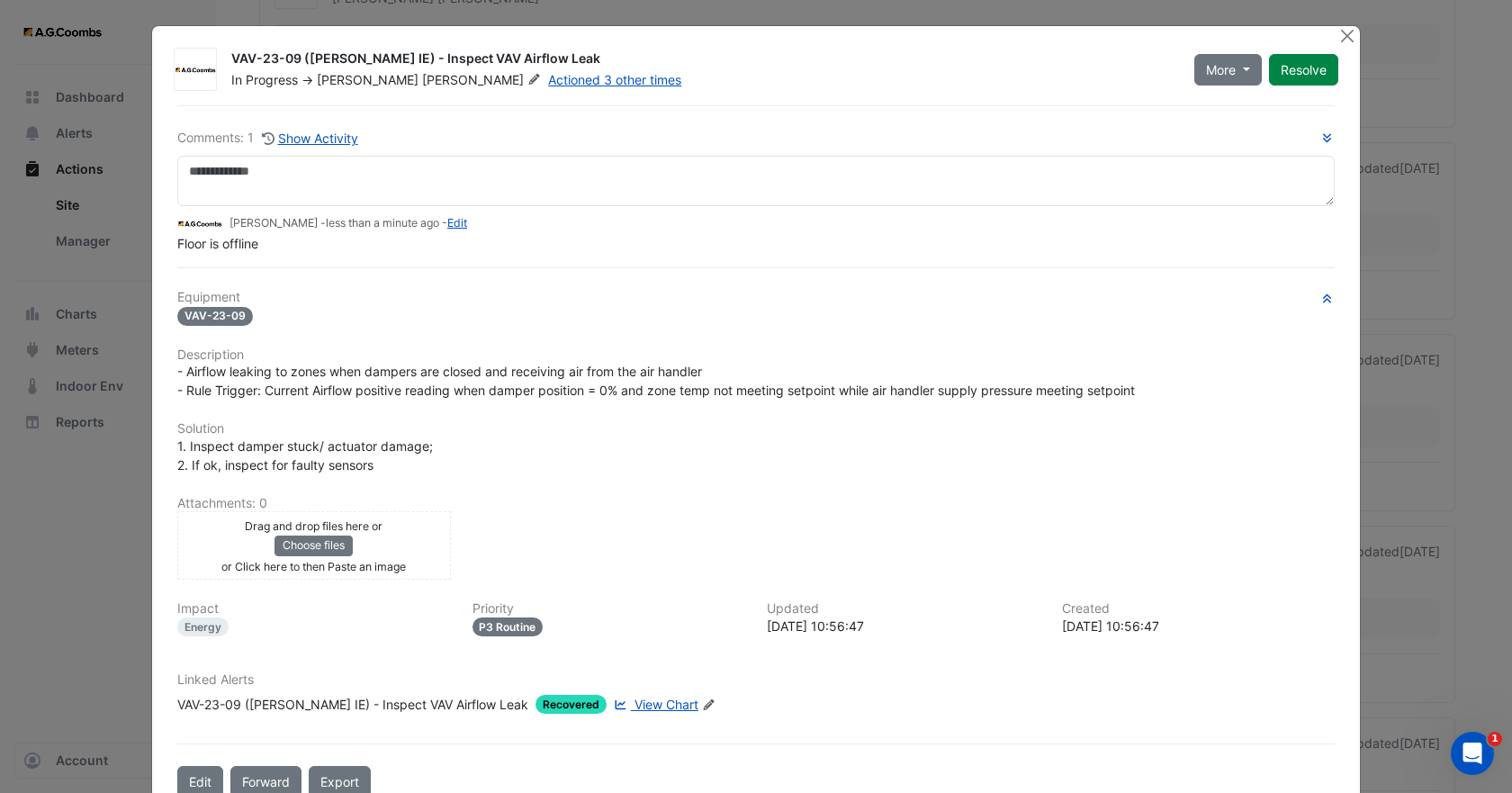
click at [422, 88] on span "Sadler" at bounding box center [484, 80] width 123 height 18
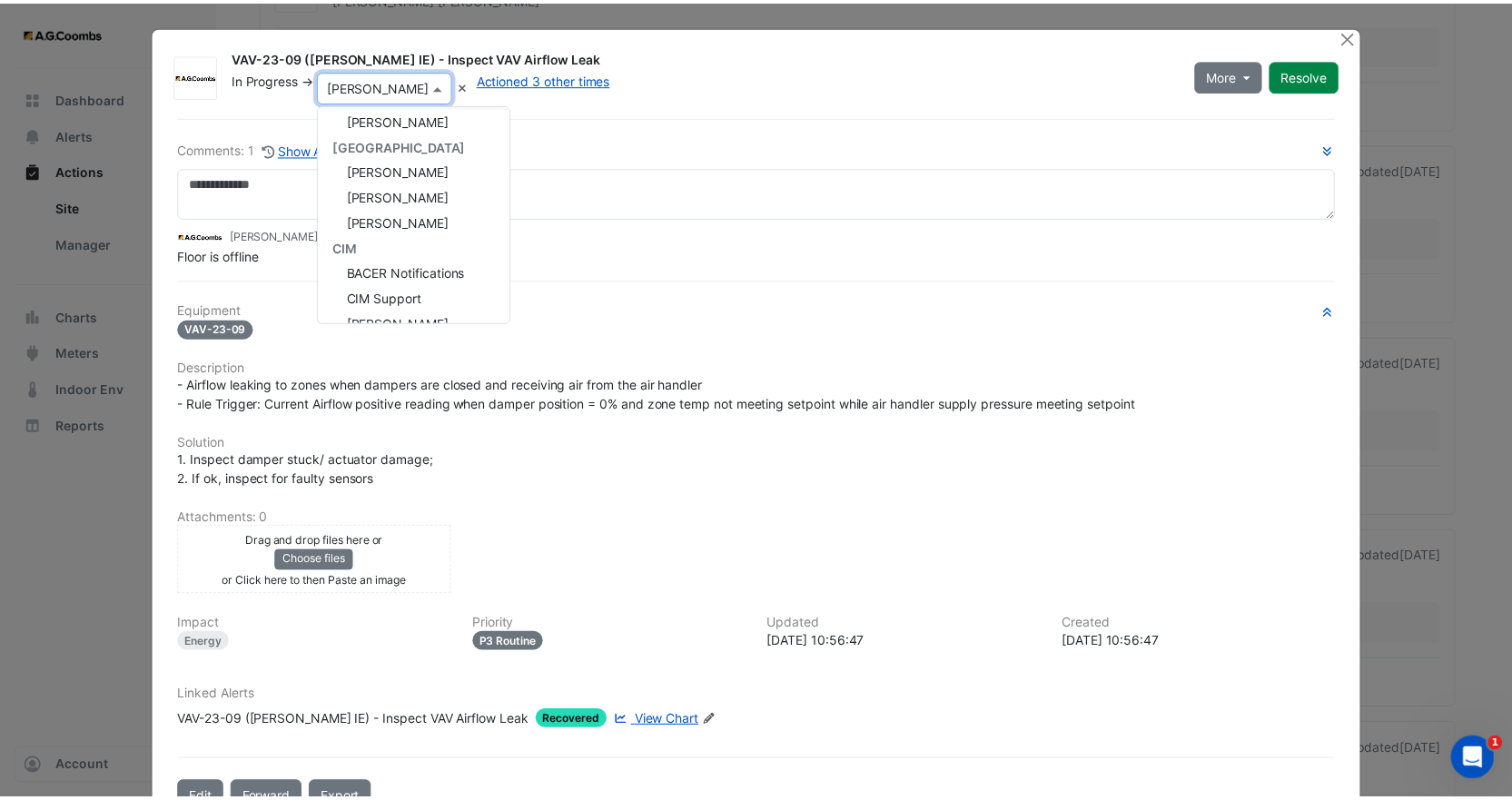
scroll to position [229, 0]
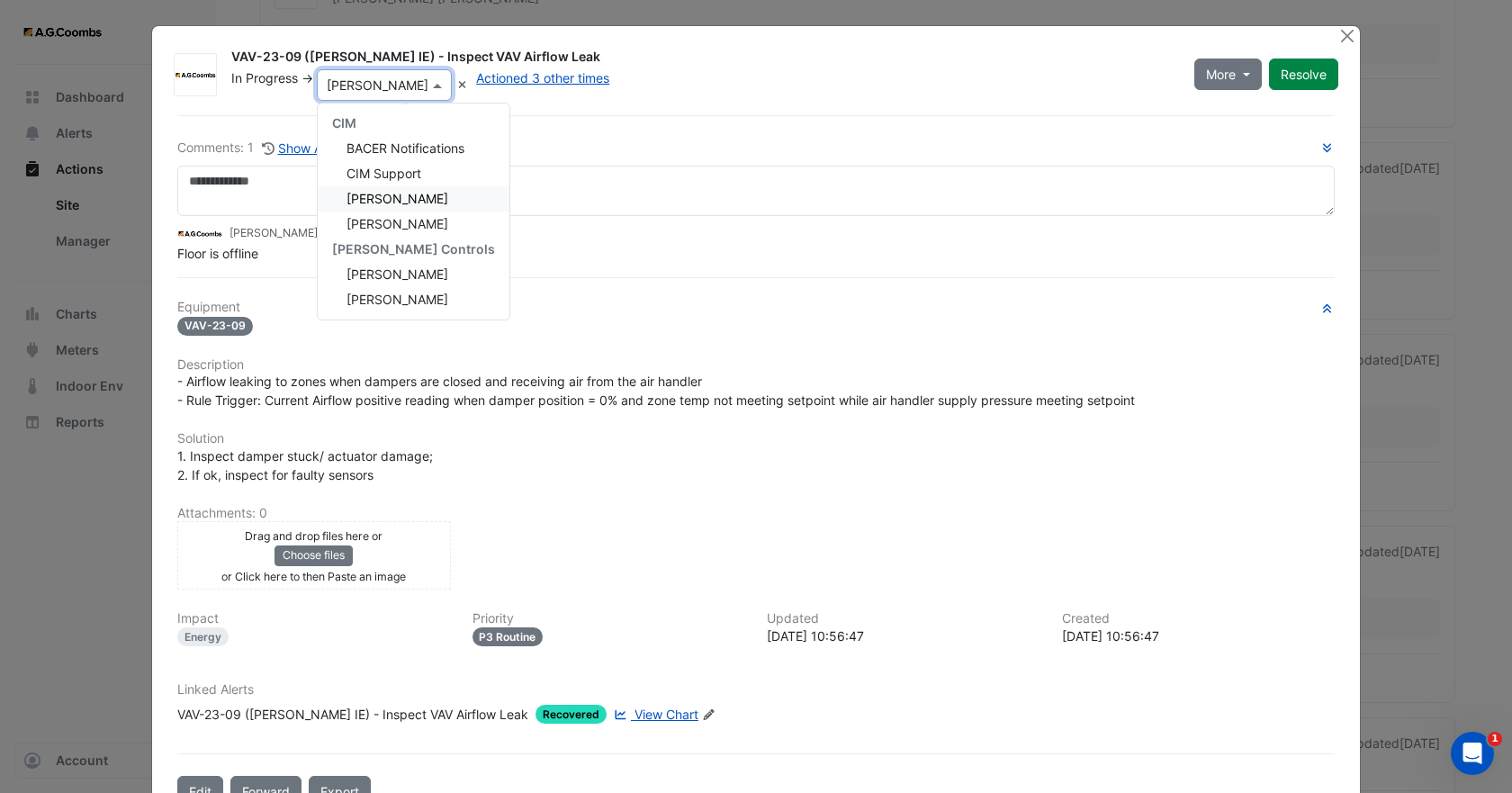
click at [383, 198] on span "Conor Deane" at bounding box center [397, 198] width 102 height 16
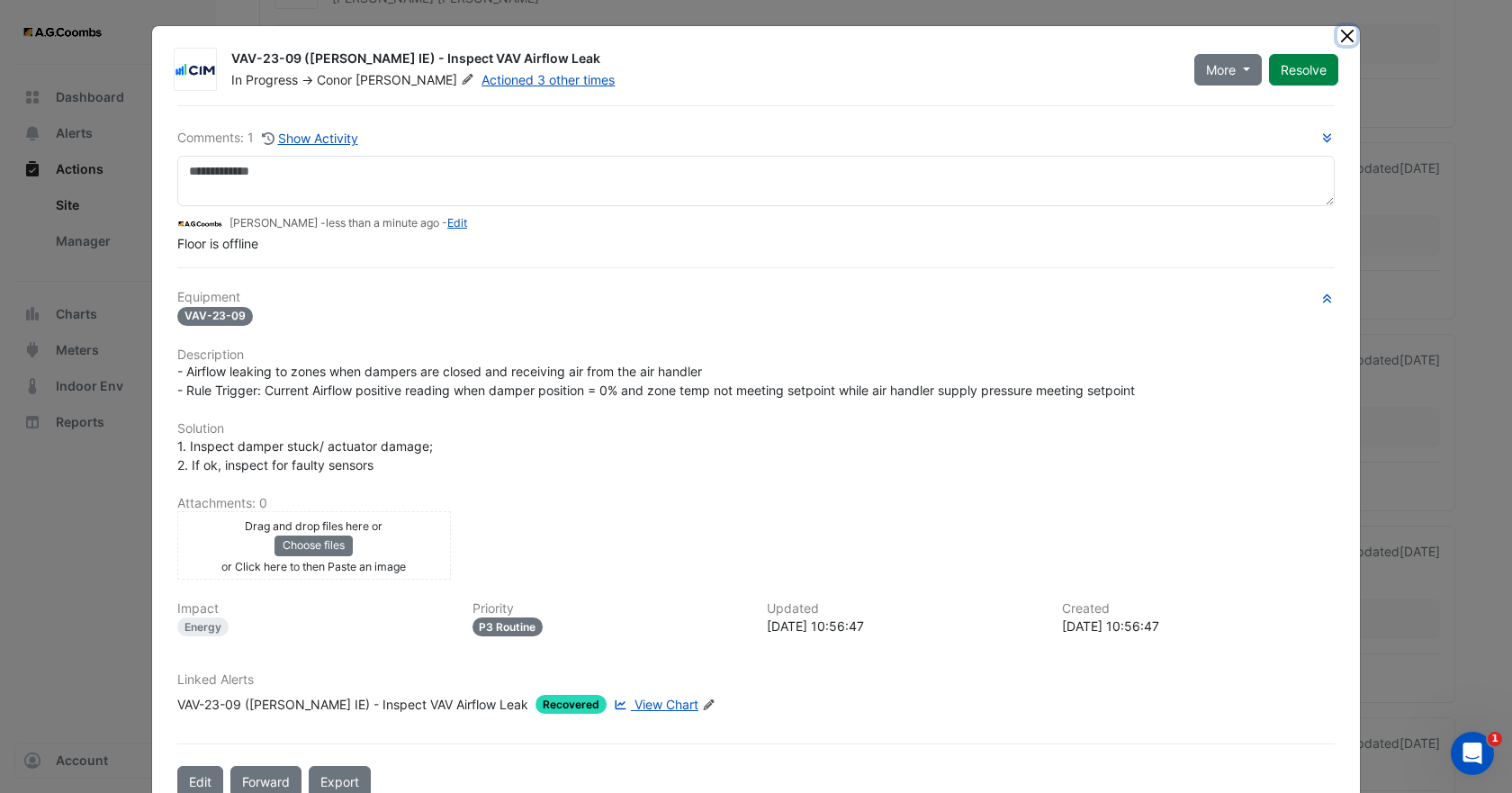
click at [1343, 34] on button "Close" at bounding box center [1346, 35] width 18 height 18
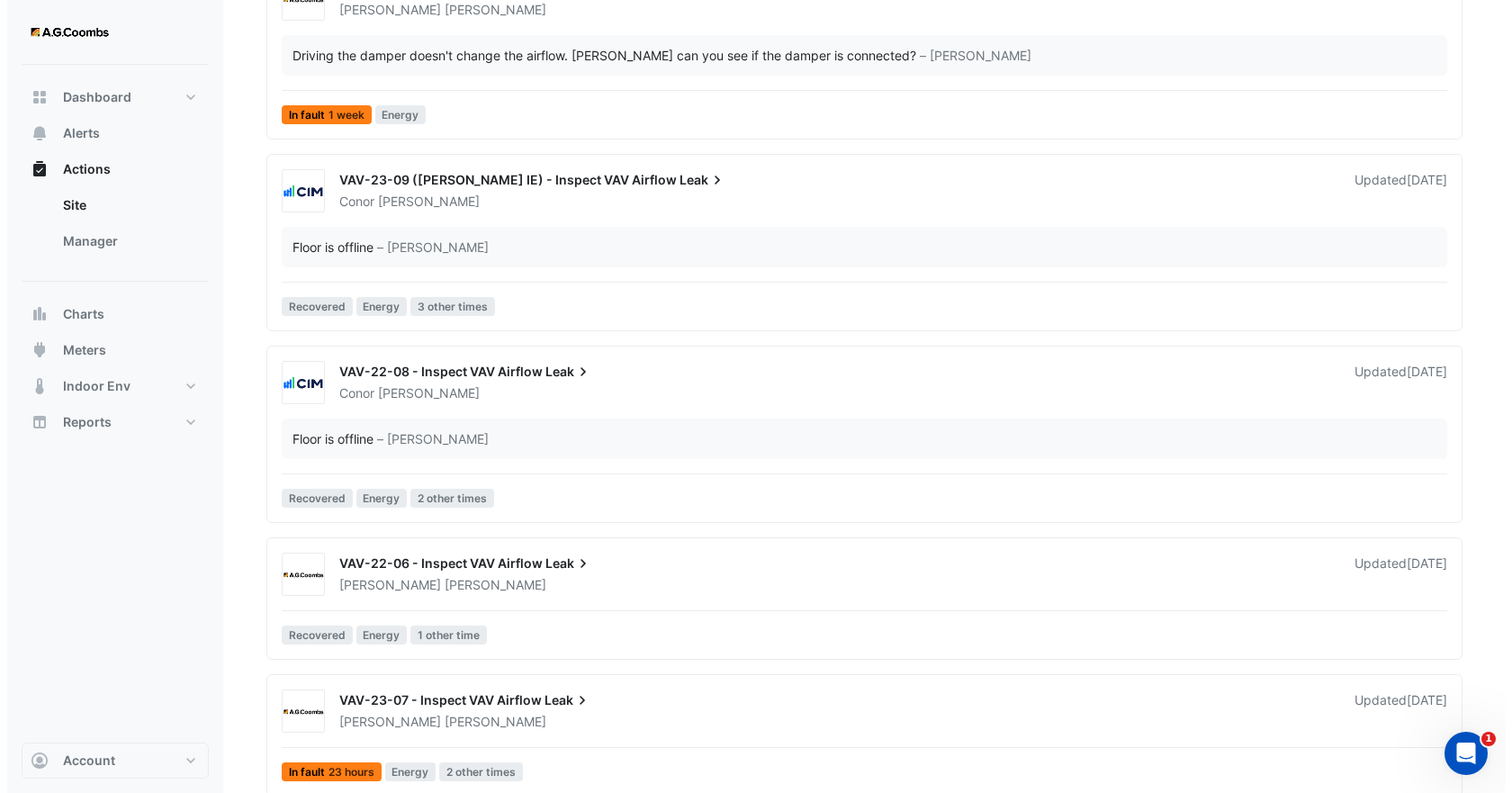
scroll to position [1980, 0]
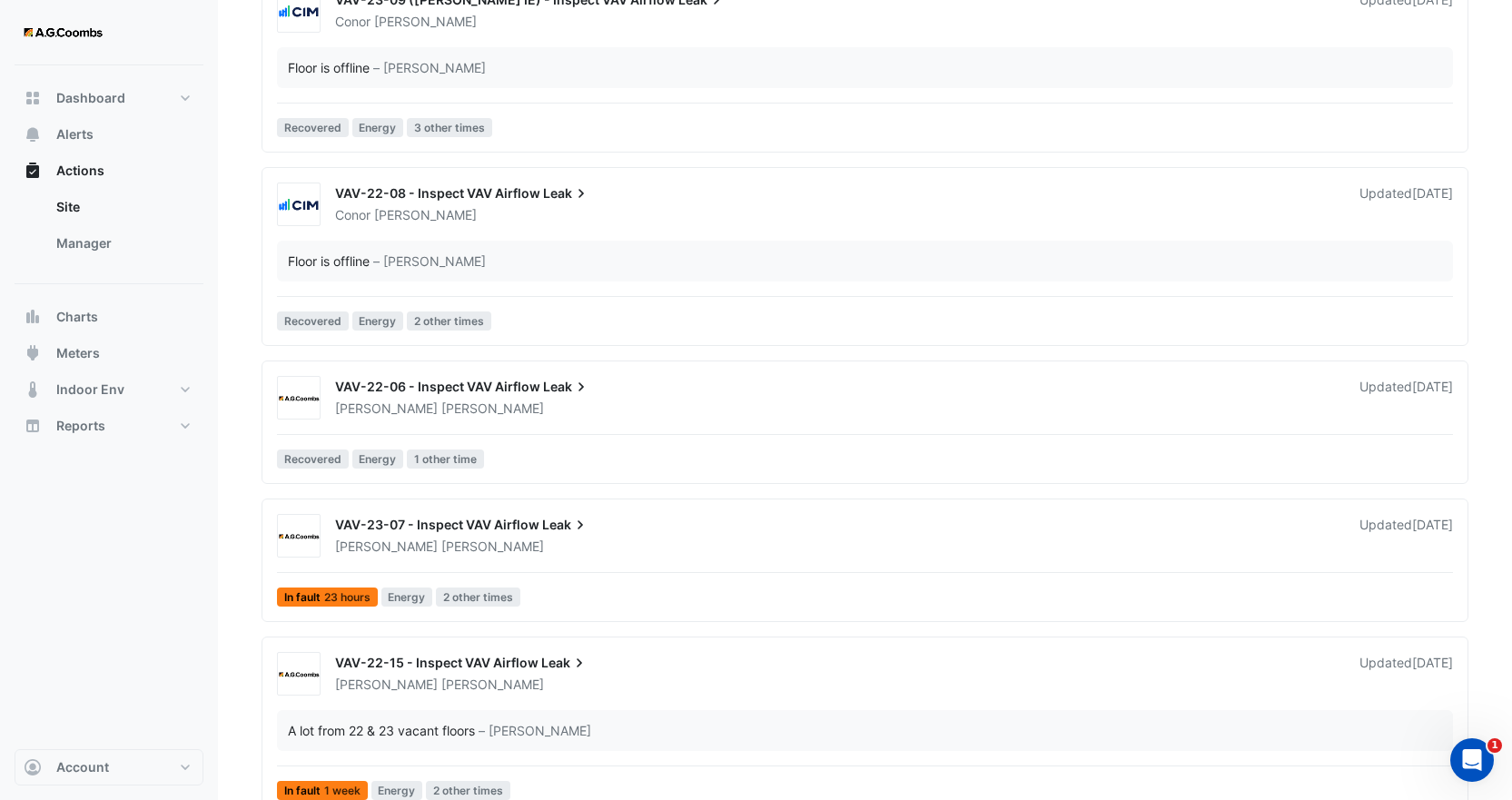
click at [467, 404] on div "Brendan Sadler" at bounding box center [836, 408] width 1006 height 18
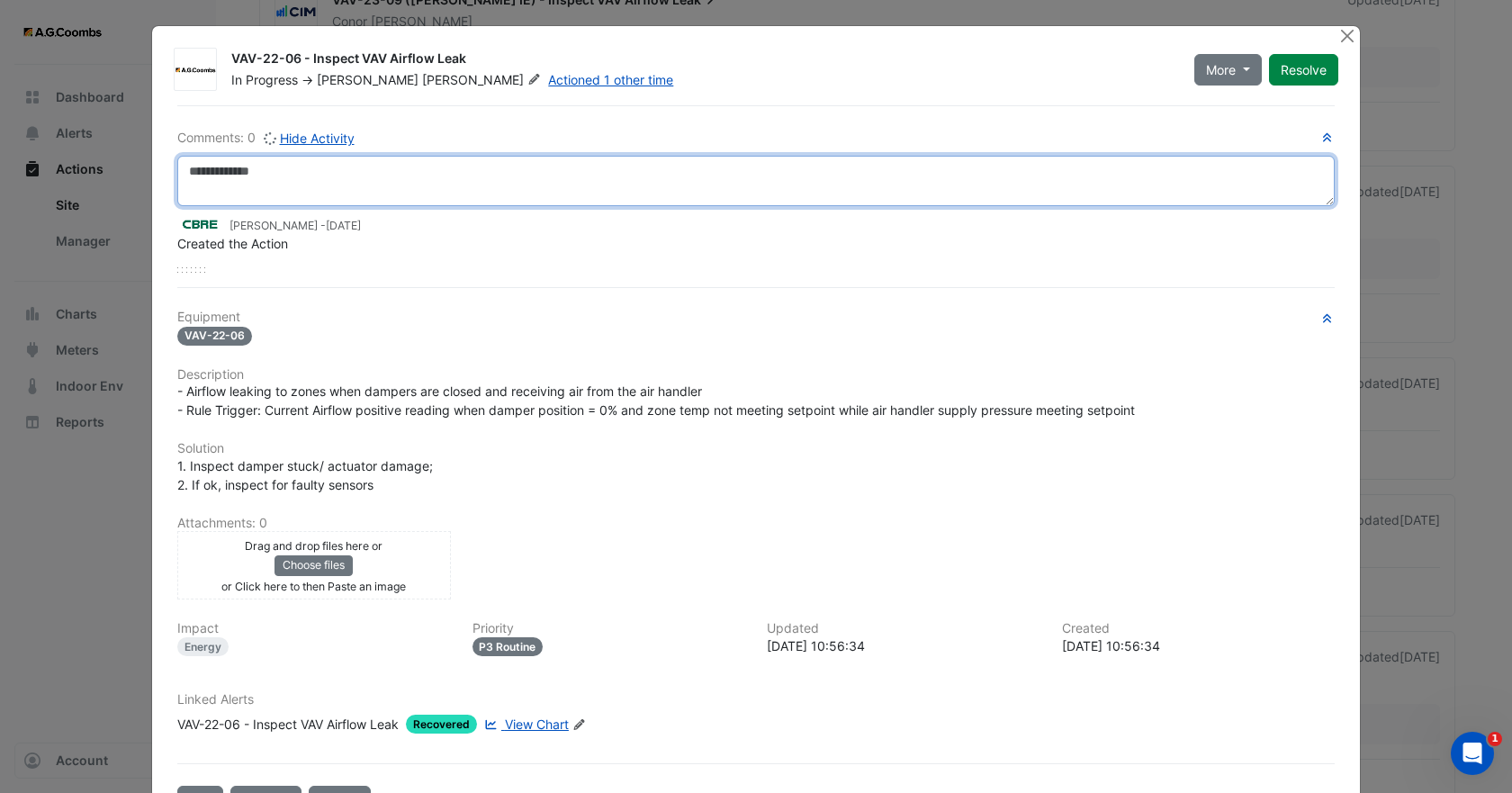
click at [313, 190] on textarea at bounding box center [755, 181] width 1157 height 51
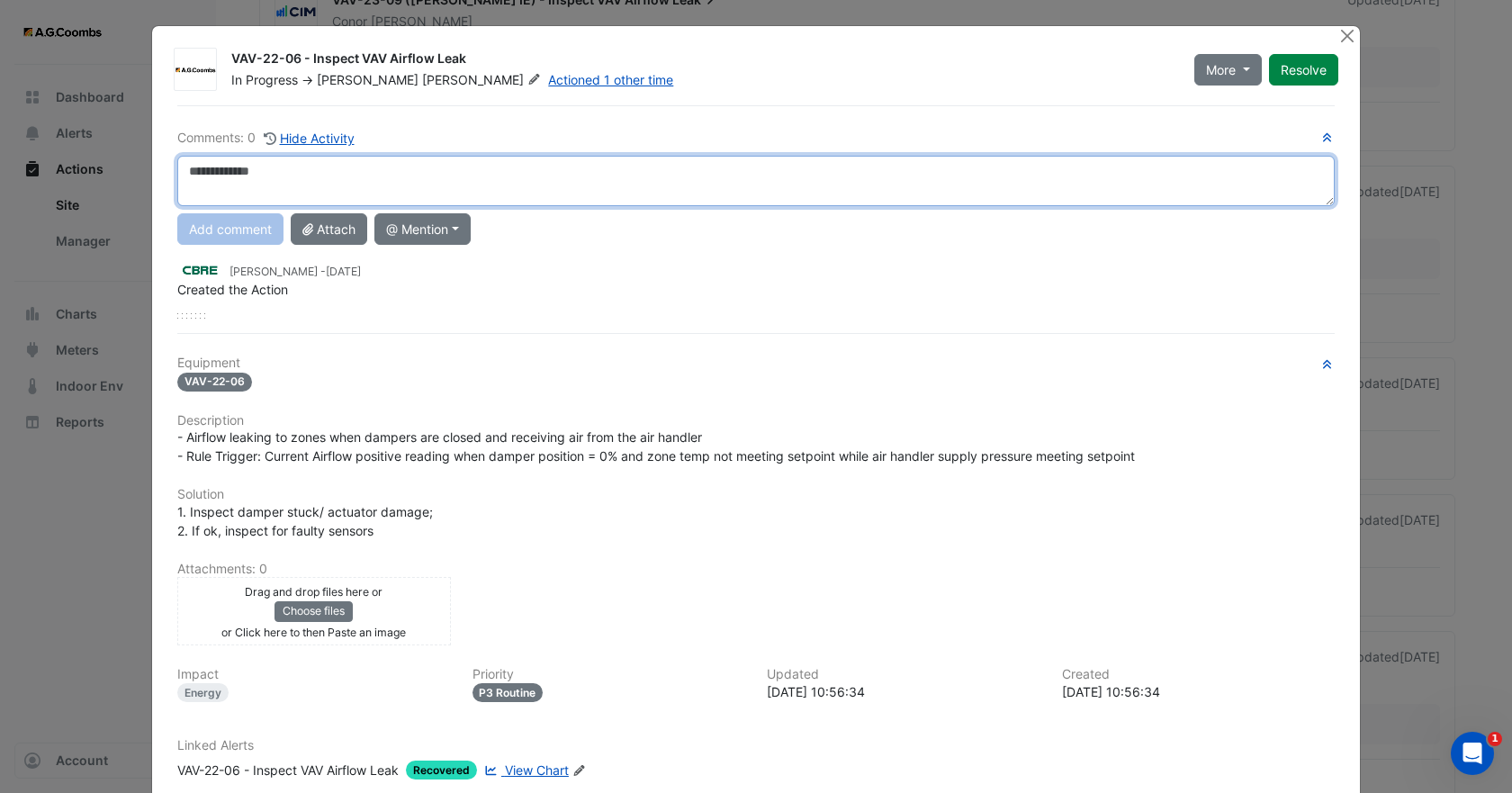
paste textarea "**********"
type textarea "**********"
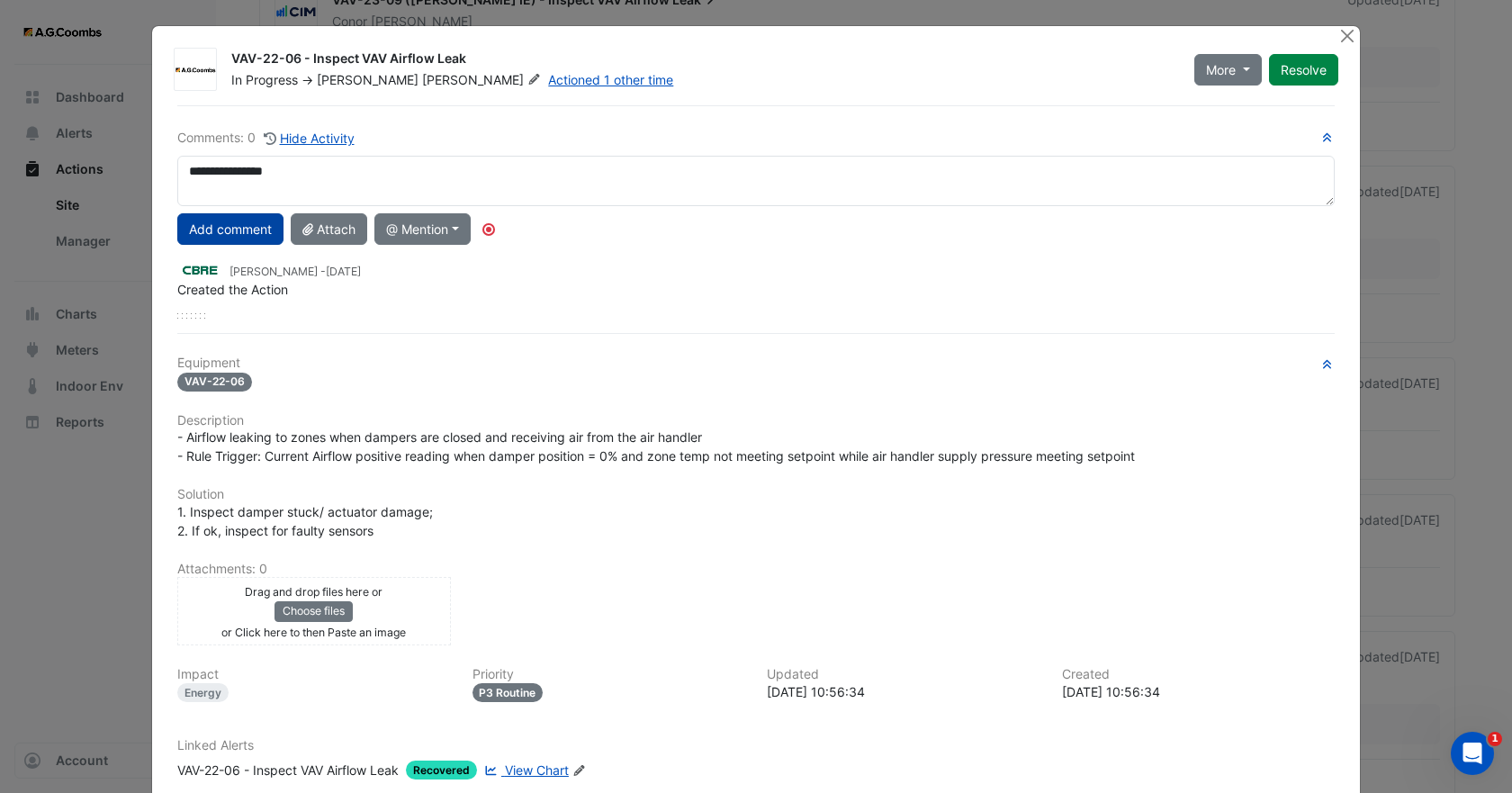
click at [250, 238] on button "Add comment" at bounding box center [230, 229] width 106 height 31
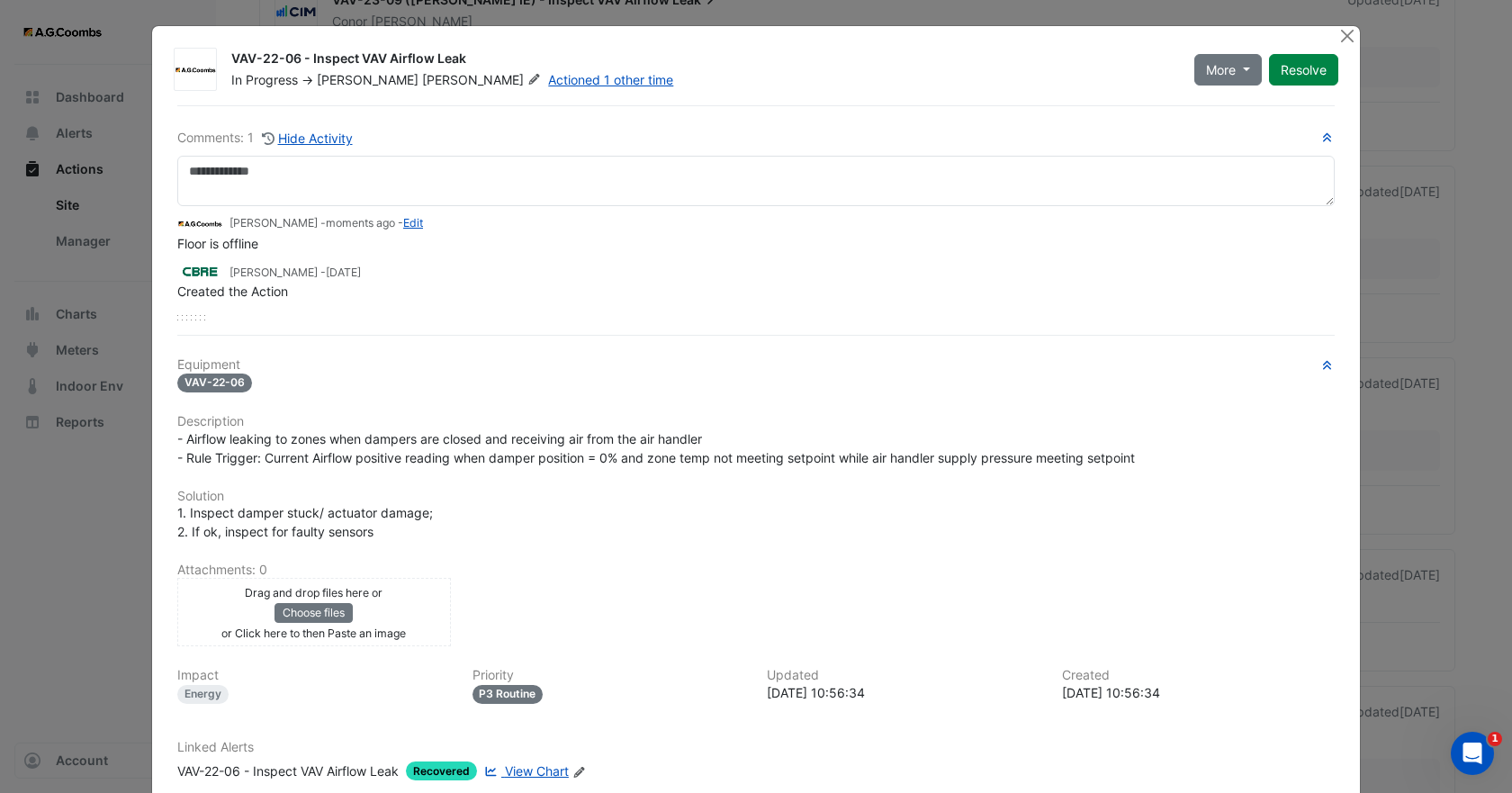
click at [422, 81] on span "Sadler" at bounding box center [484, 80] width 123 height 18
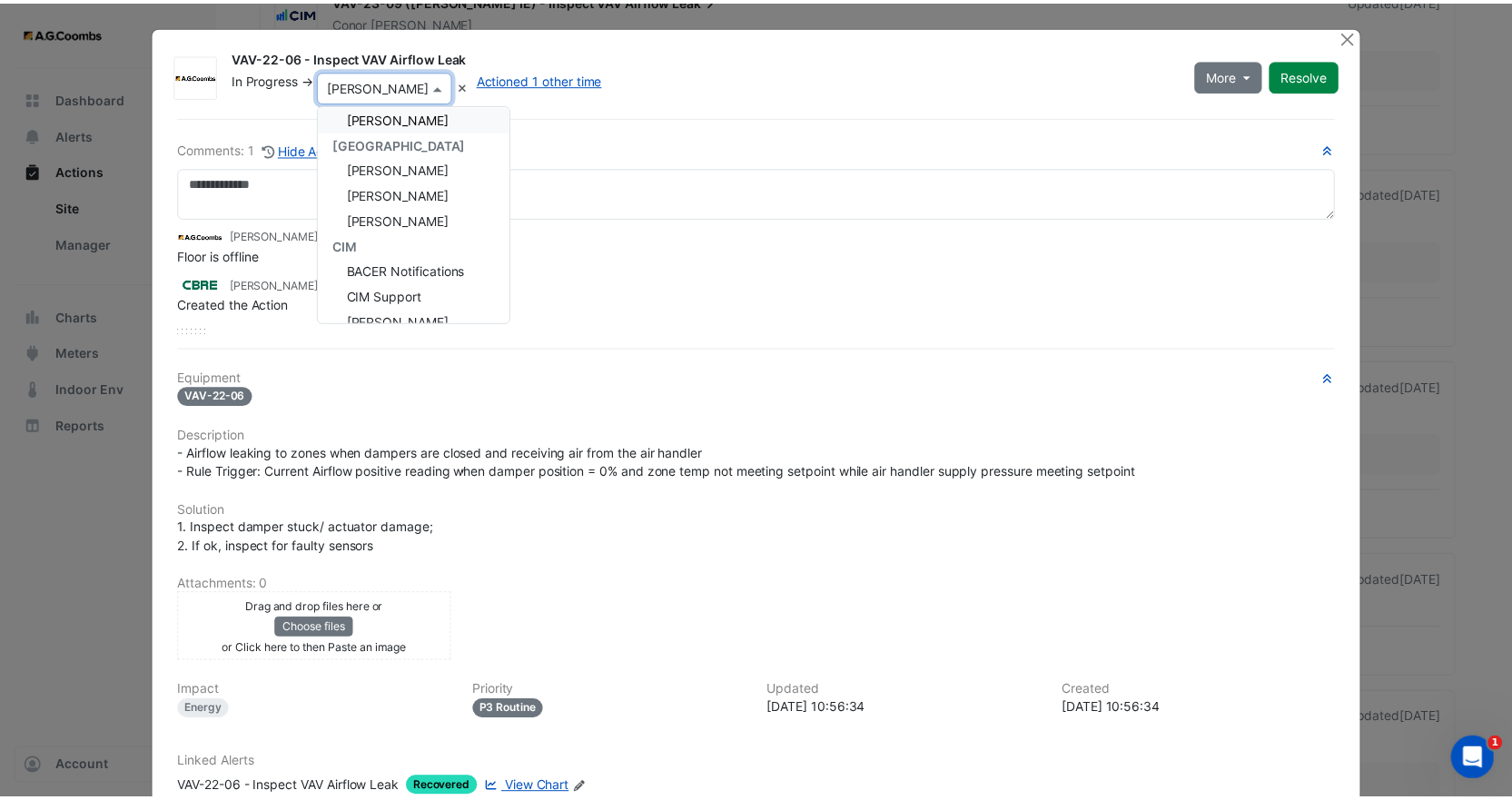
scroll to position [229, 0]
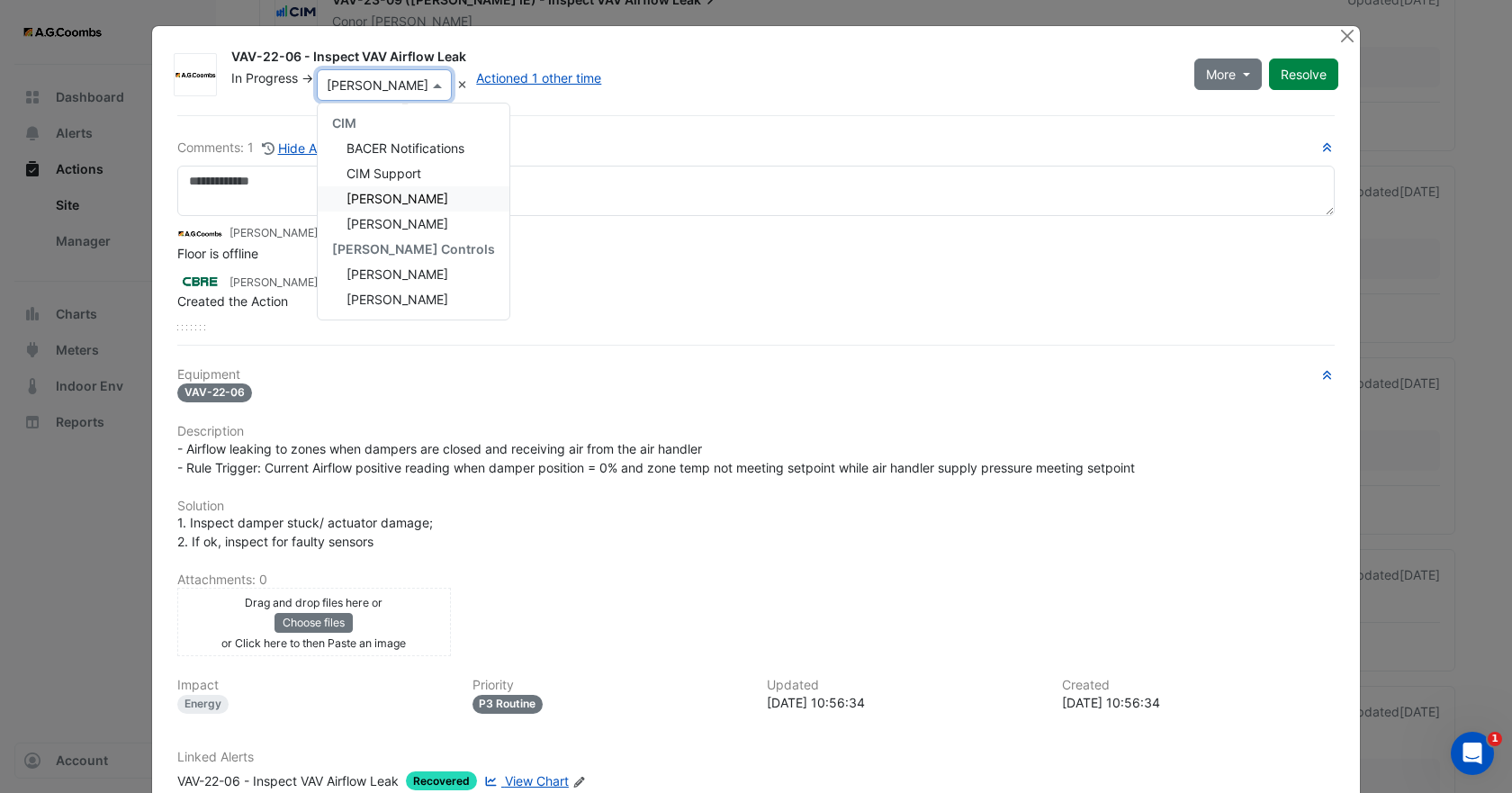
click at [370, 198] on span "Conor Deane" at bounding box center [397, 198] width 102 height 16
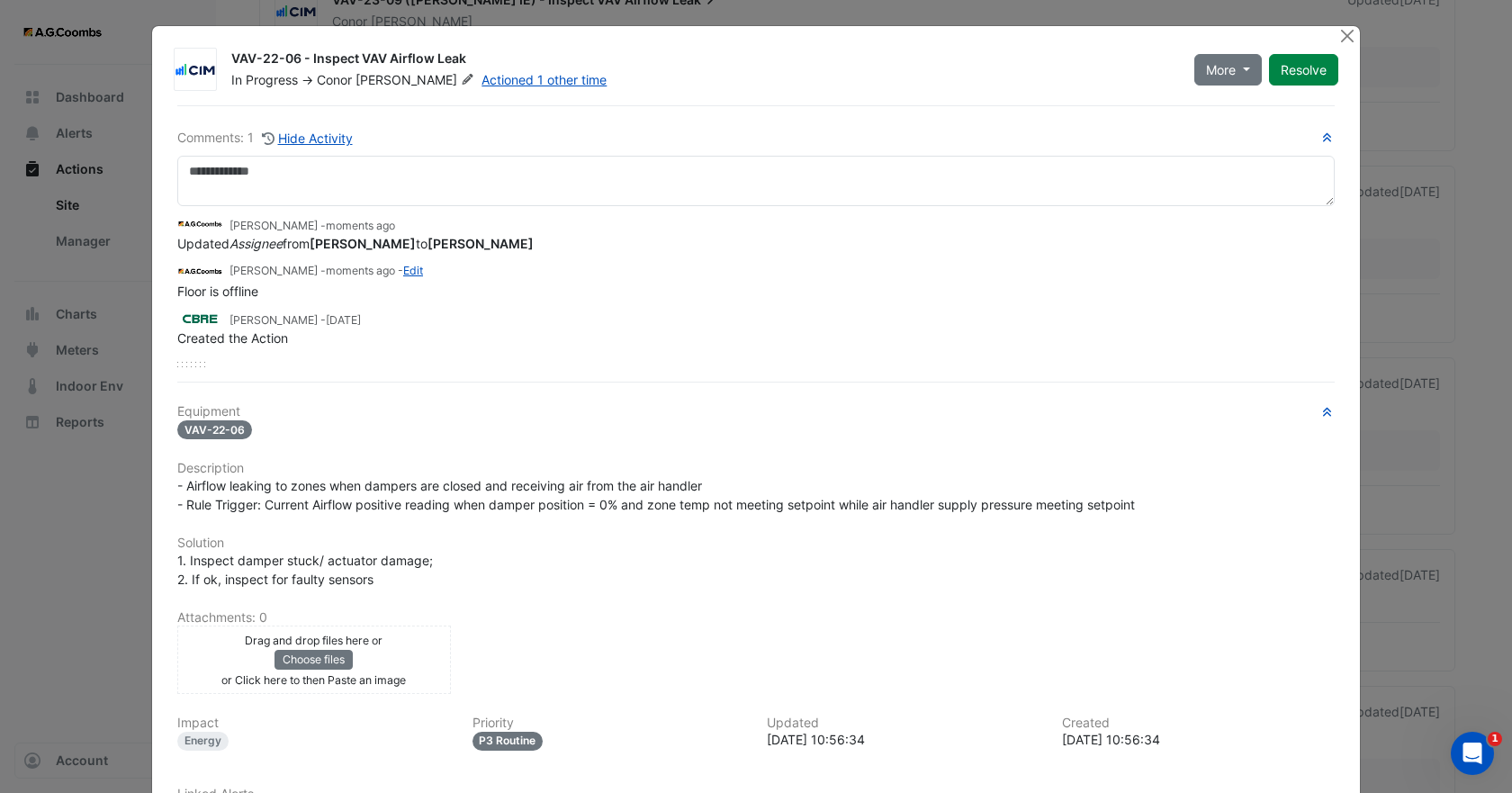
click at [1350, 35] on div at bounding box center [1348, 36] width 22 height 20
click at [1338, 36] on button "Close" at bounding box center [1346, 35] width 18 height 18
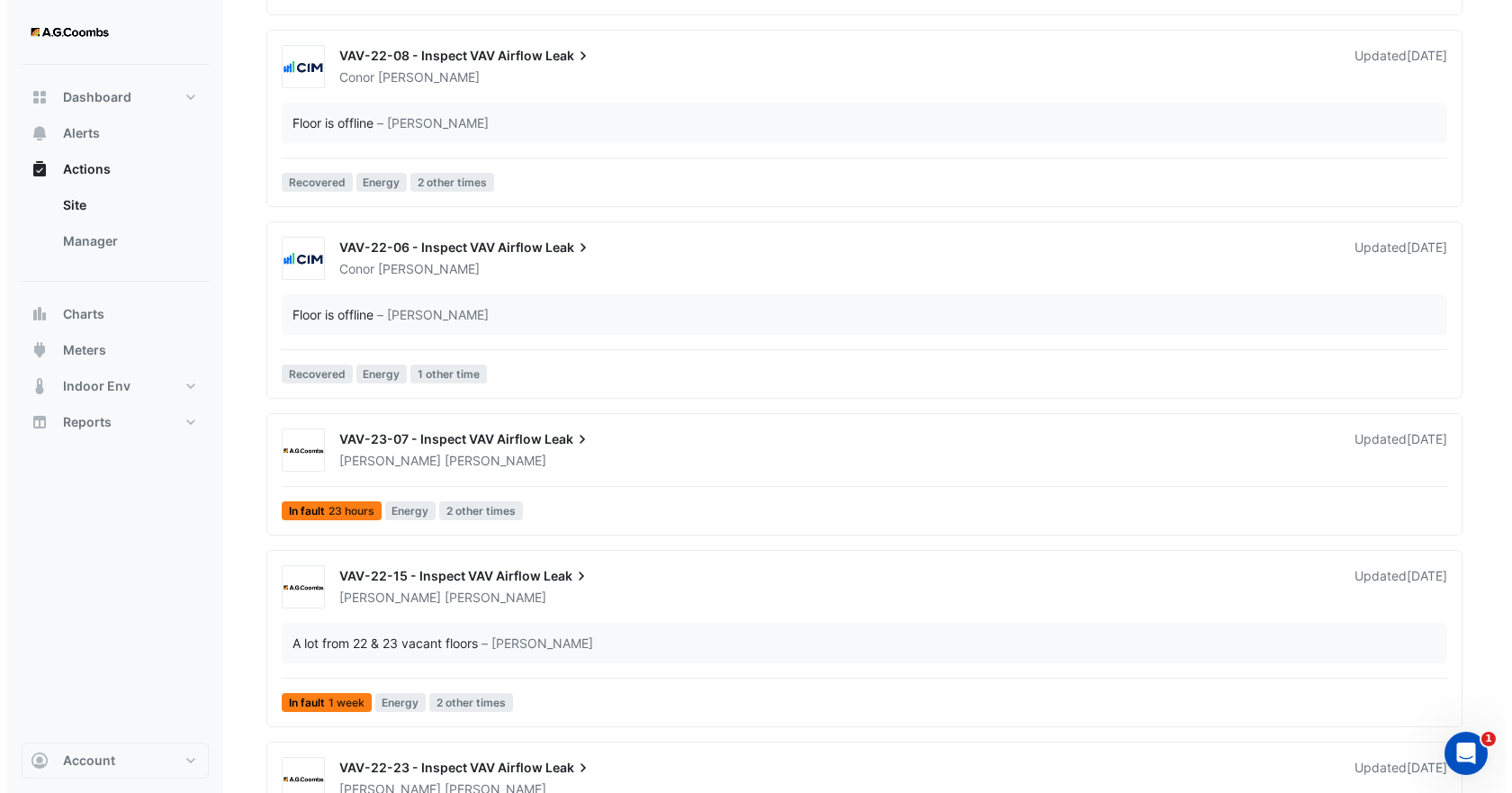
scroll to position [2250, 0]
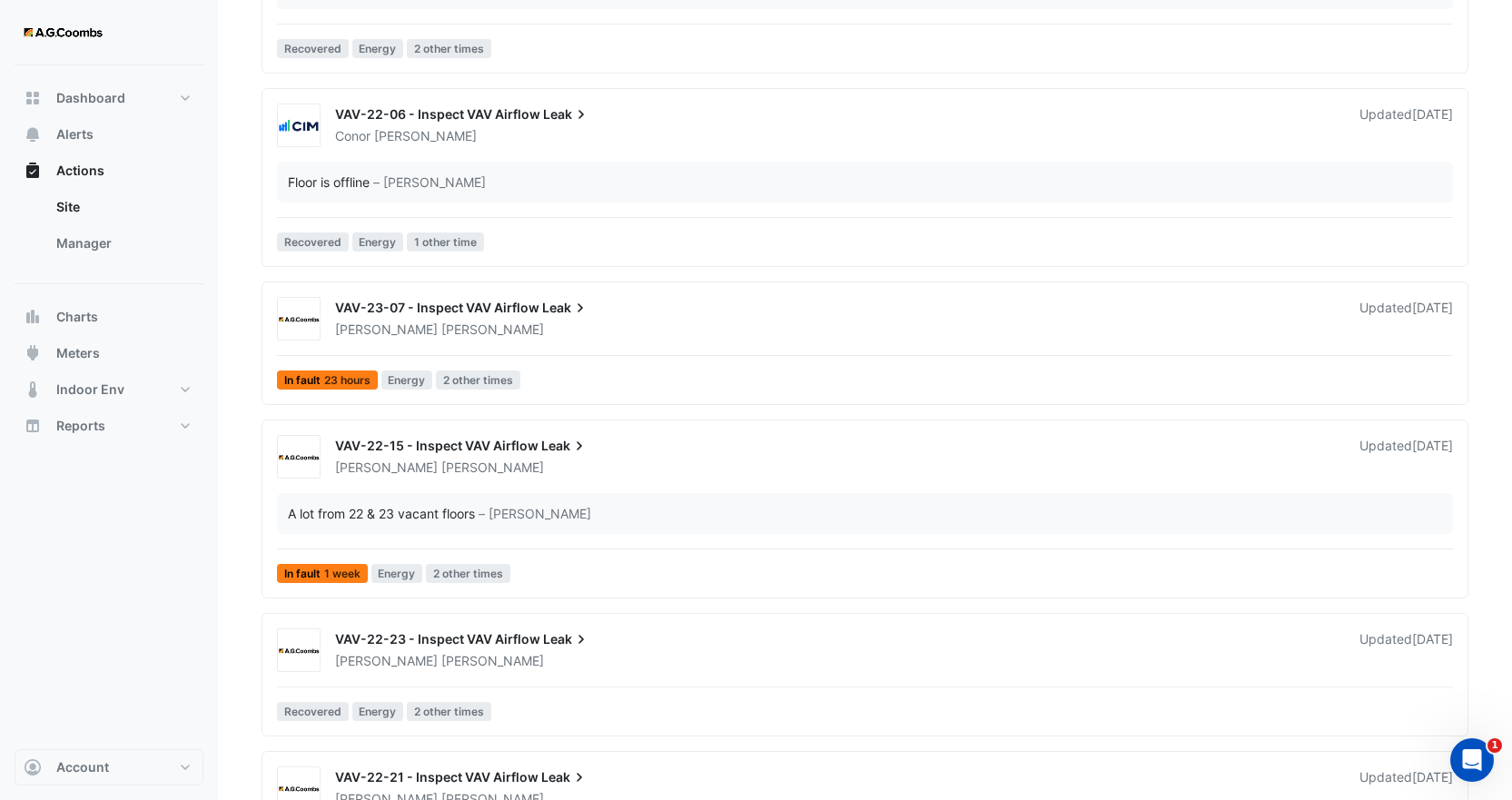
click at [547, 342] on div "VAV-23-07 - Inspect VAV Airflow Leak Brendan Sadler Updated 1 week ago In fault…" at bounding box center [865, 347] width 1190 height 100
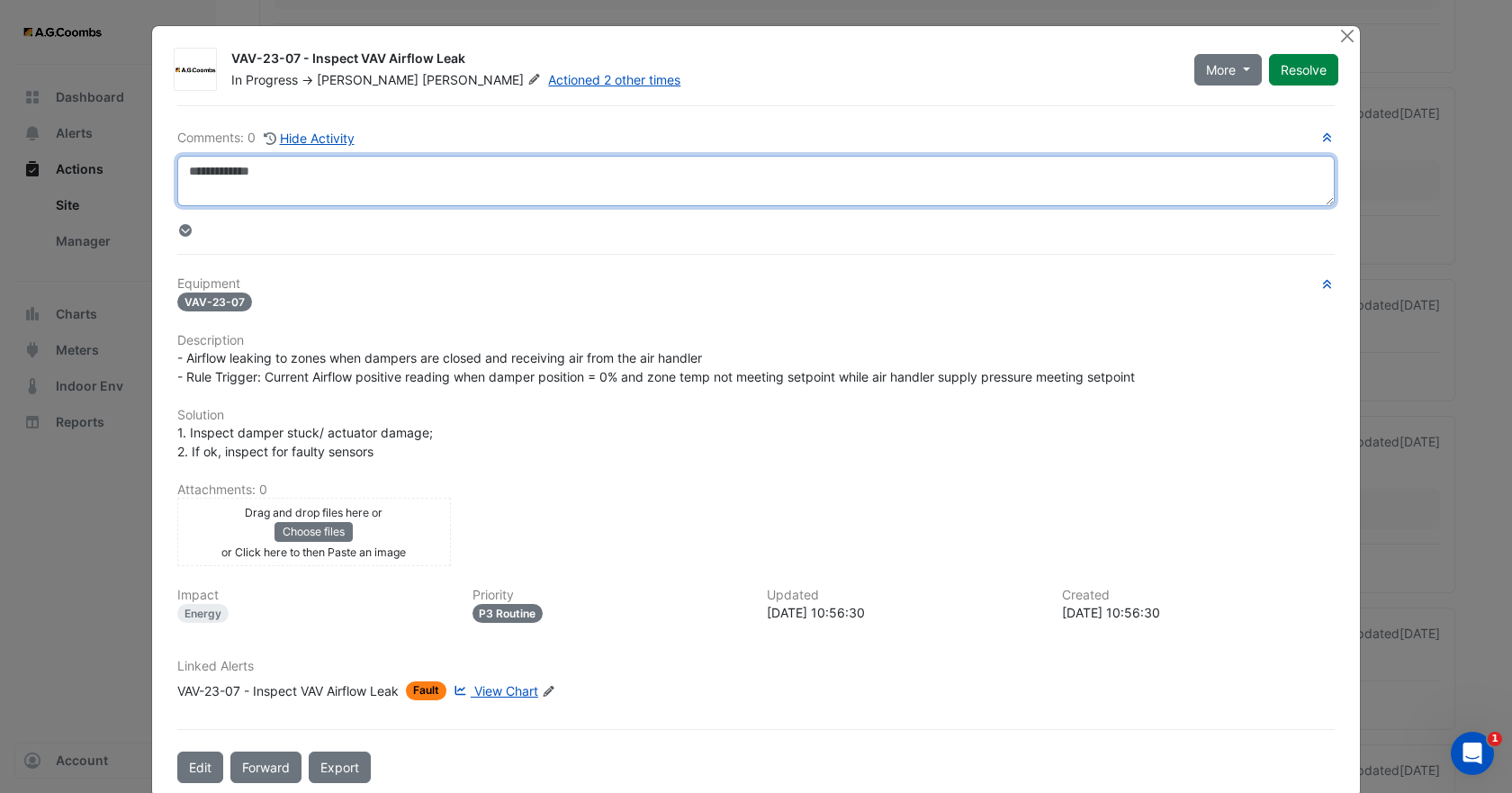
click at [336, 187] on textarea at bounding box center [755, 181] width 1157 height 51
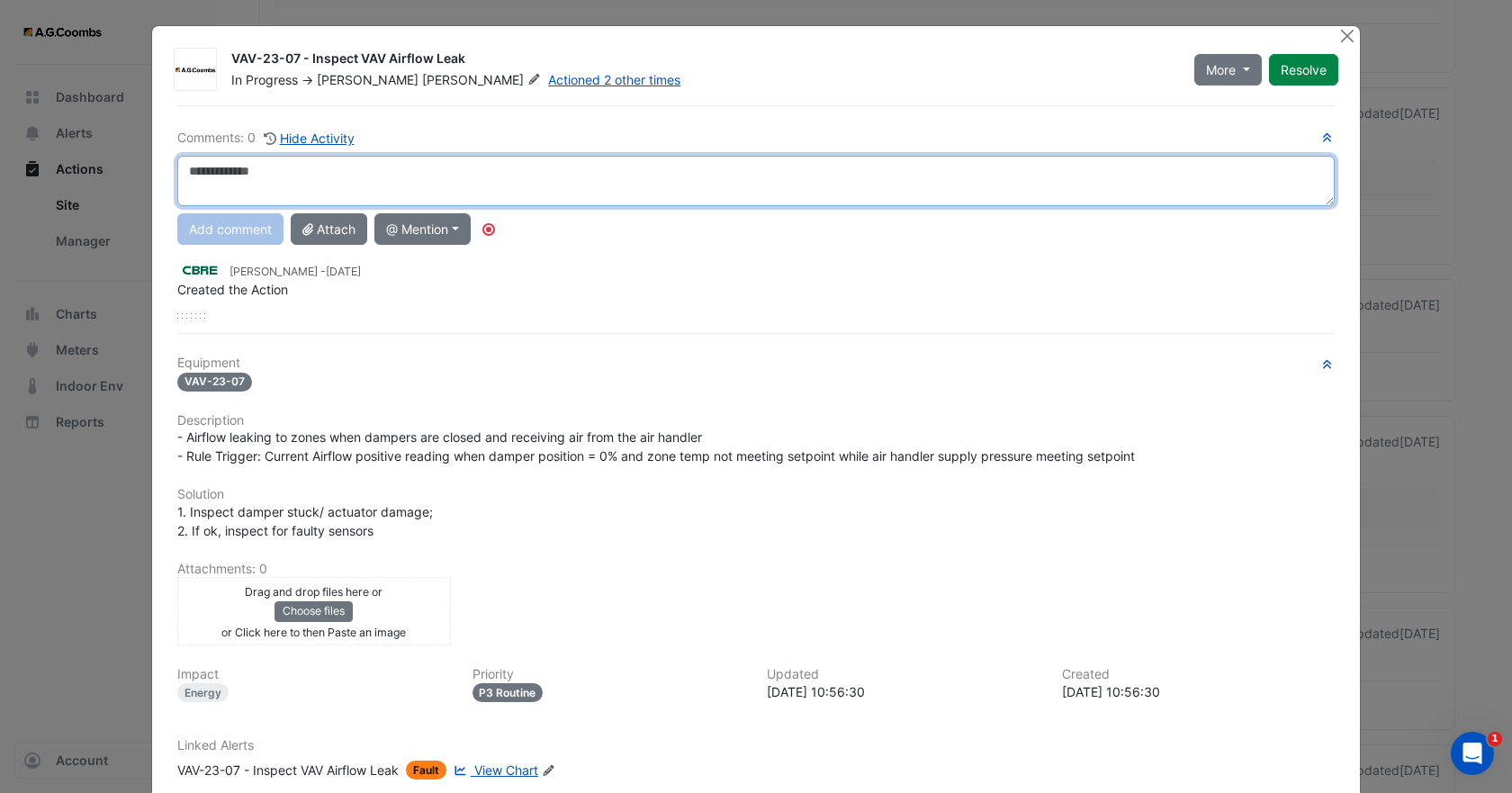
paste textarea "**********"
type textarea "**********"
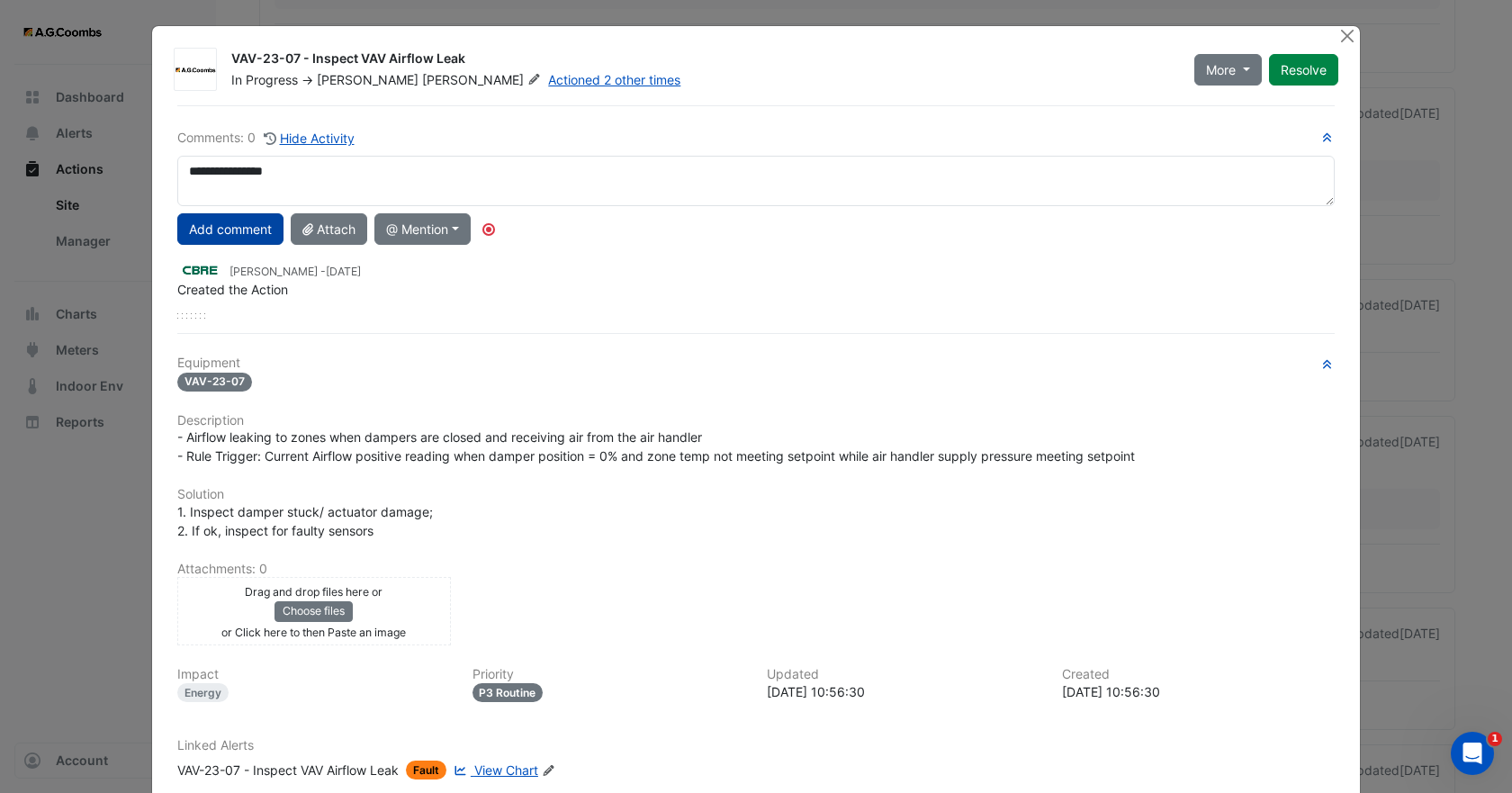
click at [259, 215] on button "Add comment" at bounding box center [230, 229] width 106 height 31
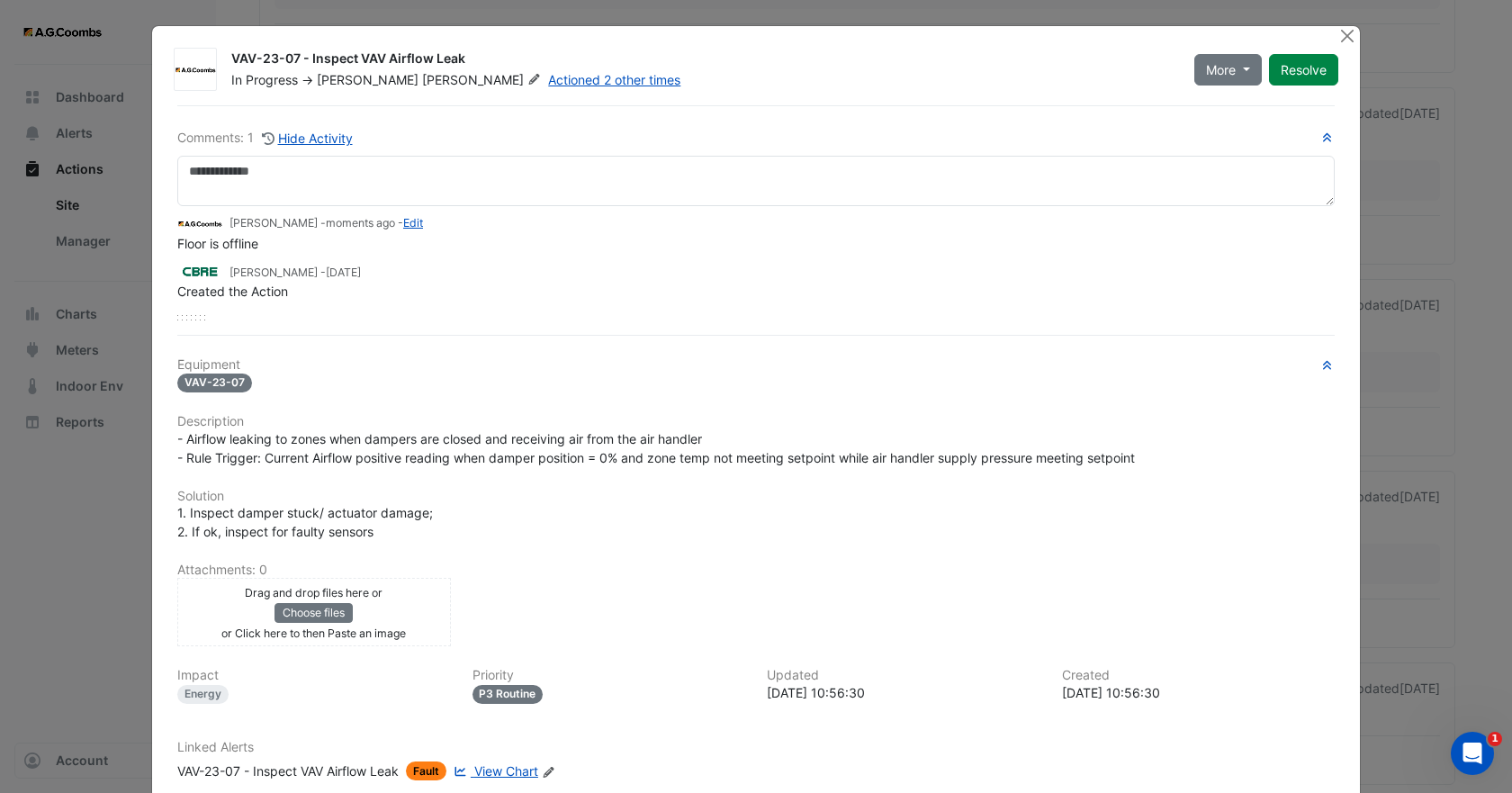
click at [422, 81] on span "Sadler" at bounding box center [484, 80] width 123 height 18
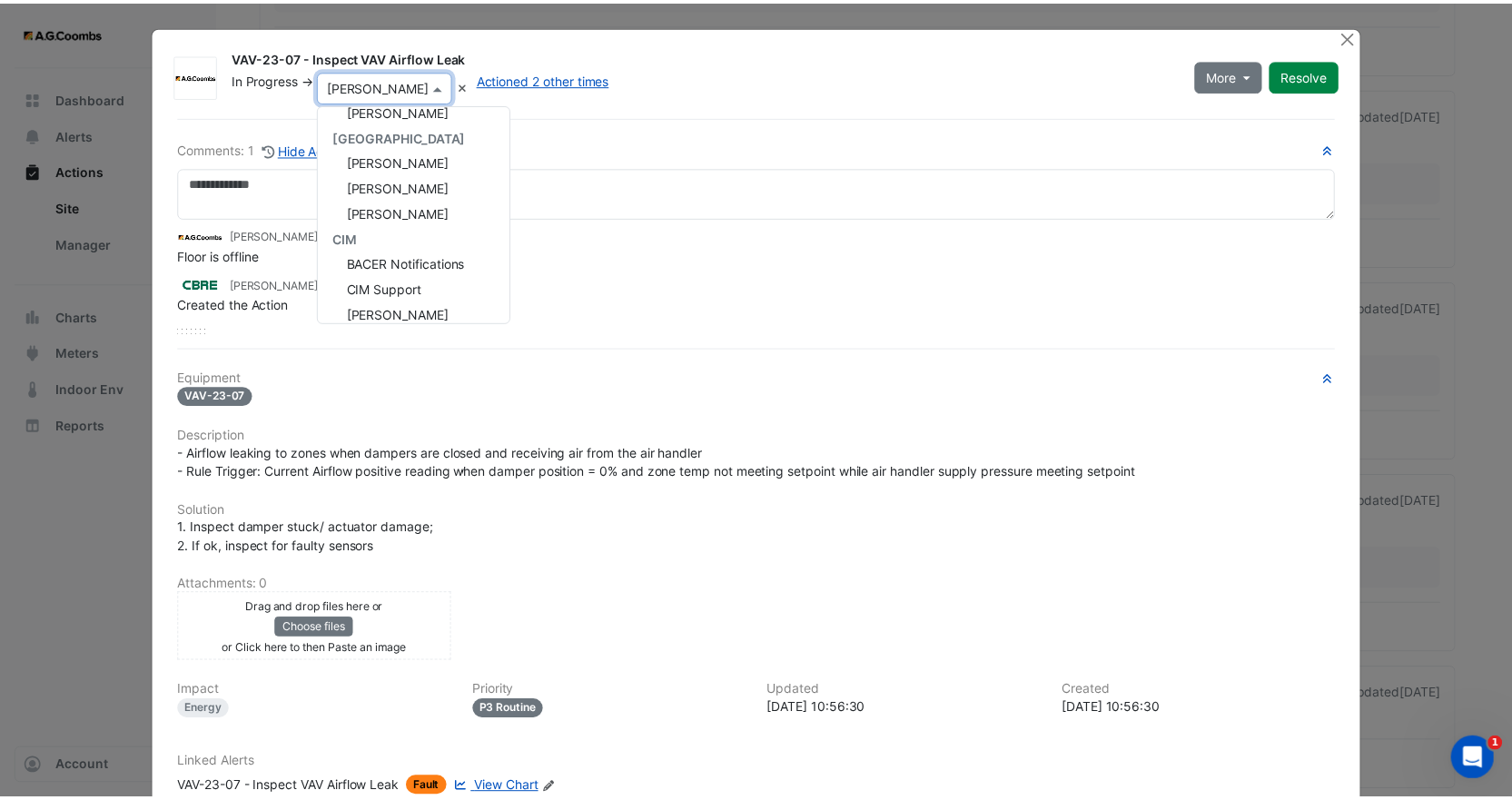
scroll to position [229, 0]
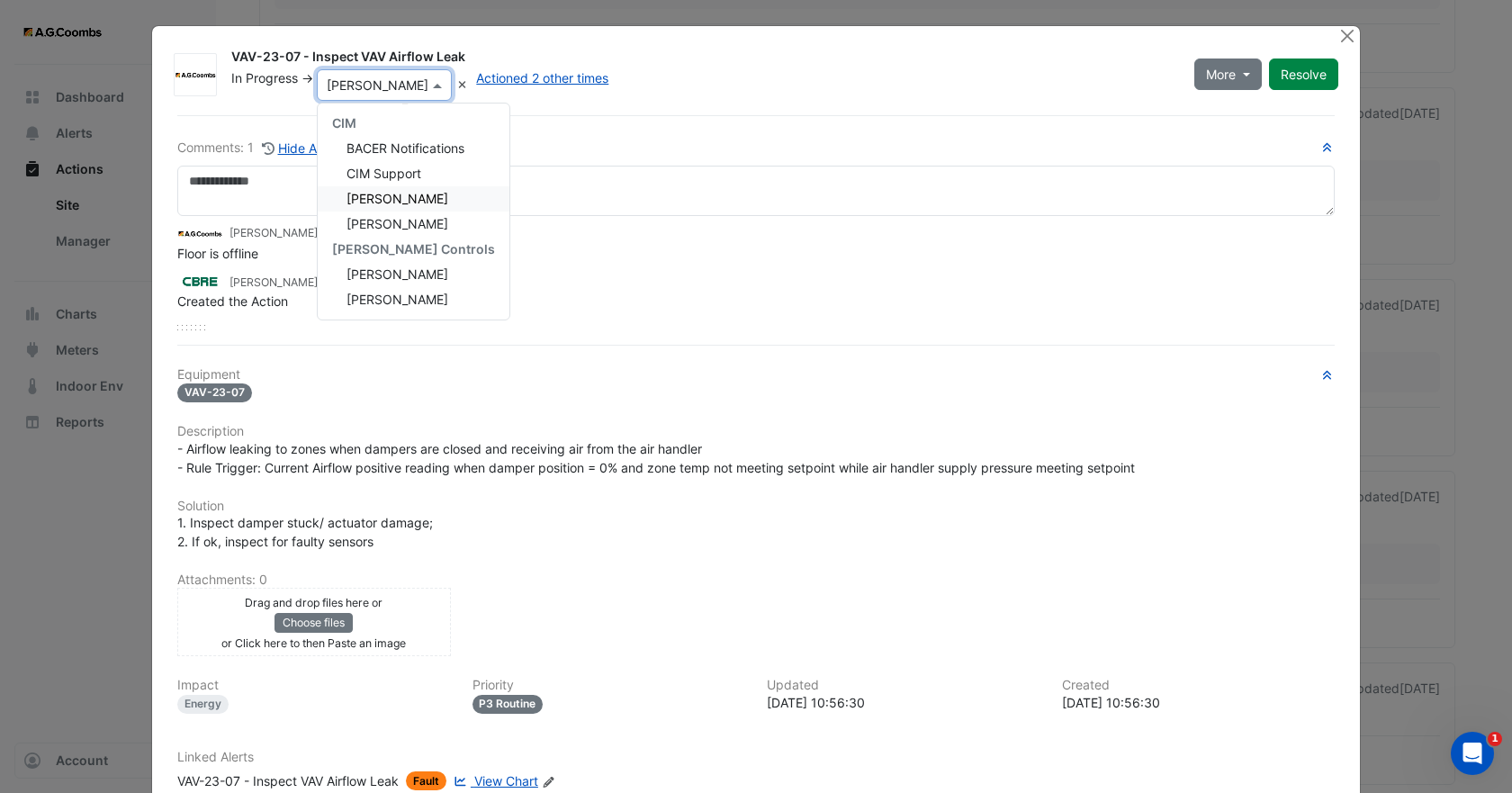
click at [385, 201] on span "Conor Deane" at bounding box center [397, 198] width 102 height 16
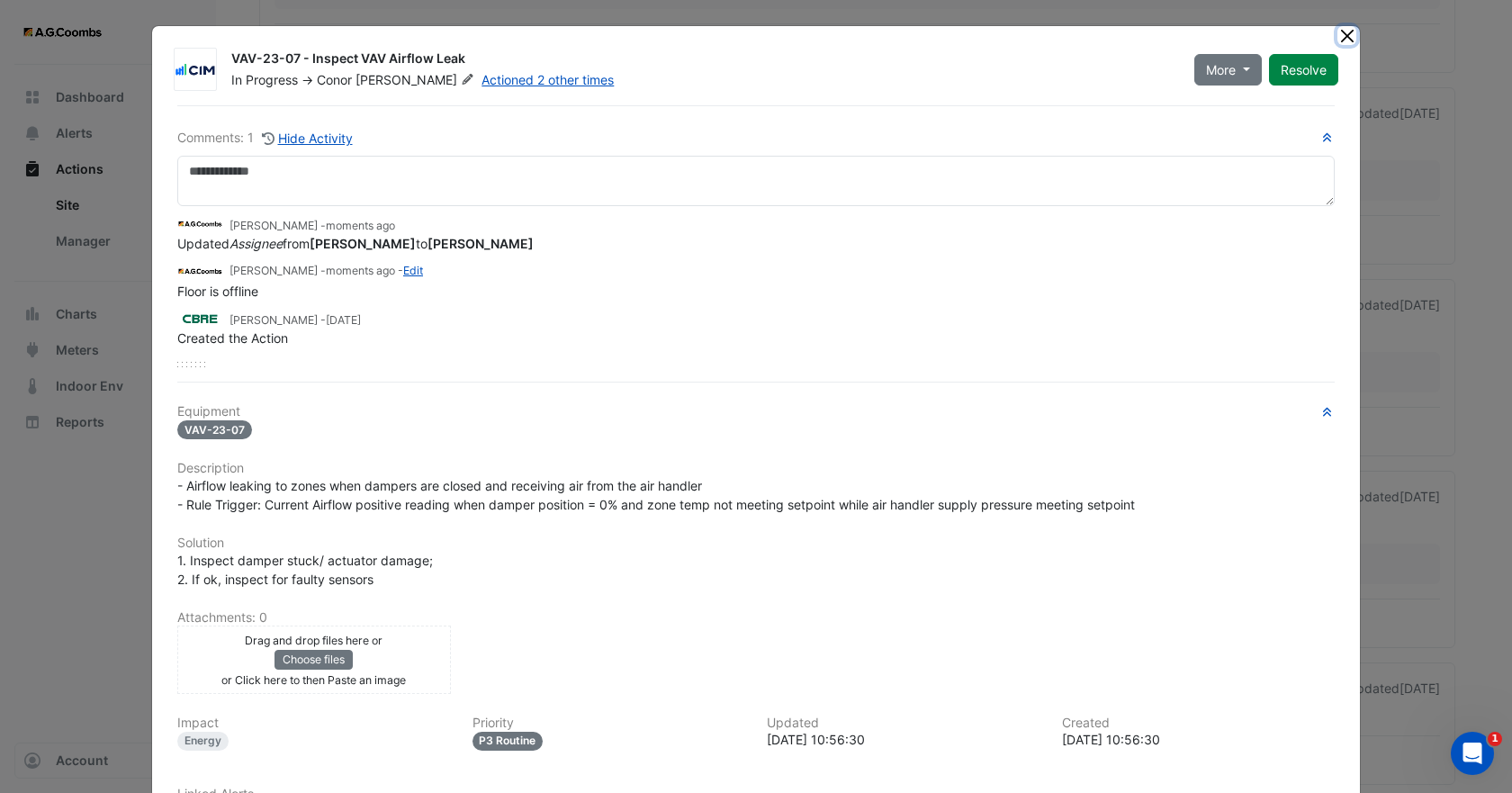
click at [1337, 40] on button "Close" at bounding box center [1346, 35] width 18 height 18
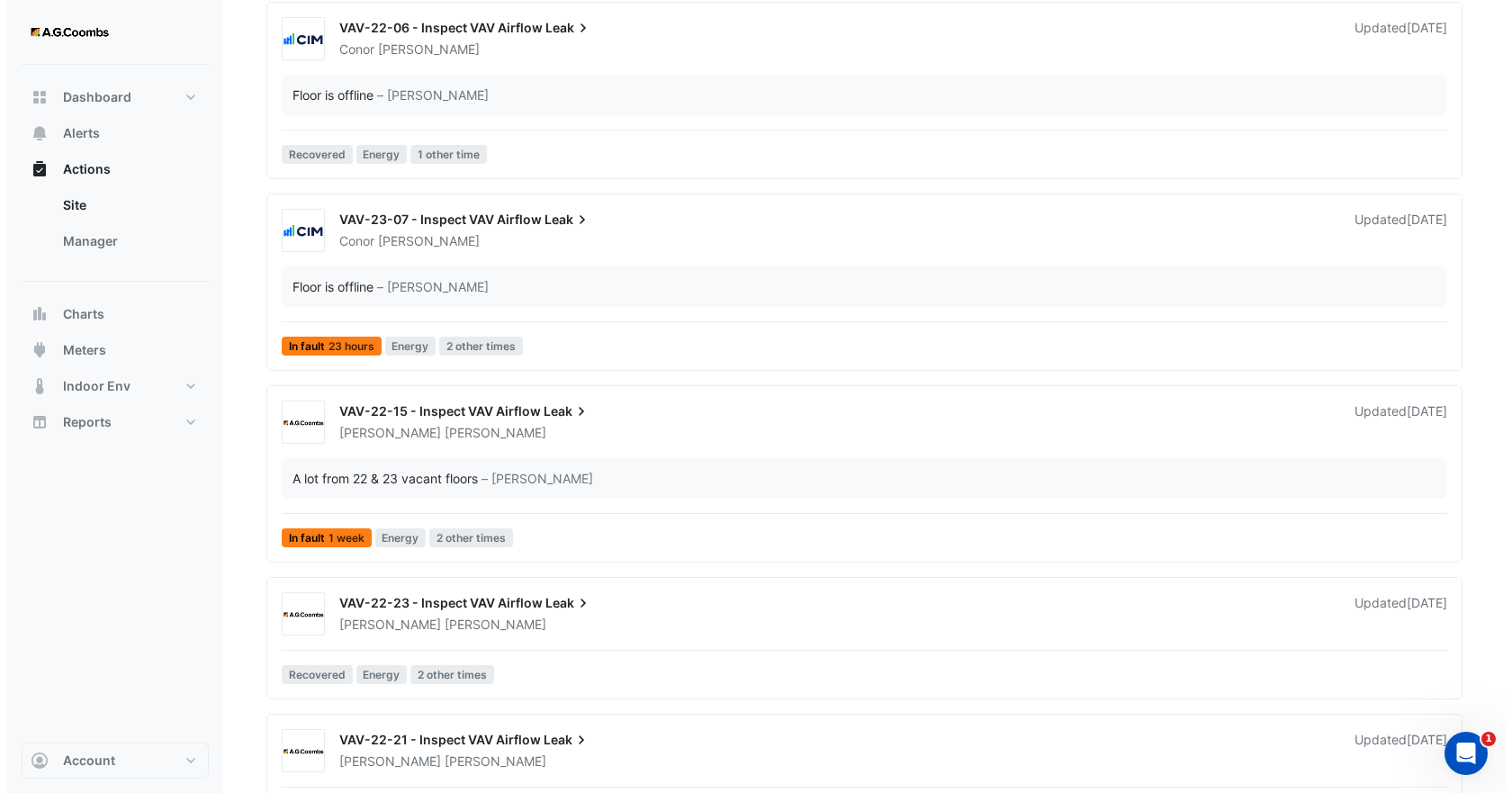
scroll to position [2520, 0]
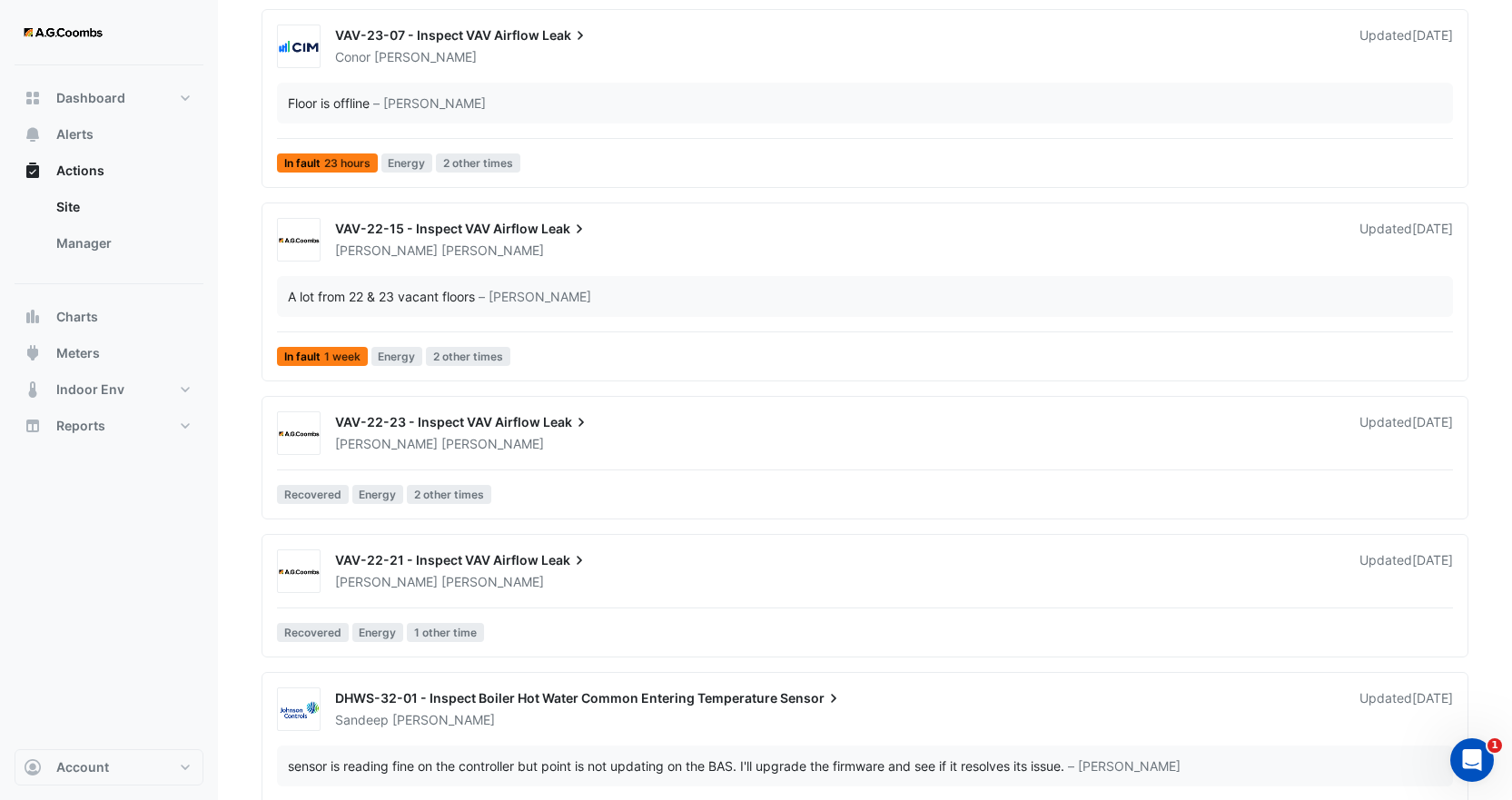
click at [488, 284] on div "A lot from 22 & 23 vacant floors – Joseph Barsoum" at bounding box center [865, 296] width 1176 height 41
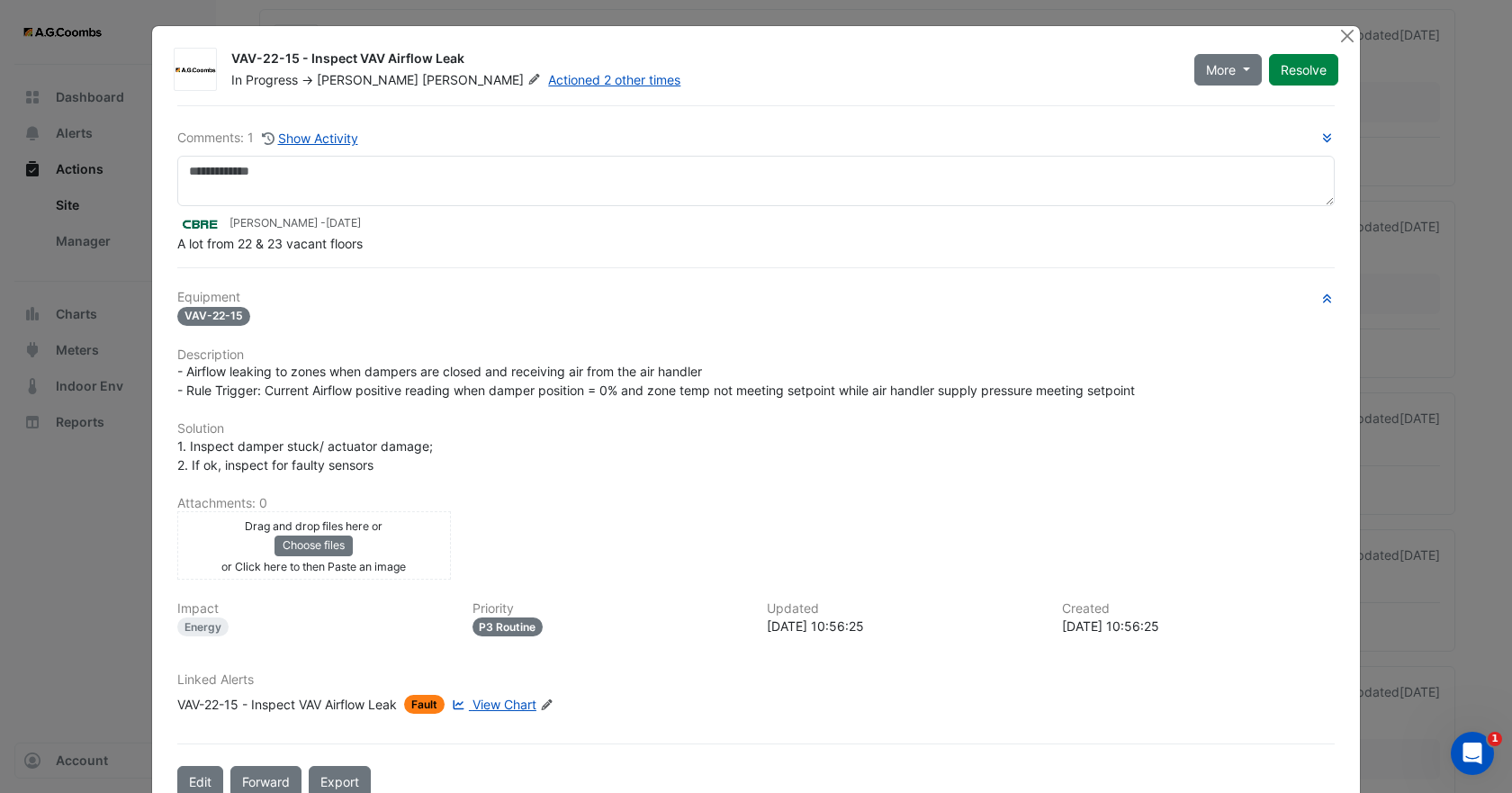
click at [422, 77] on span "Sadler" at bounding box center [484, 80] width 123 height 18
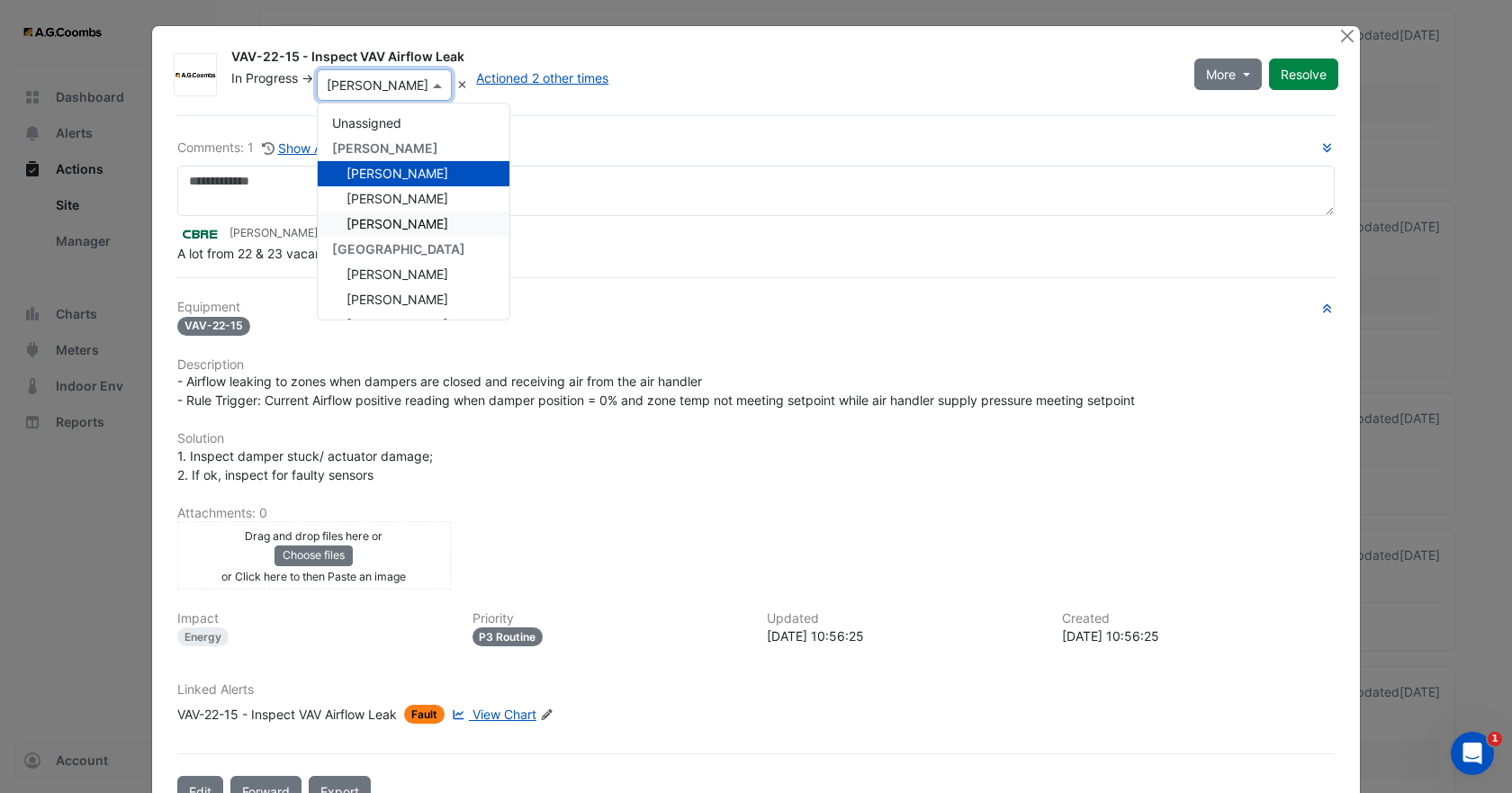
scroll to position [227, 0]
click at [383, 198] on span "Conor Deane" at bounding box center [397, 198] width 102 height 16
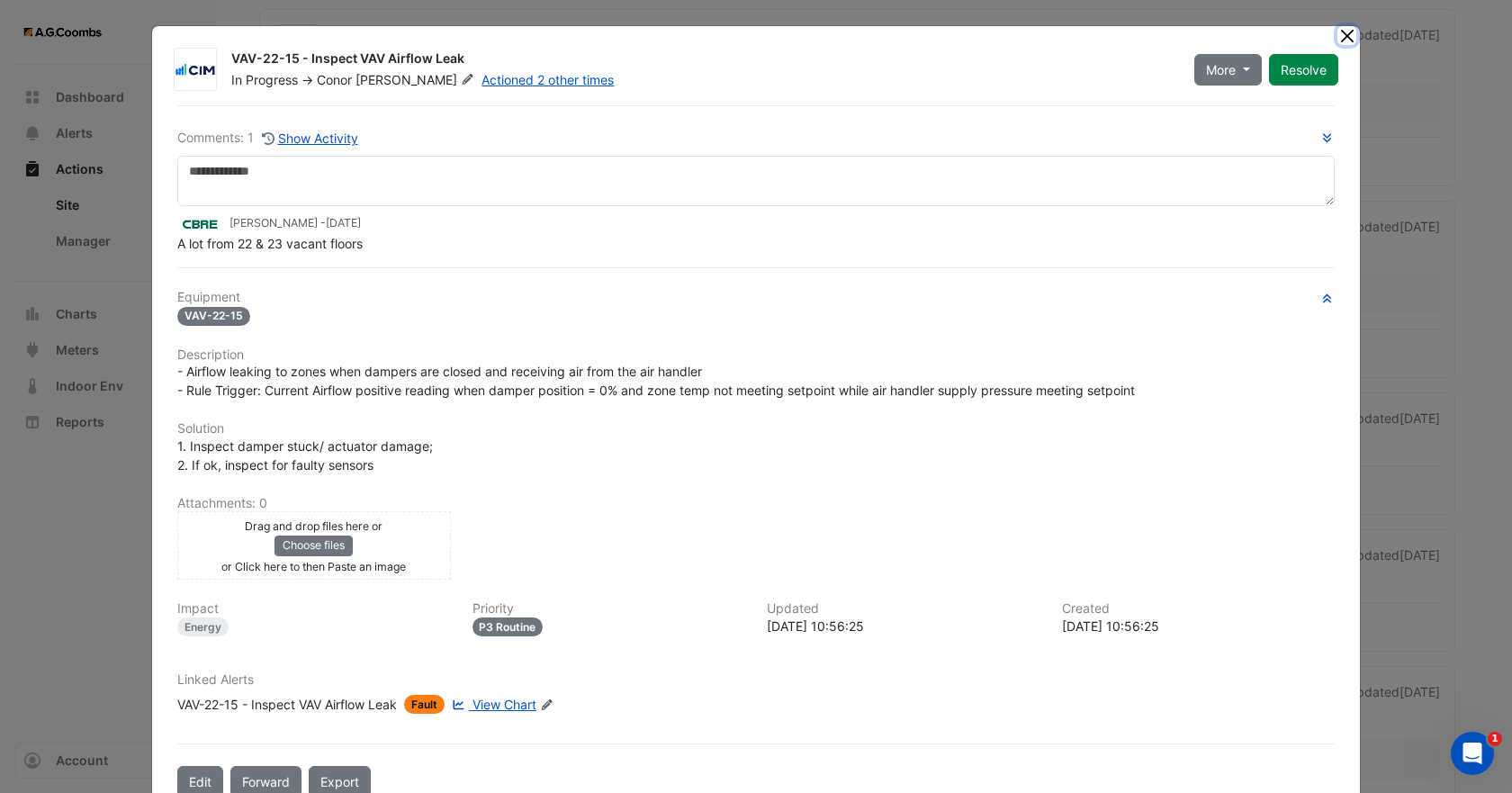
click at [1340, 39] on button "Close" at bounding box center [1346, 35] width 18 height 18
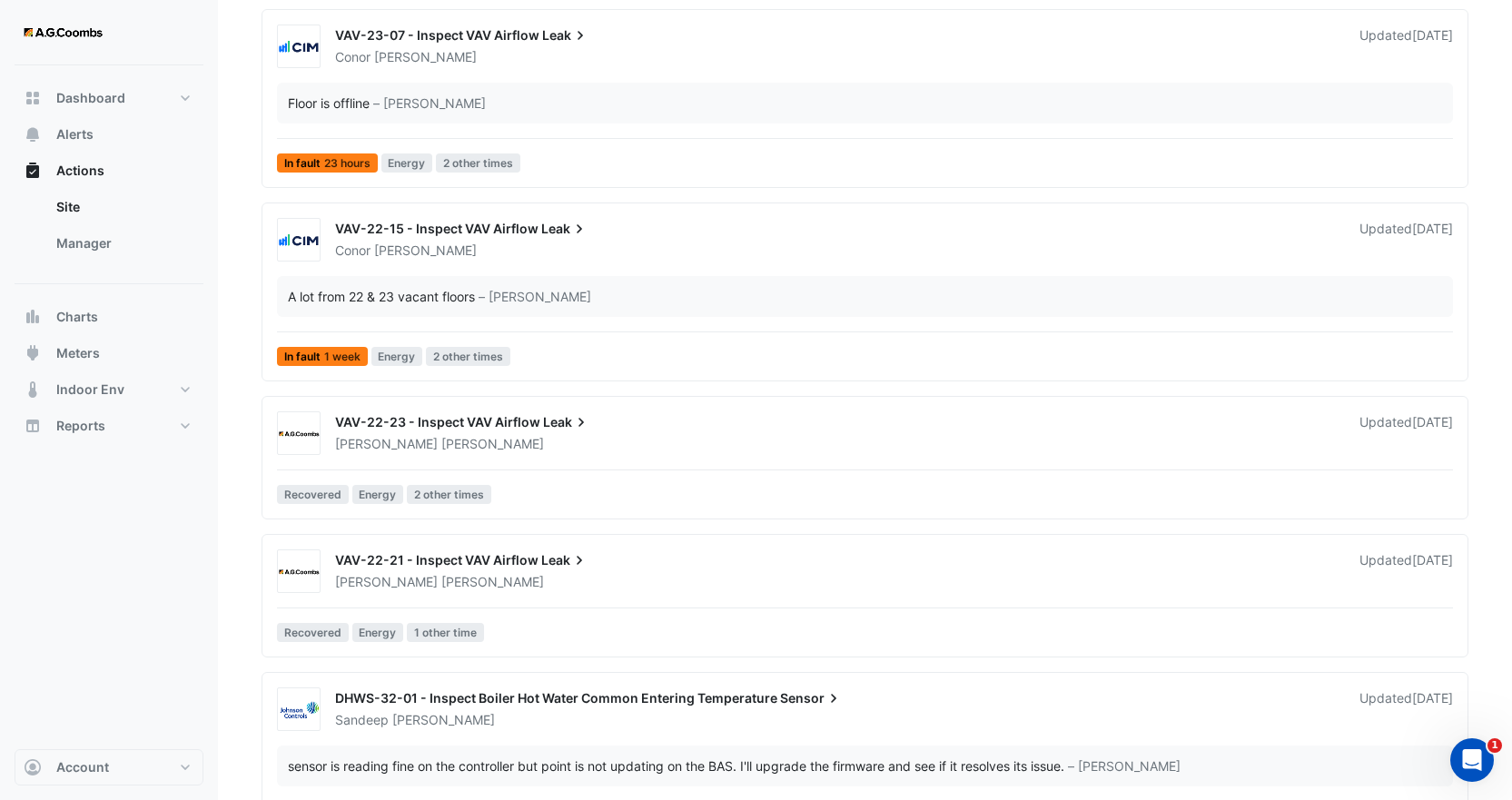
click at [525, 437] on div "Brendan Sadler" at bounding box center [836, 444] width 1006 height 18
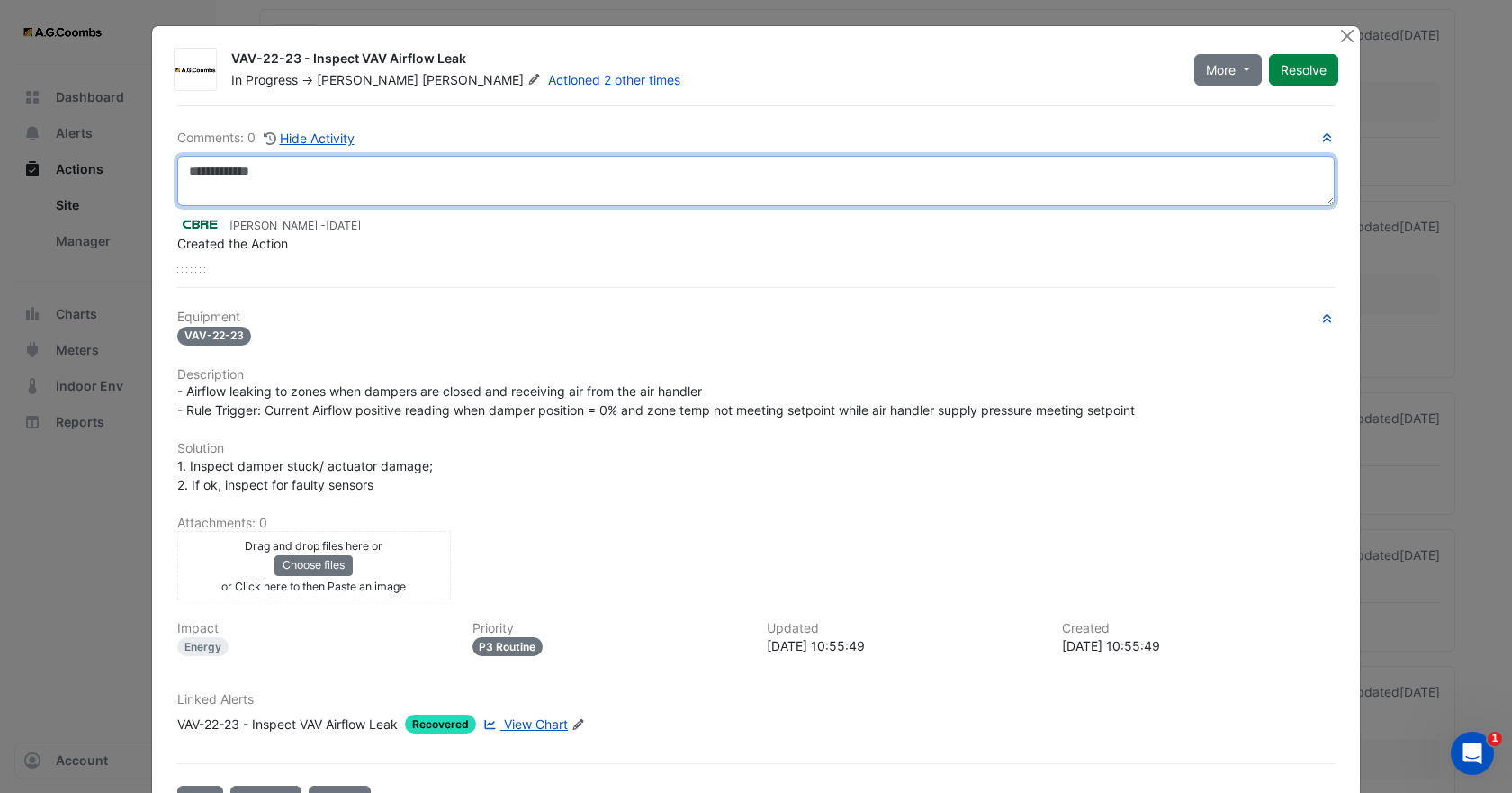
click at [323, 173] on textarea at bounding box center [755, 181] width 1157 height 51
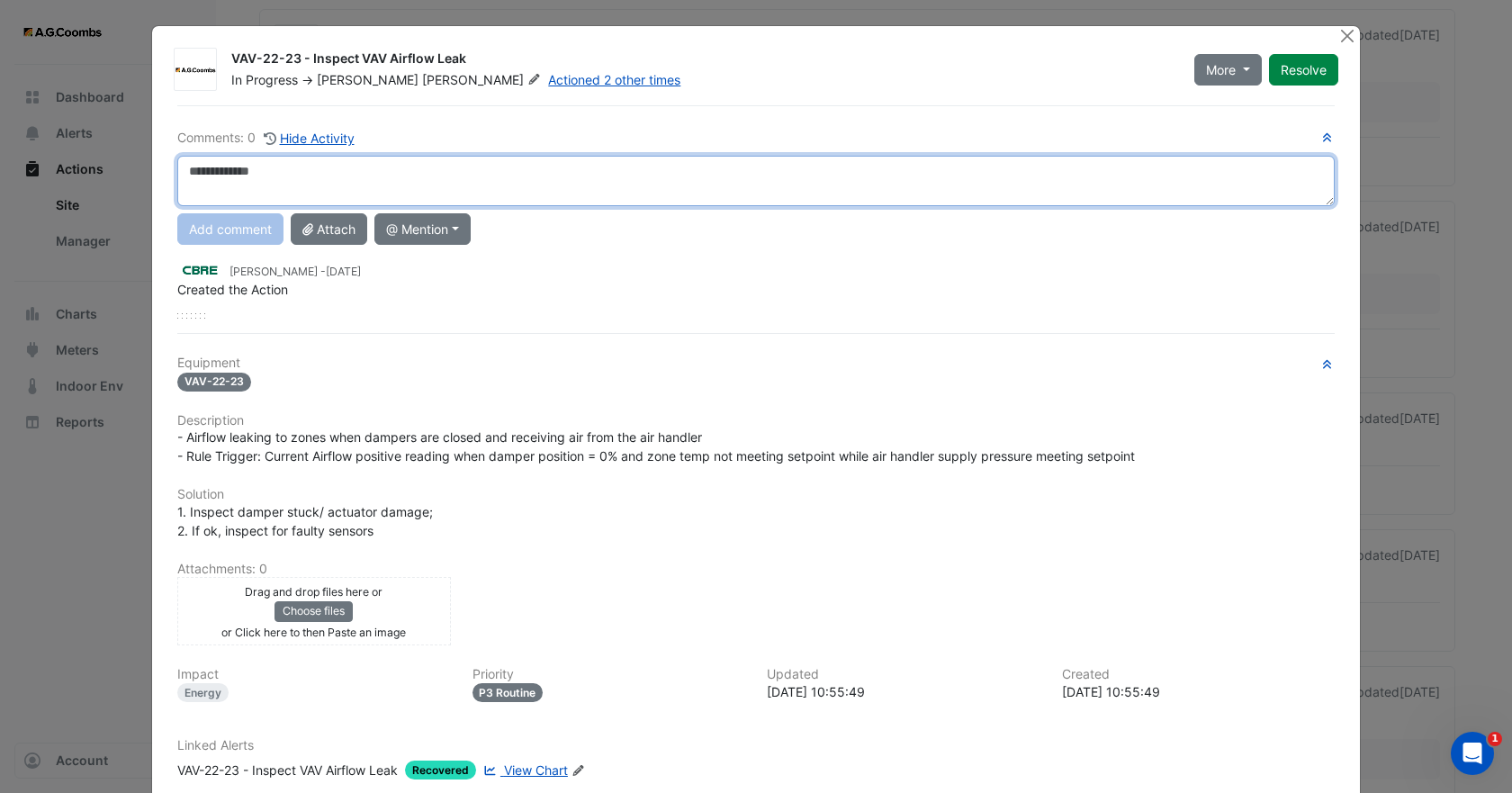
paste textarea "**********"
type textarea "**********"
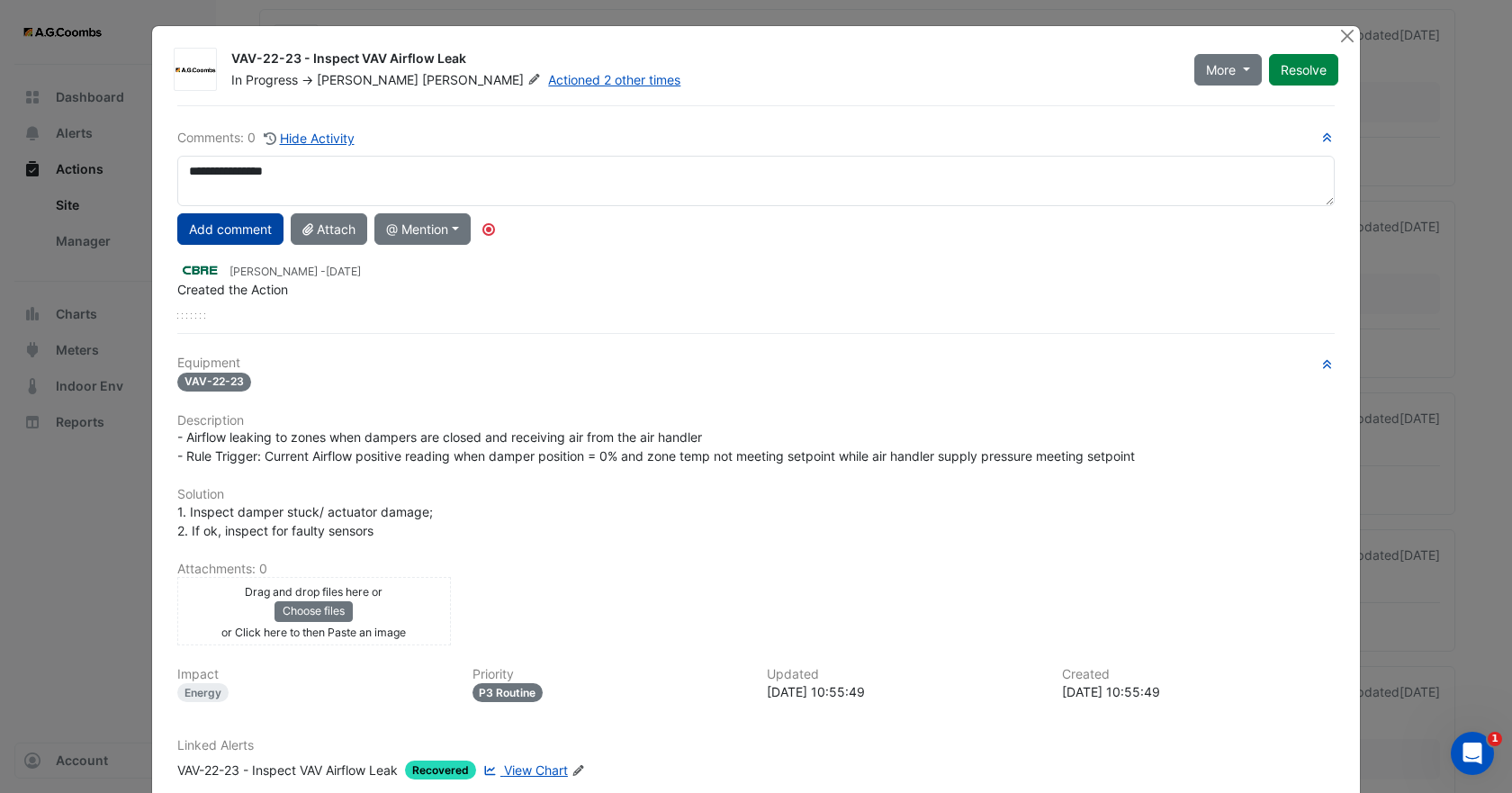
click at [225, 234] on button "Add comment" at bounding box center [230, 229] width 106 height 31
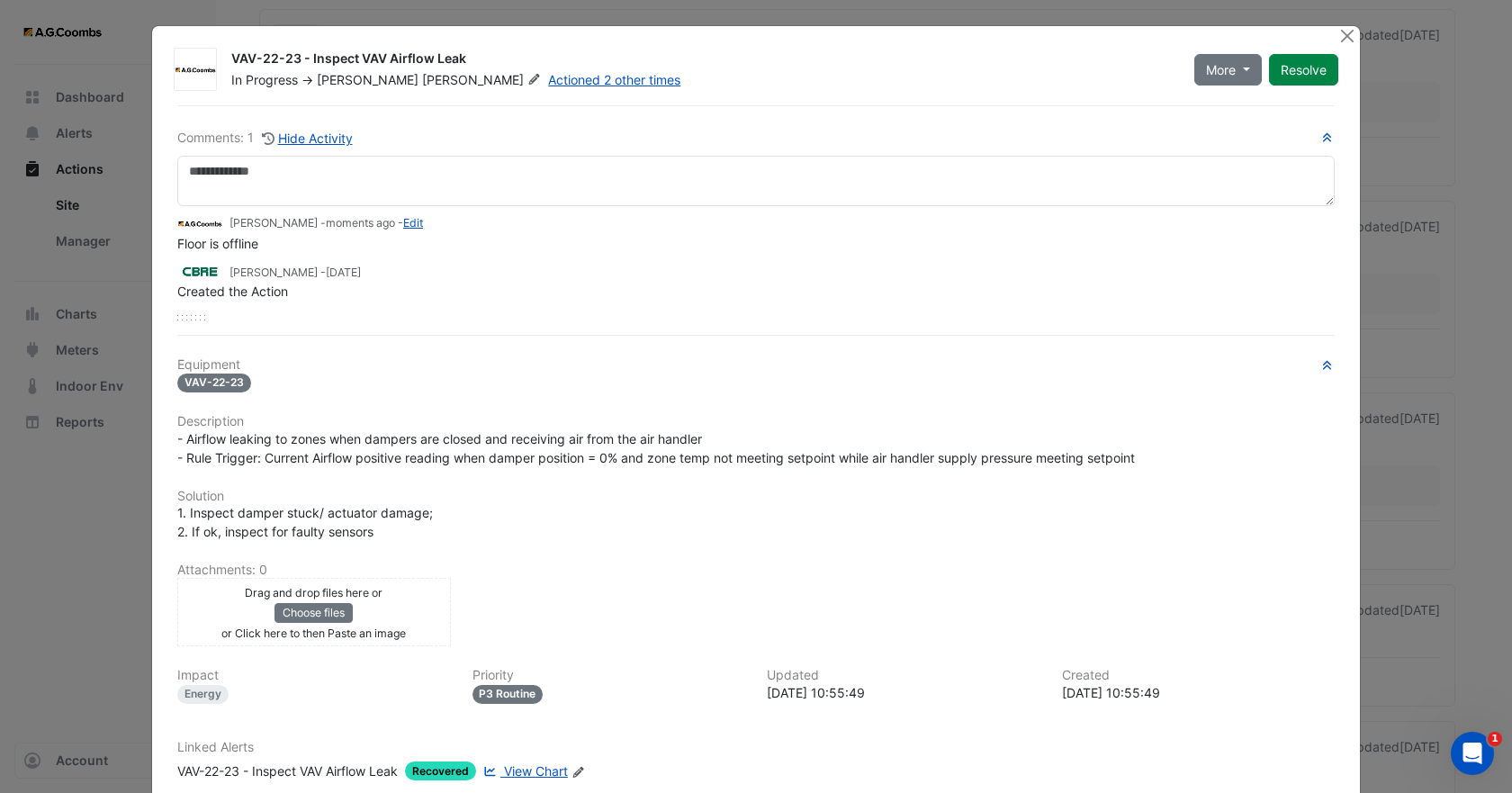
click at [359, 78] on span "Brendan" at bounding box center [368, 80] width 102 height 16
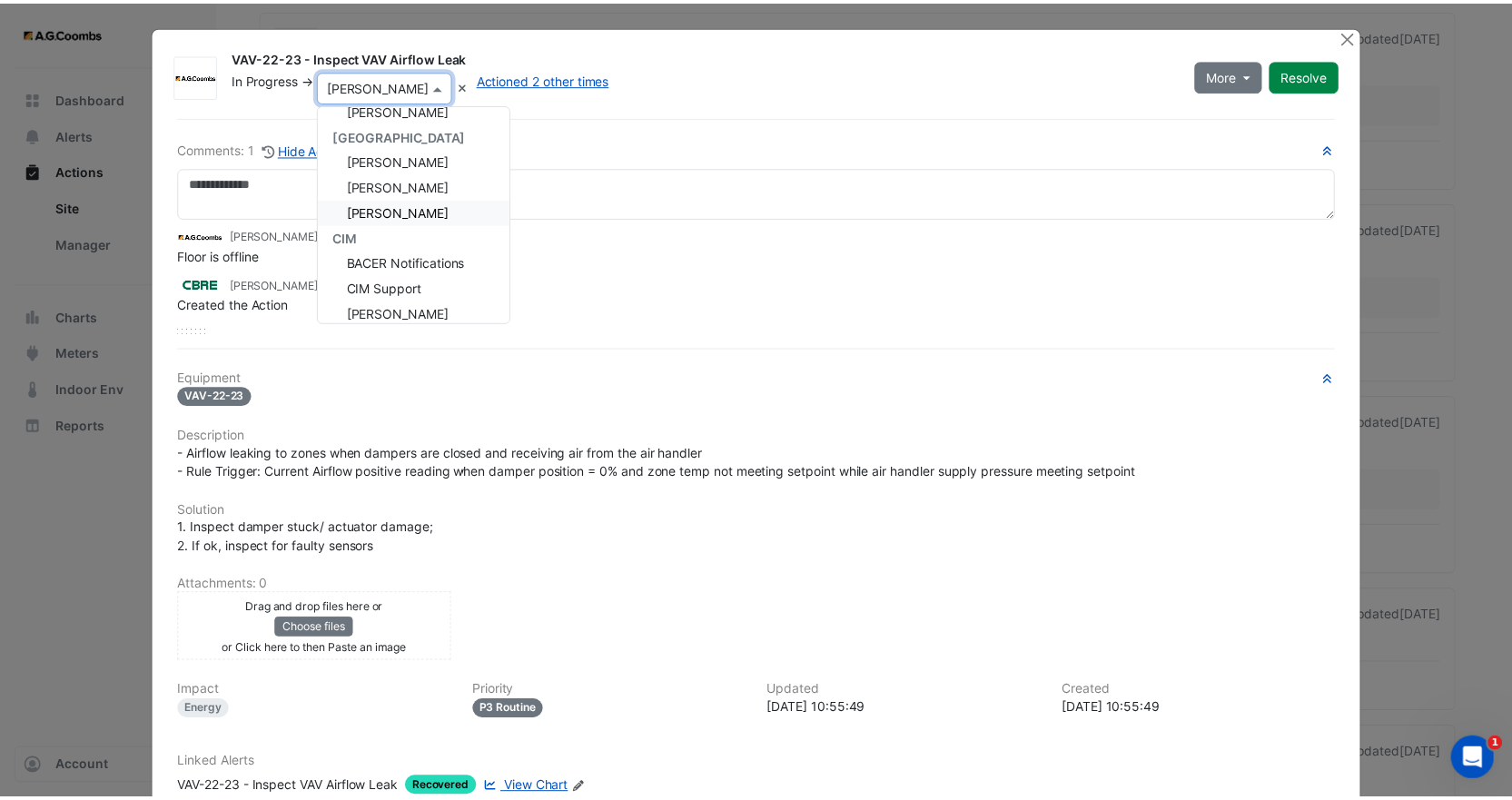
scroll to position [229, 0]
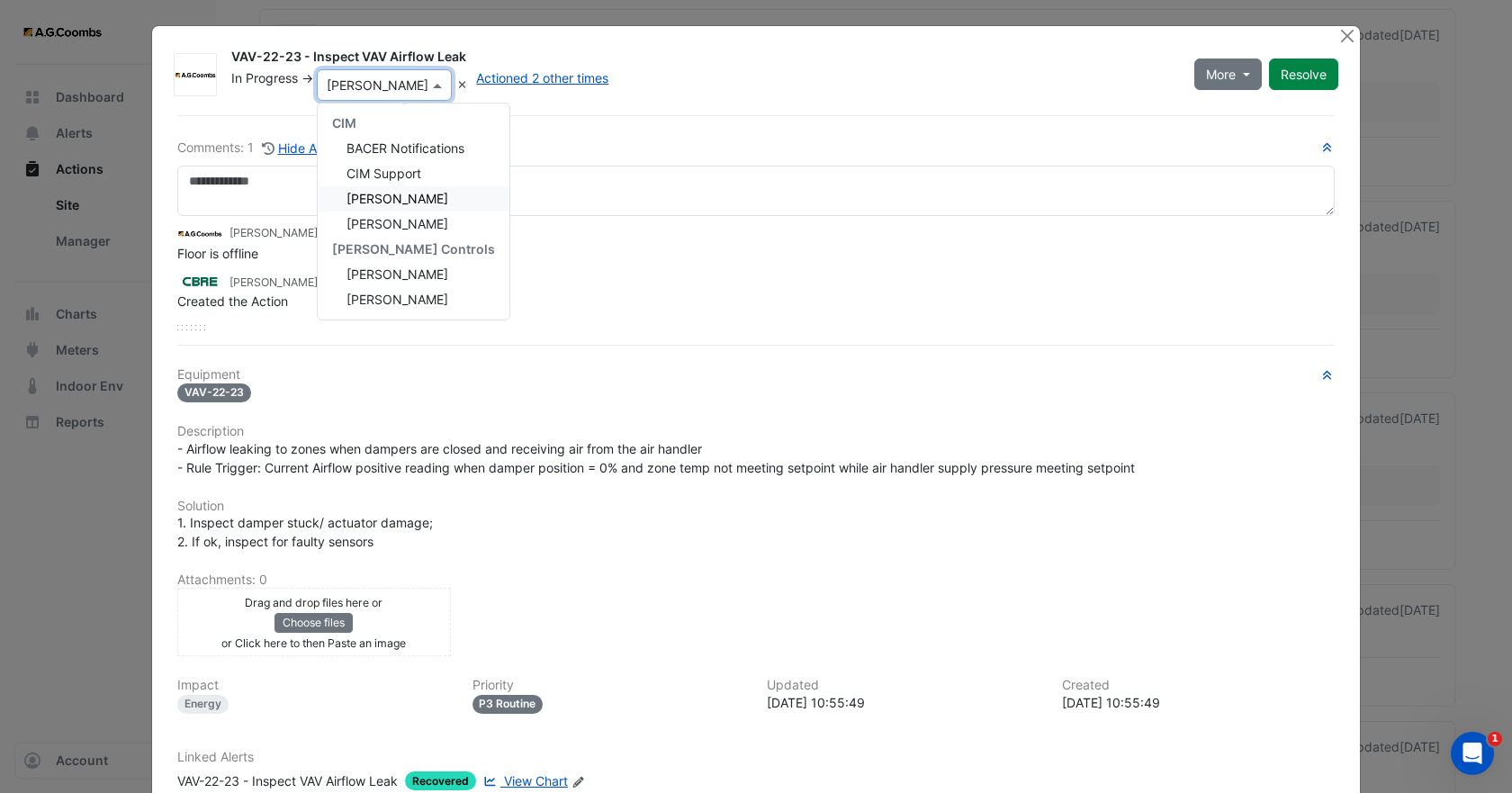
click at [362, 197] on span "Conor Deane" at bounding box center [397, 198] width 102 height 16
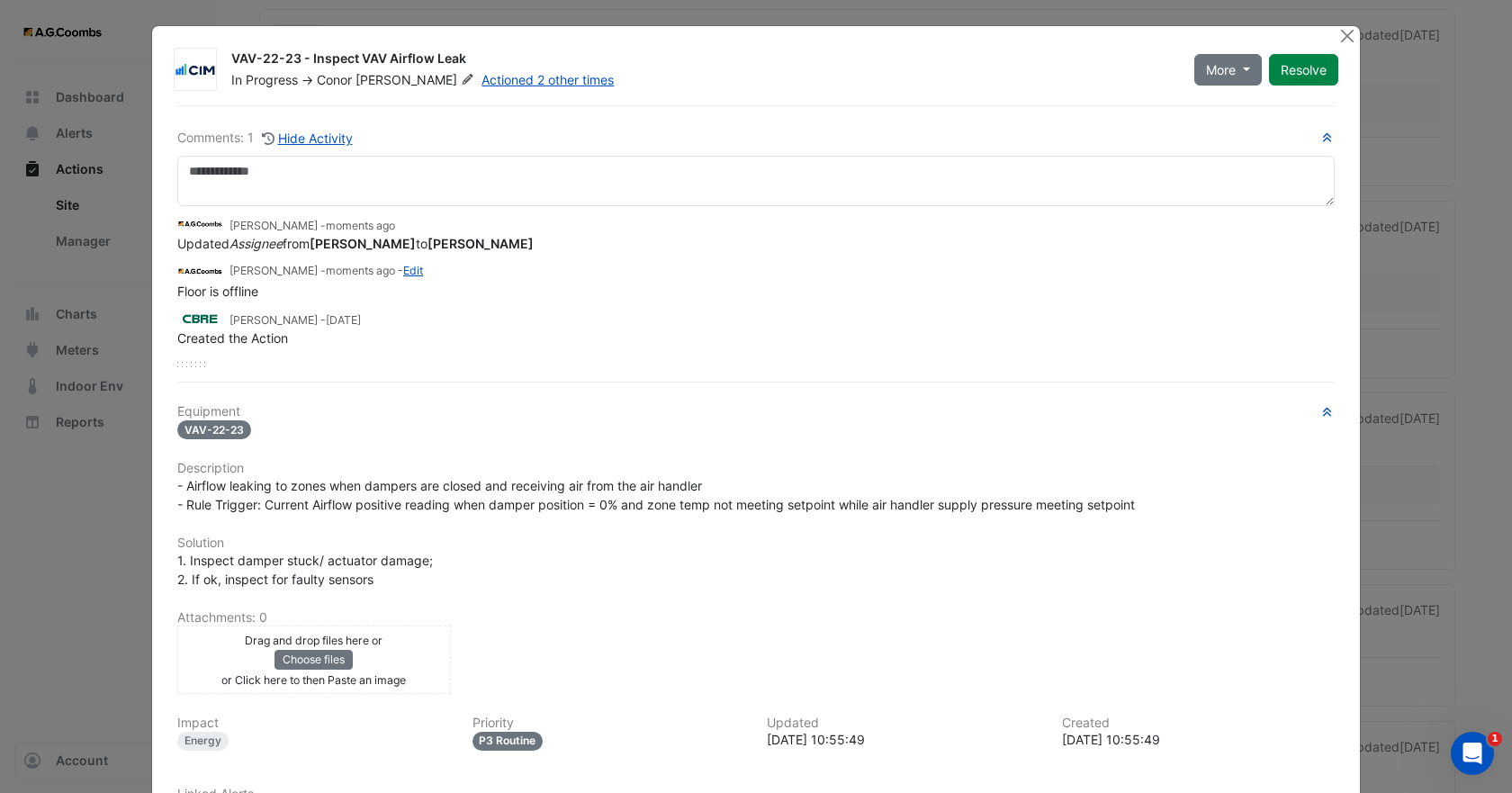
click at [614, 370] on div "Comments: 1 Hide Activity Brendan Sadler - moments ago Updated Assignee from Br…" at bounding box center [756, 508] width 1179 height 806
click at [1337, 43] on button "Close" at bounding box center [1346, 35] width 18 height 18
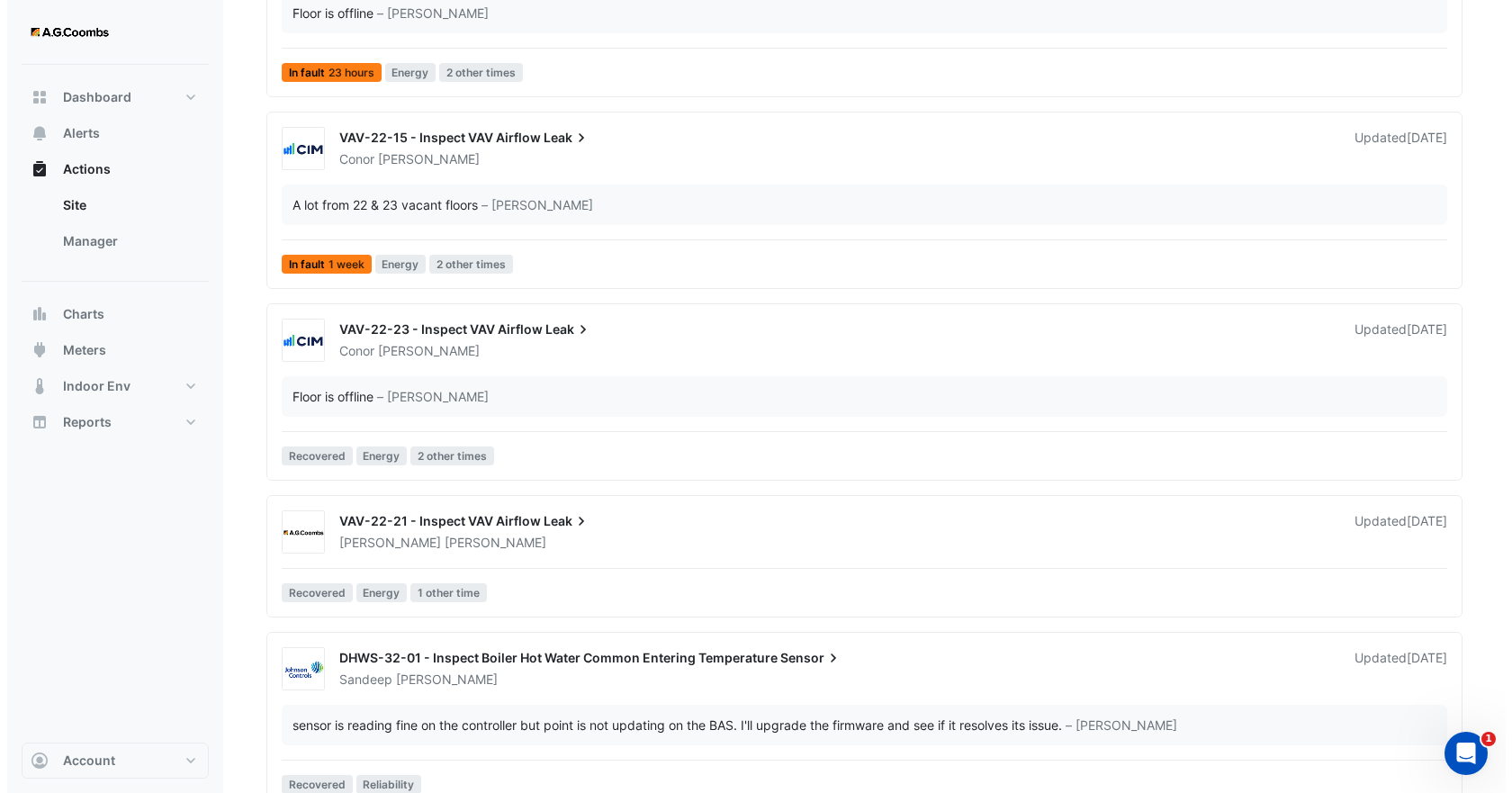
scroll to position [2610, 0]
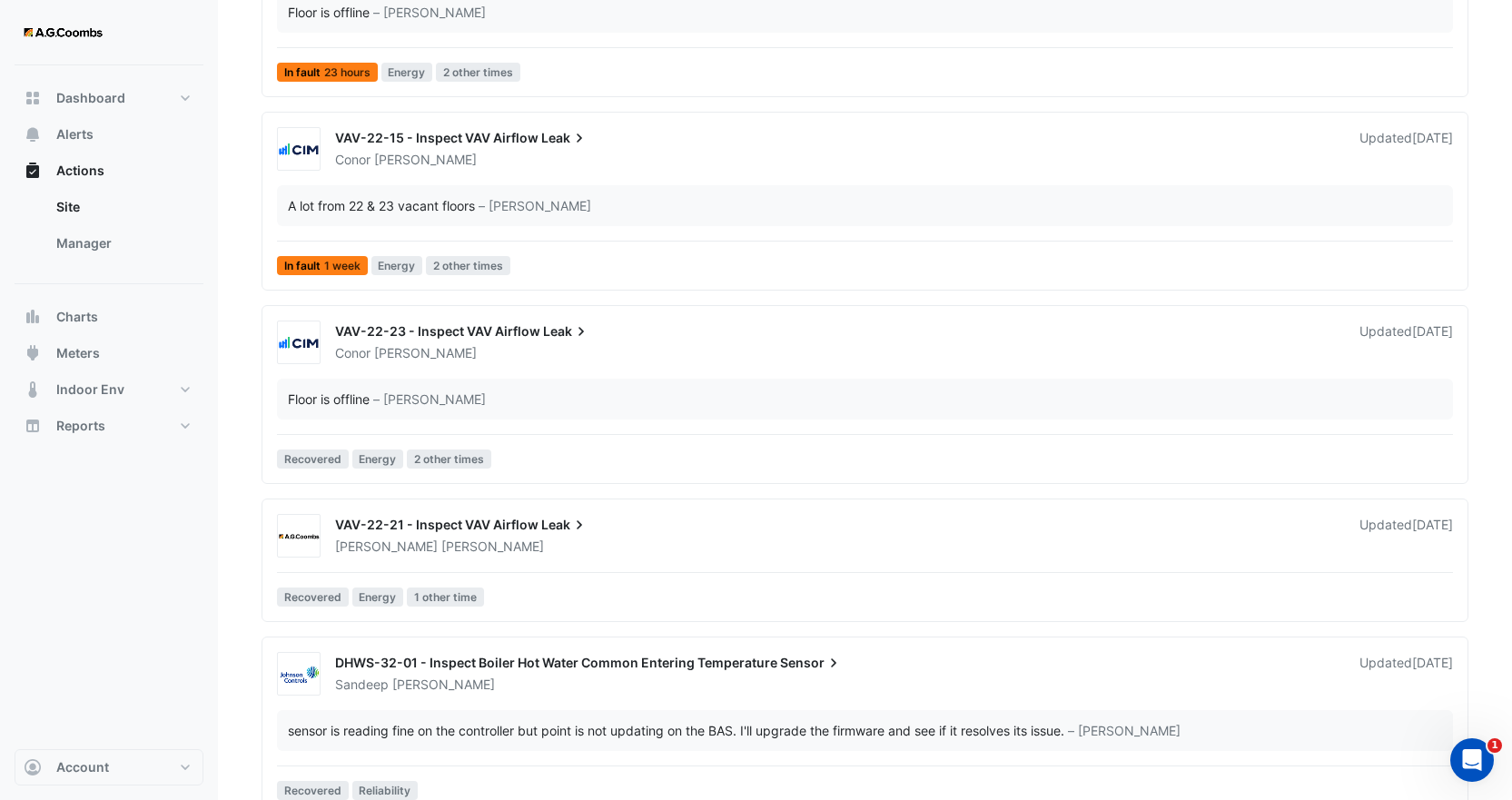
click at [429, 554] on div "Brendan Sadler" at bounding box center [439, 547] width 212 height 18
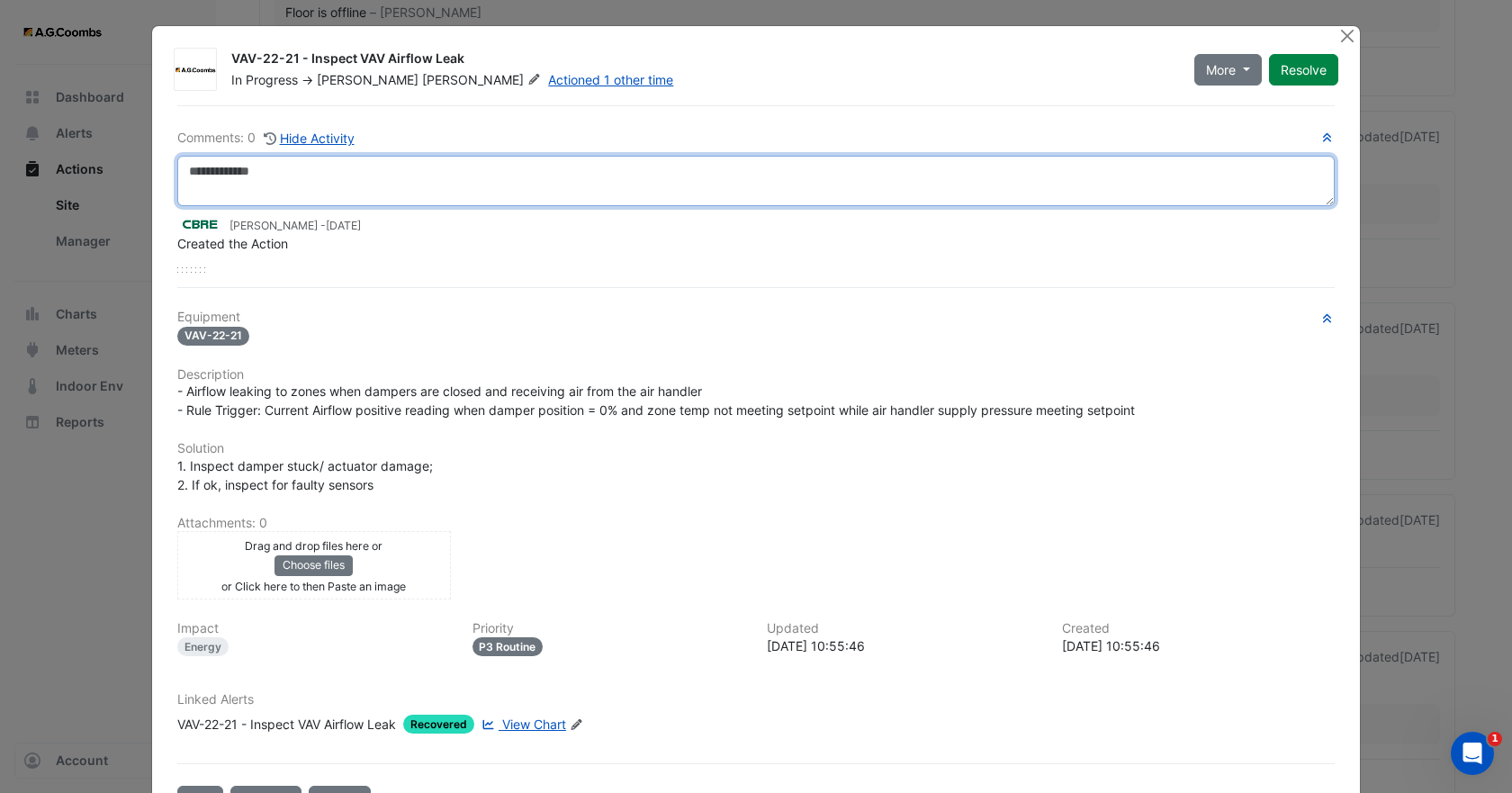
click at [331, 173] on textarea at bounding box center [755, 181] width 1157 height 51
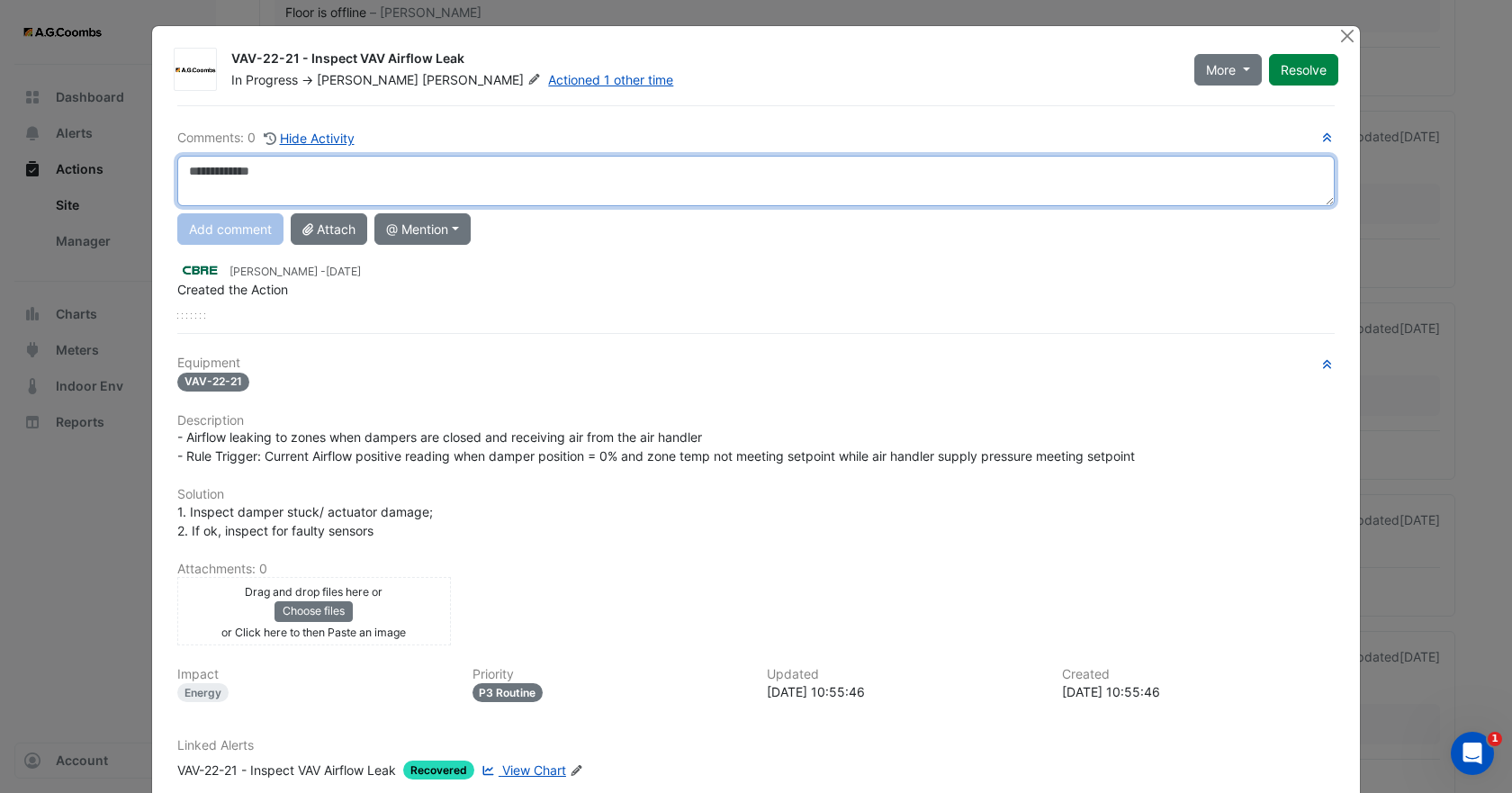
paste textarea "**********"
type textarea "**********"
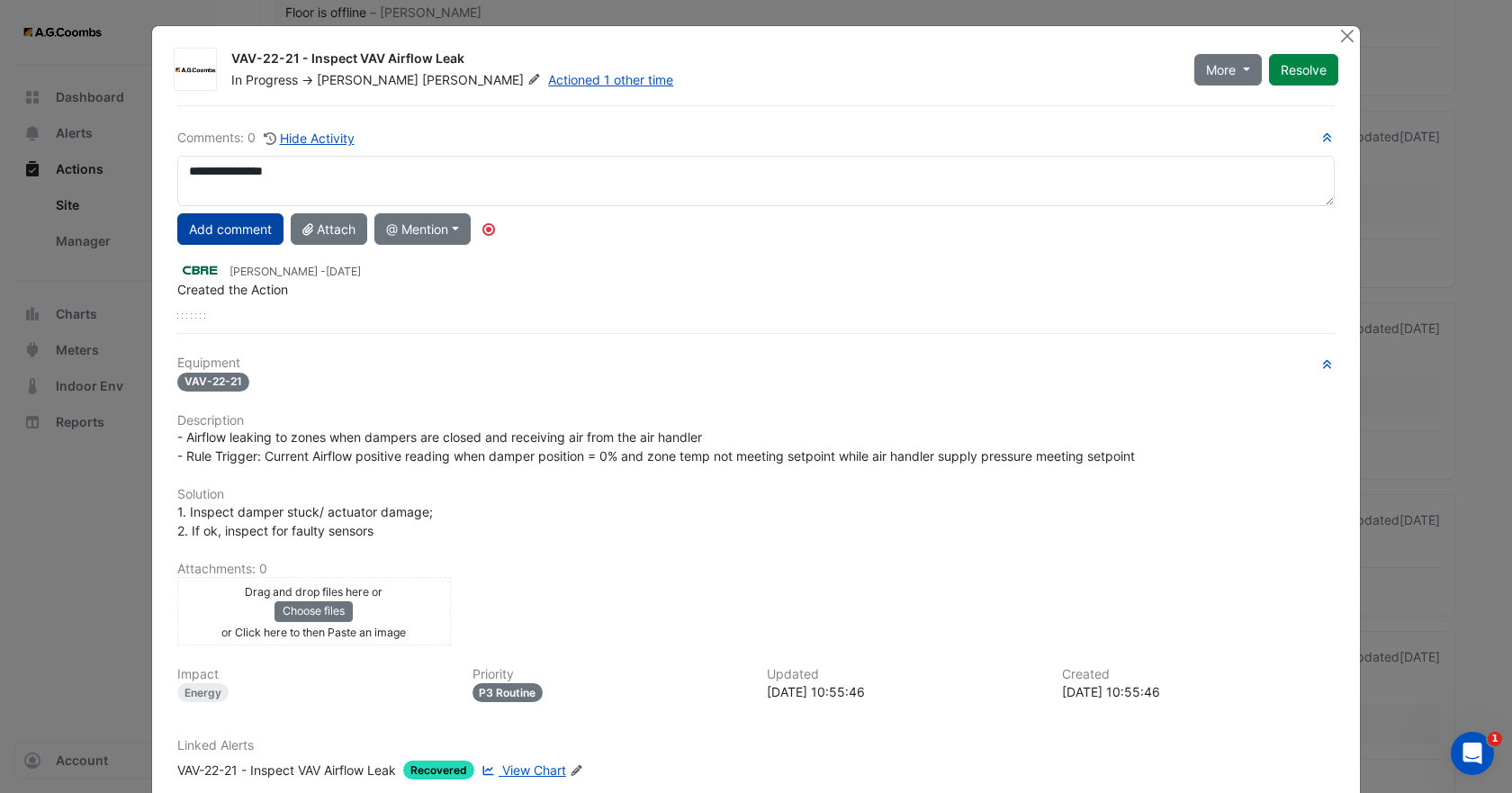
click at [217, 233] on button "Add comment" at bounding box center [230, 229] width 106 height 31
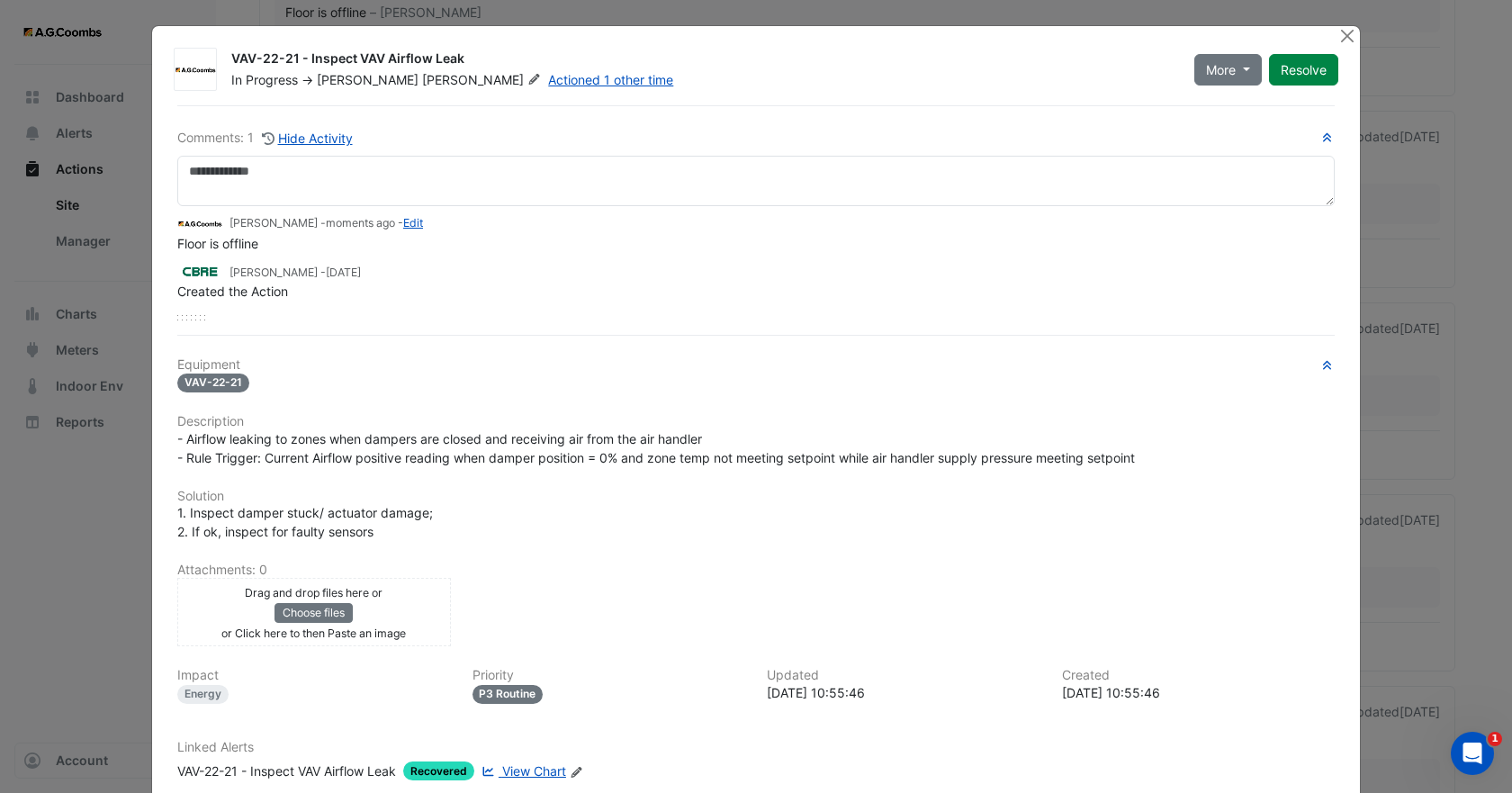
click at [360, 88] on div "Brendan Sadler" at bounding box center [431, 80] width 228 height 18
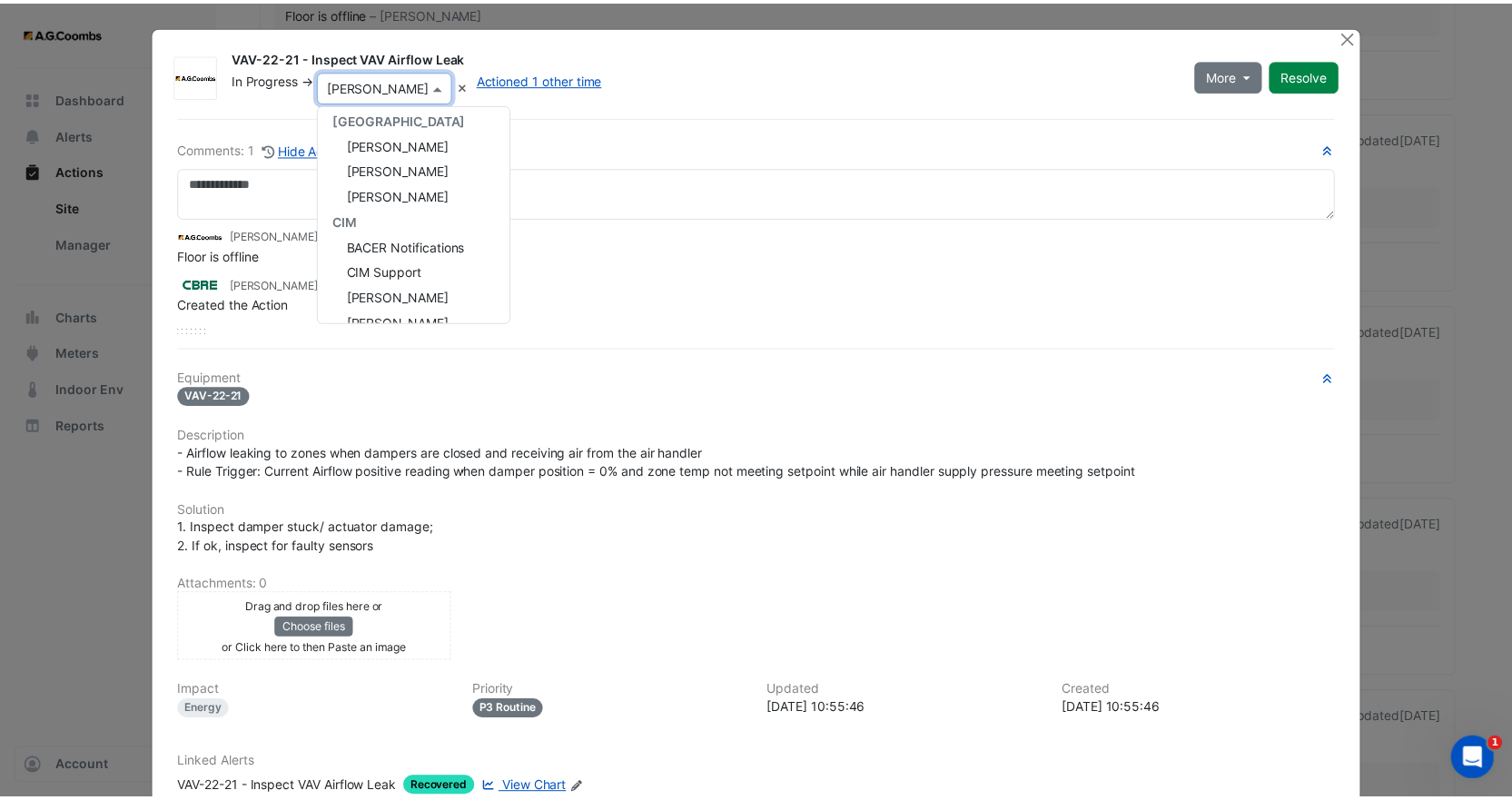
scroll to position [229, 0]
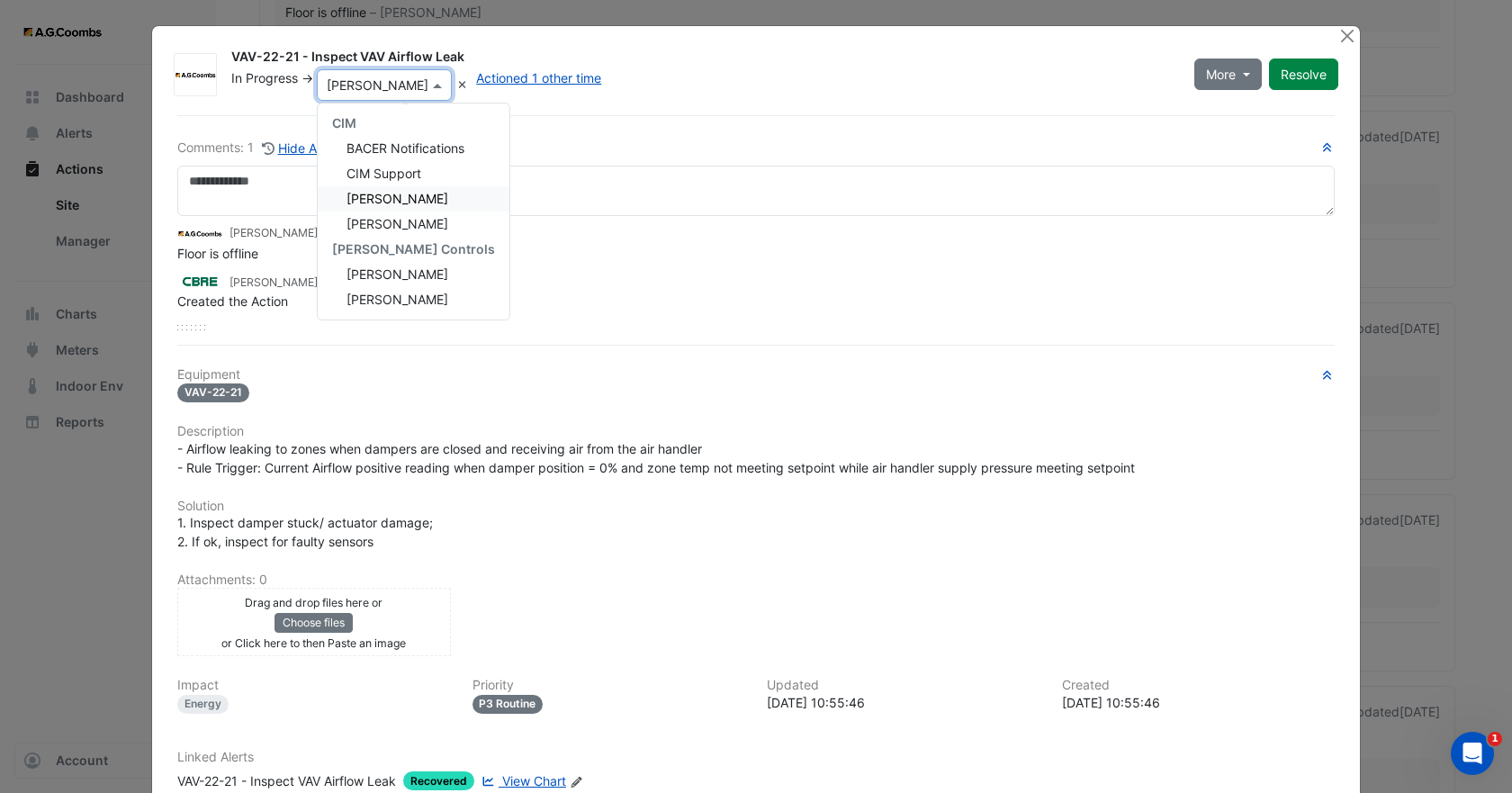
click at [391, 197] on span "Conor Deane" at bounding box center [397, 198] width 102 height 16
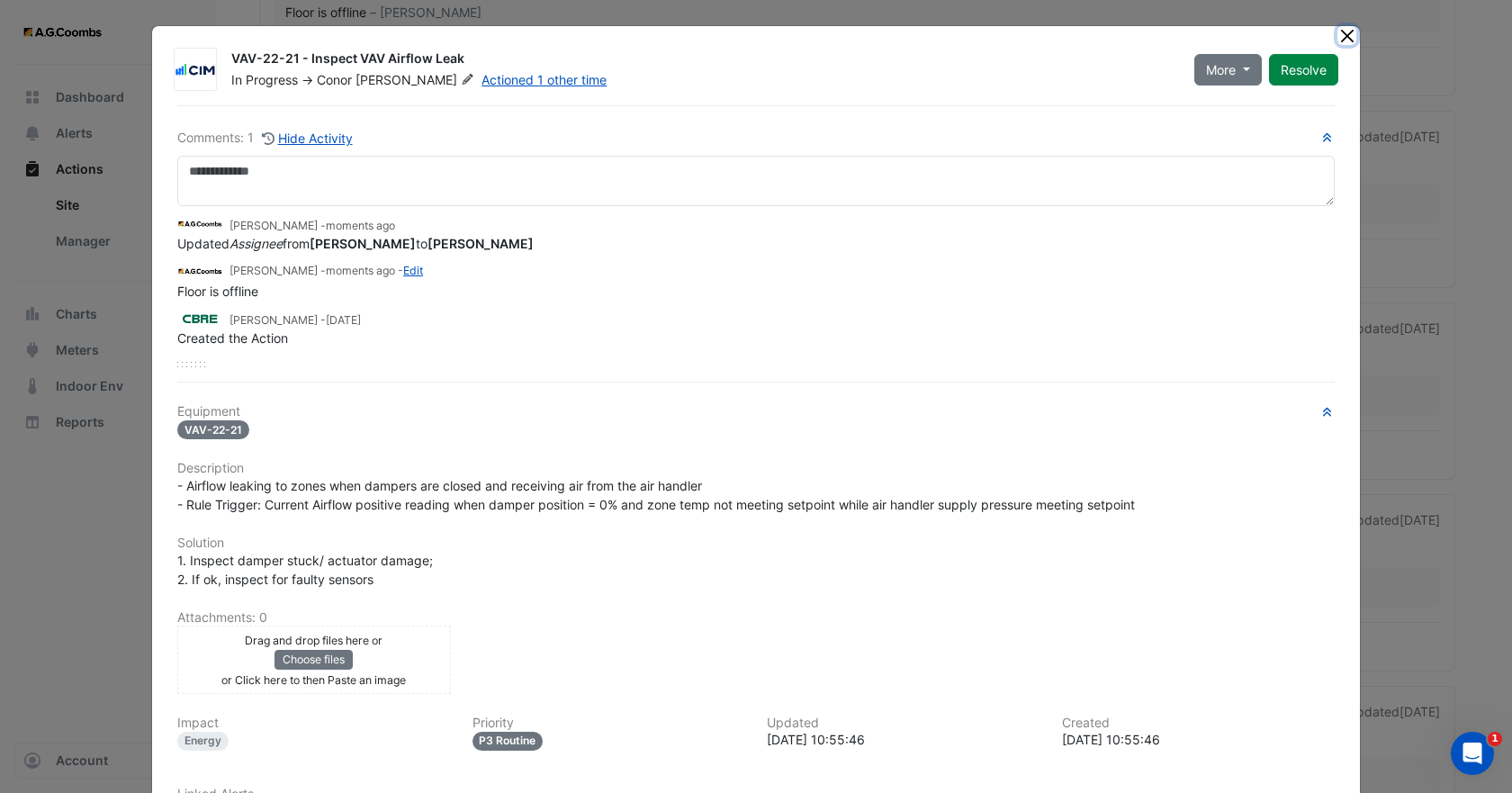
click at [1337, 35] on button "Close" at bounding box center [1346, 35] width 18 height 18
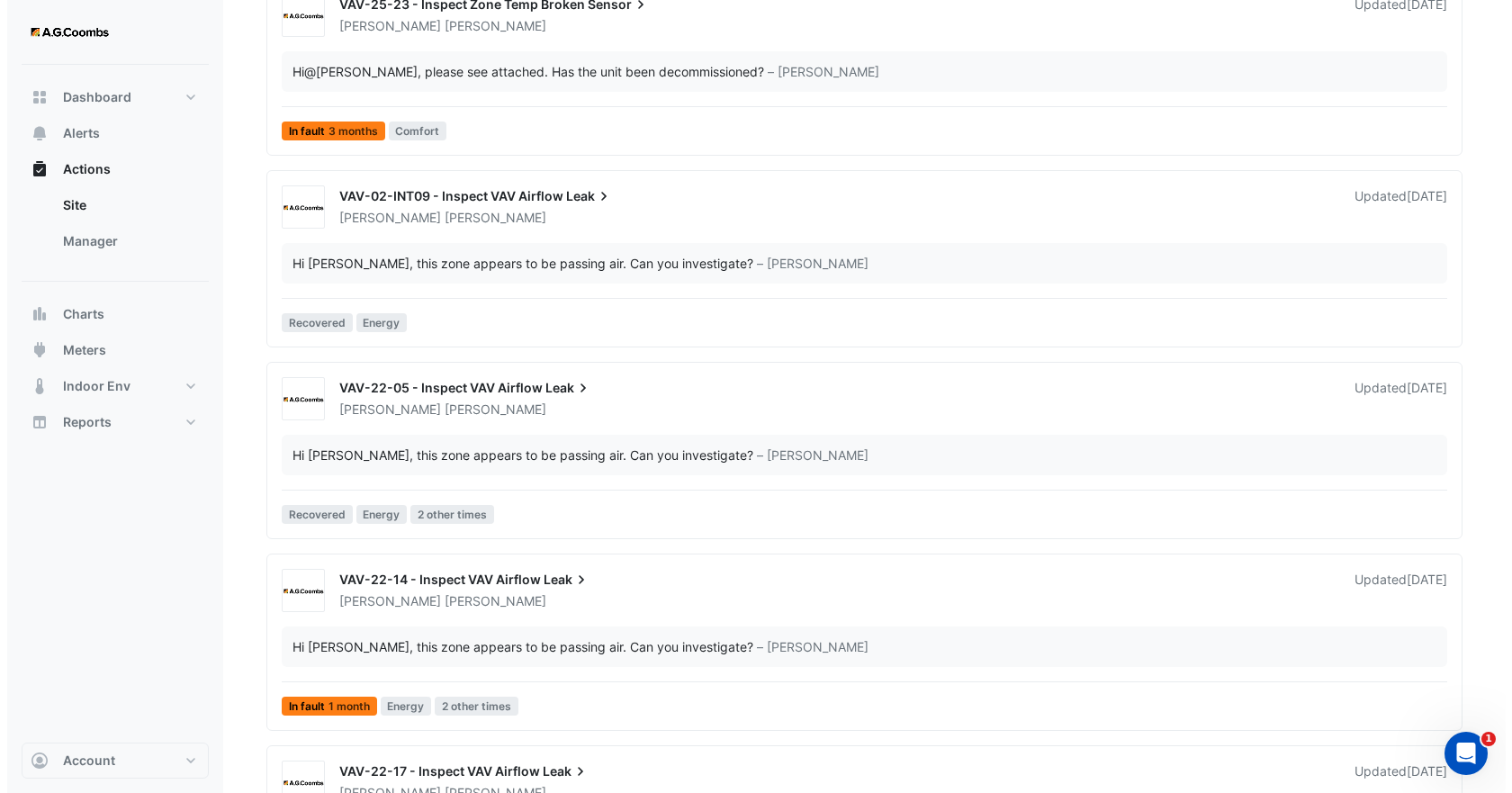
scroll to position [3510, 0]
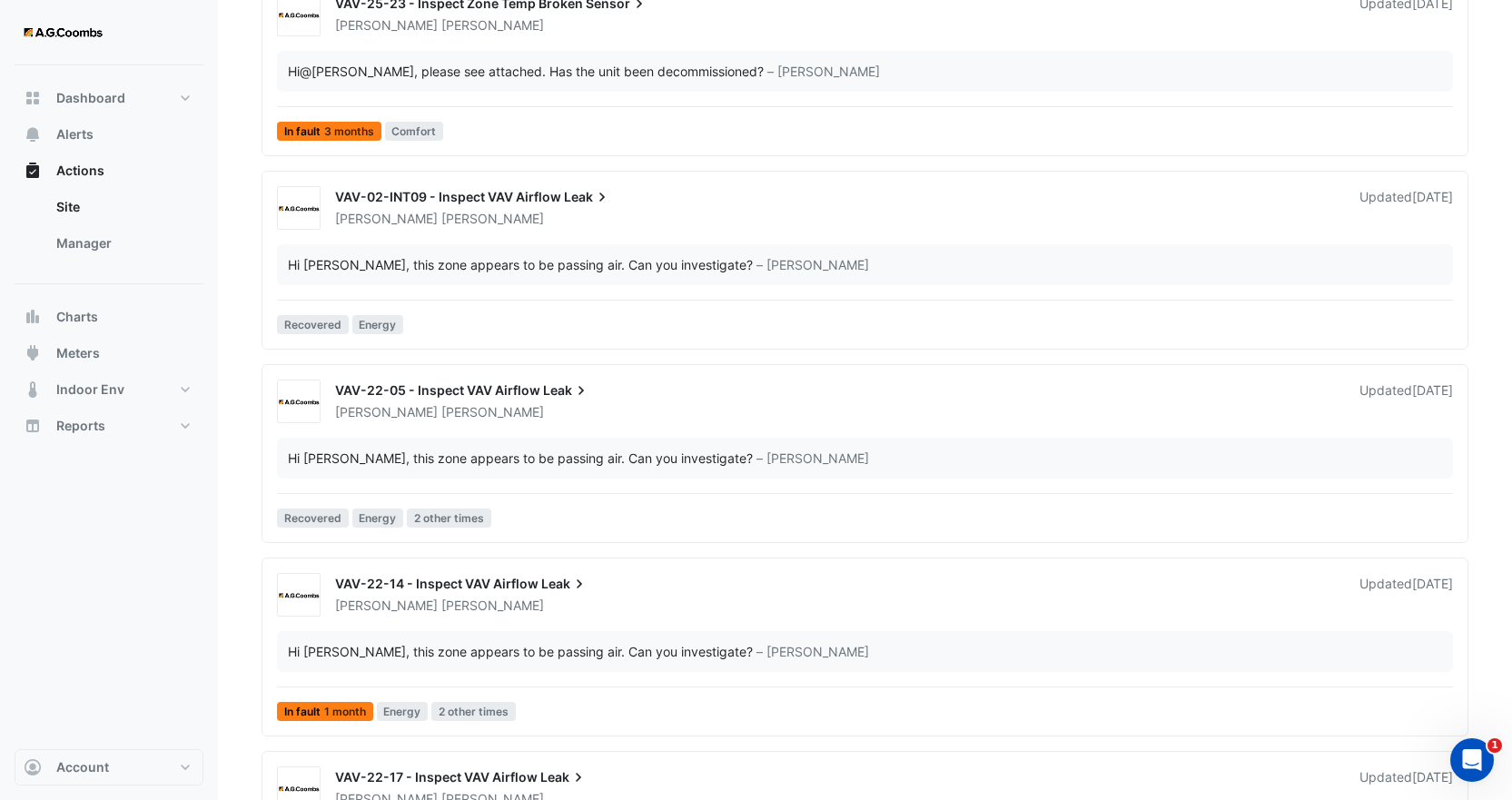
click at [453, 419] on div "Darren Horne" at bounding box center [836, 412] width 1006 height 18
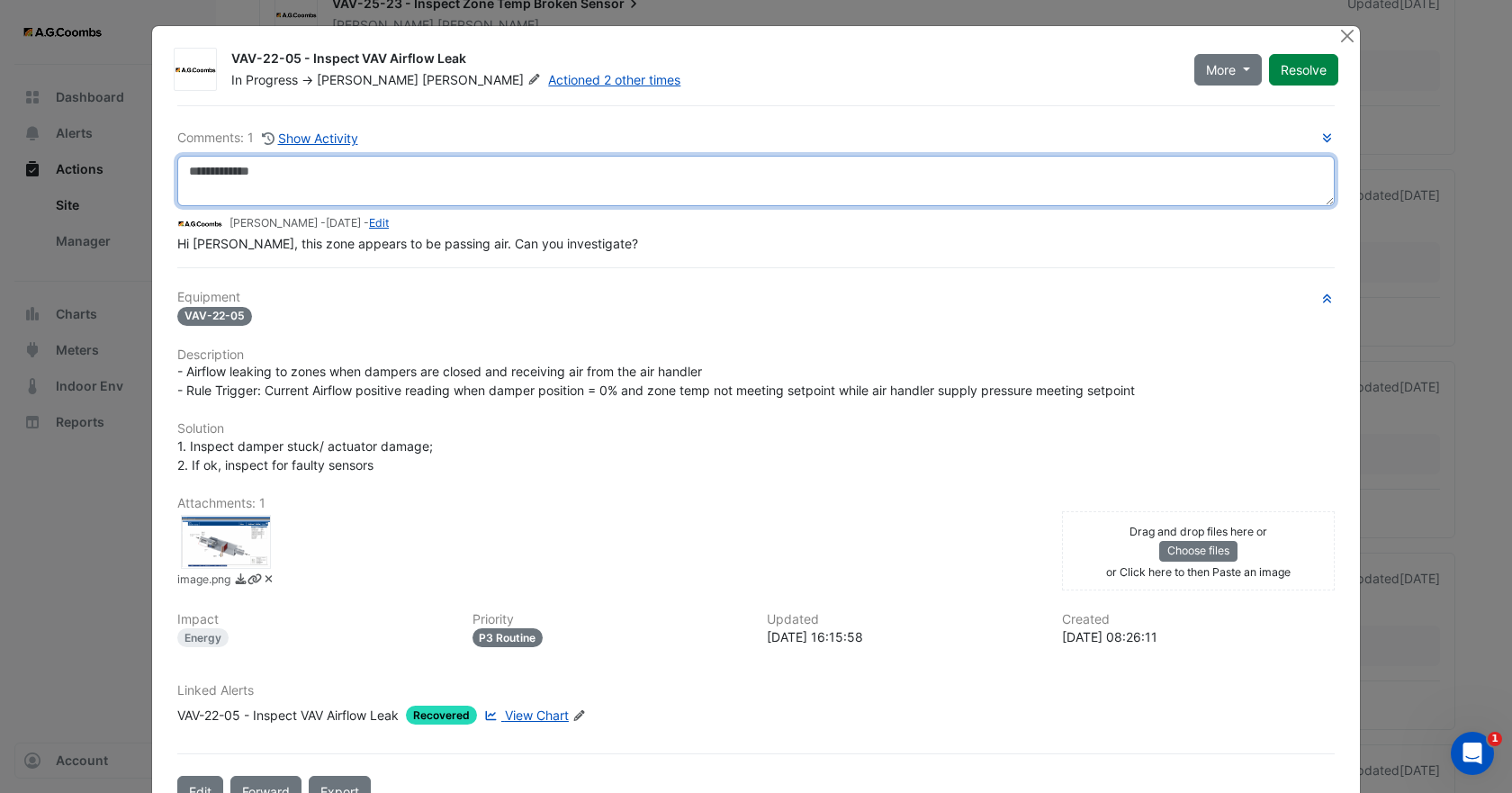
click at [342, 185] on textarea at bounding box center [755, 181] width 1157 height 51
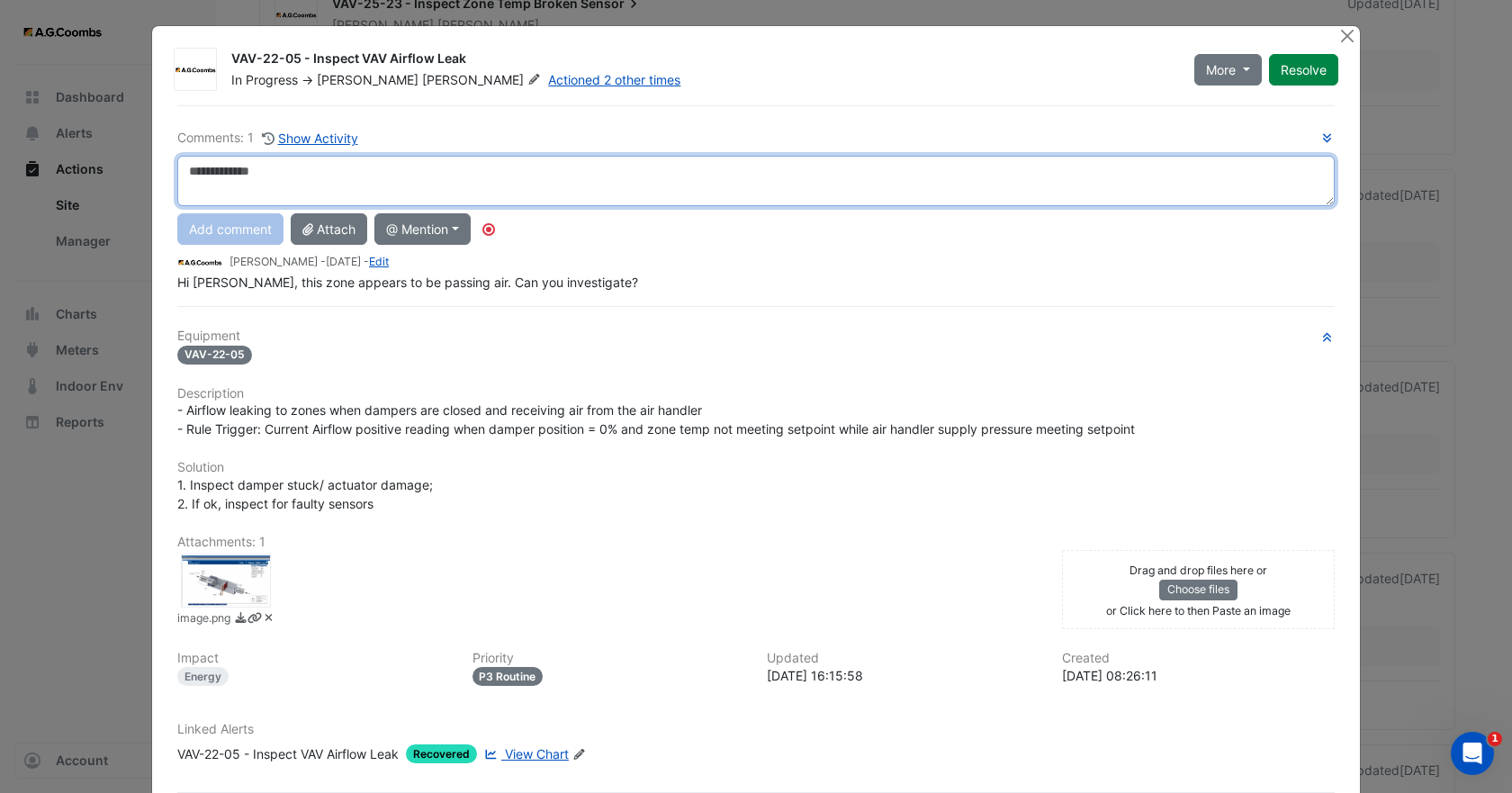
paste textarea "**********"
type textarea "**********"
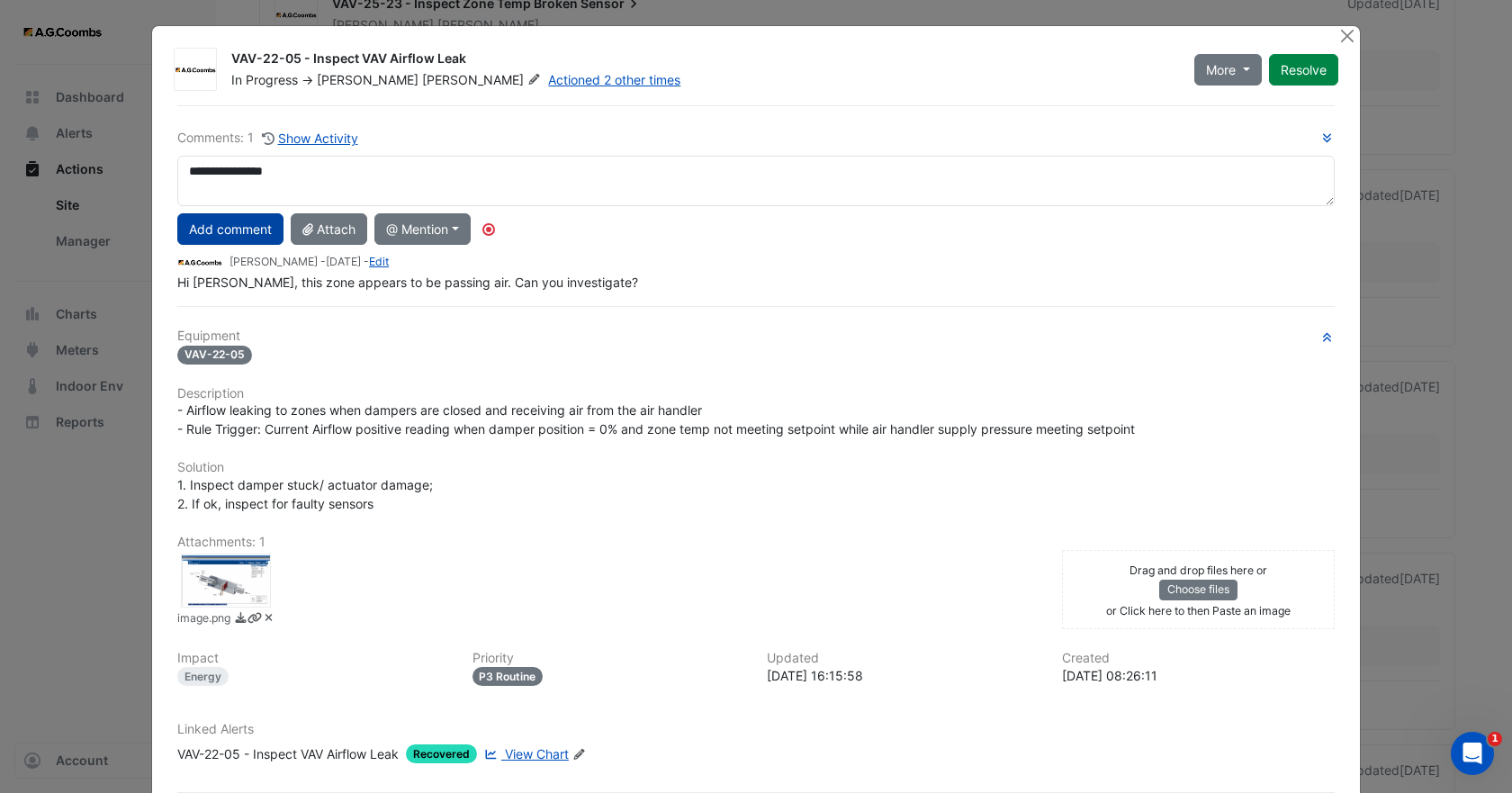
click at [236, 234] on button "Add comment" at bounding box center [230, 229] width 106 height 31
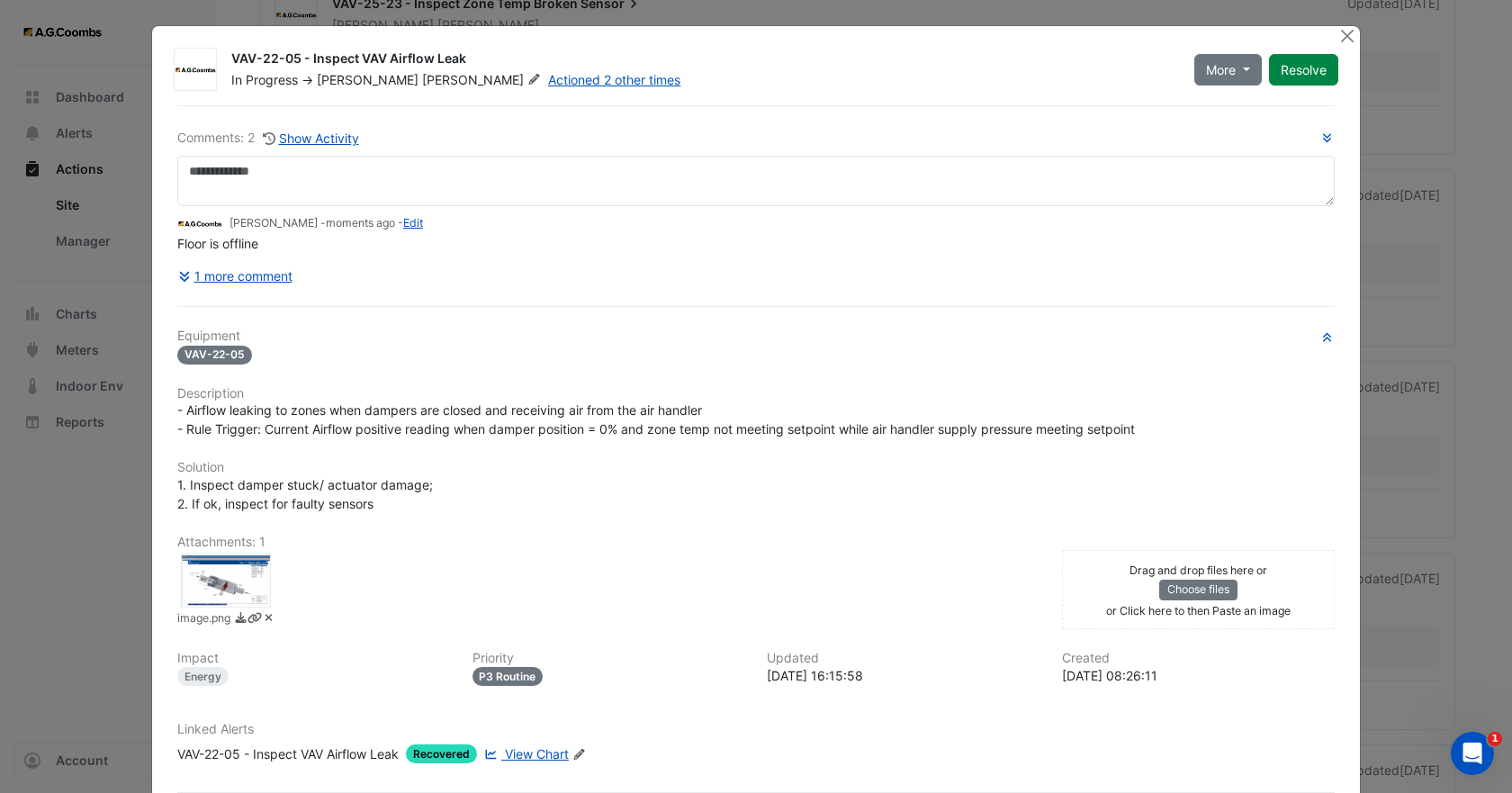
click at [353, 81] on div "Darren Horne" at bounding box center [431, 80] width 228 height 18
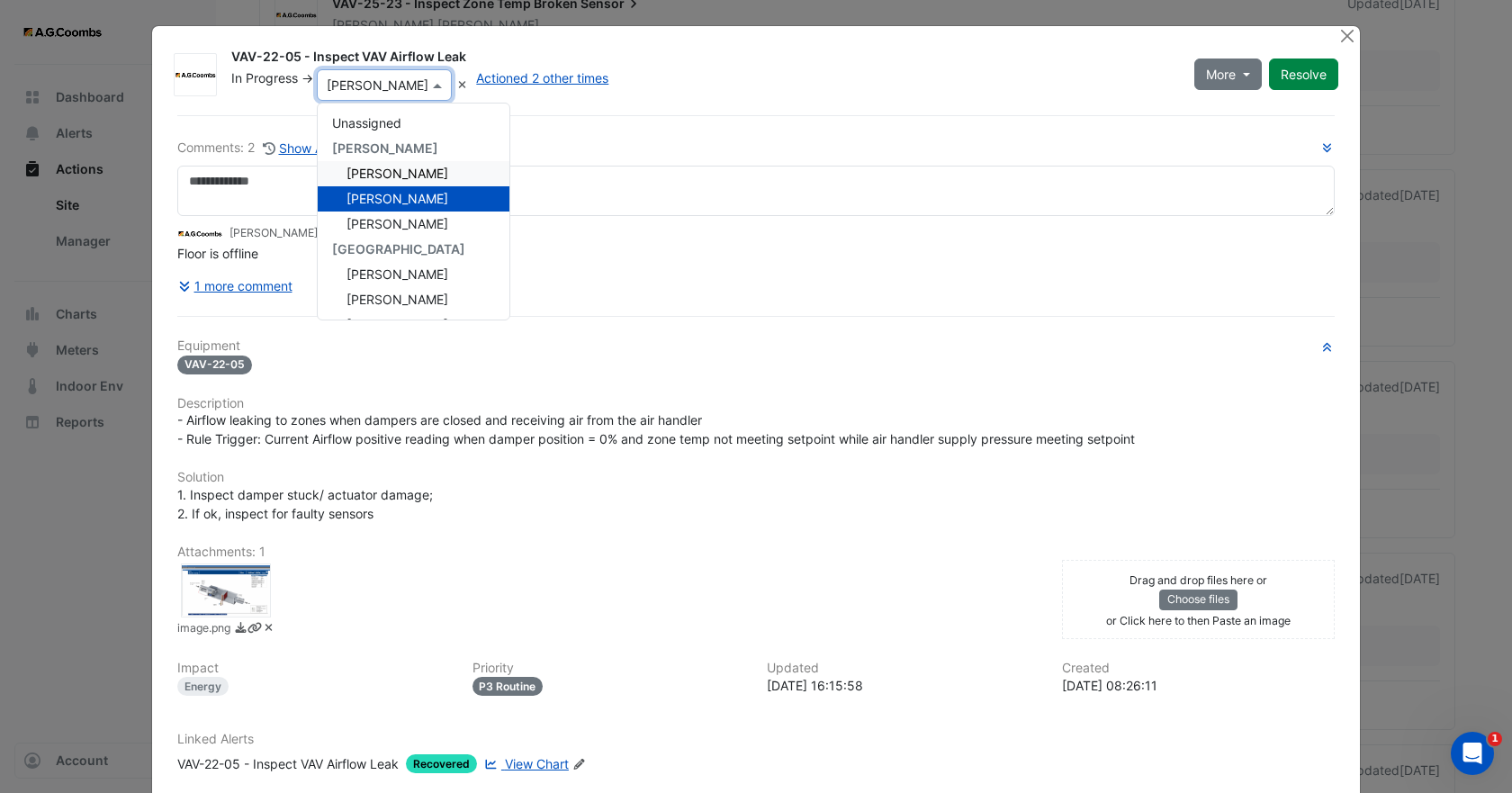
scroll to position [227, 0]
click at [395, 197] on span "Conor Deane" at bounding box center [397, 198] width 102 height 16
